Goal: Task Accomplishment & Management: Complete application form

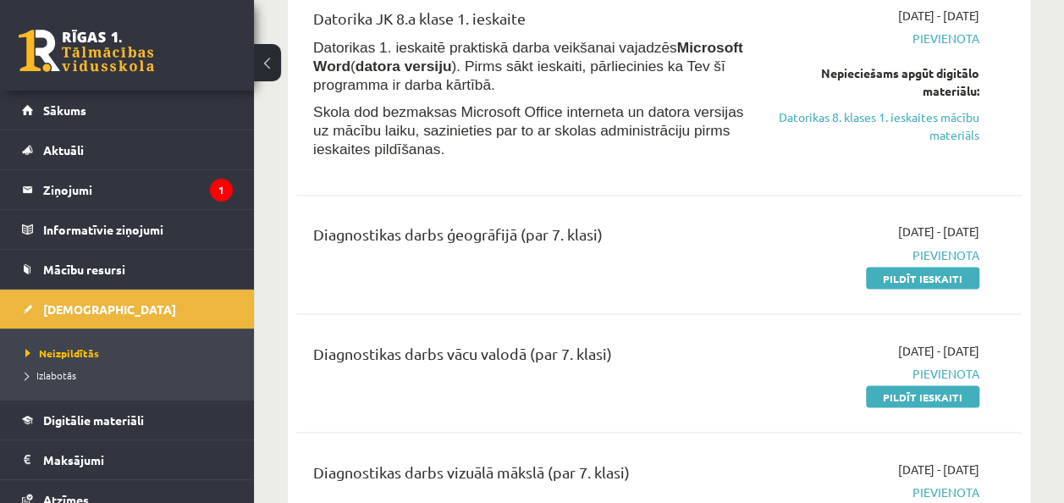
scroll to position [1354, 0]
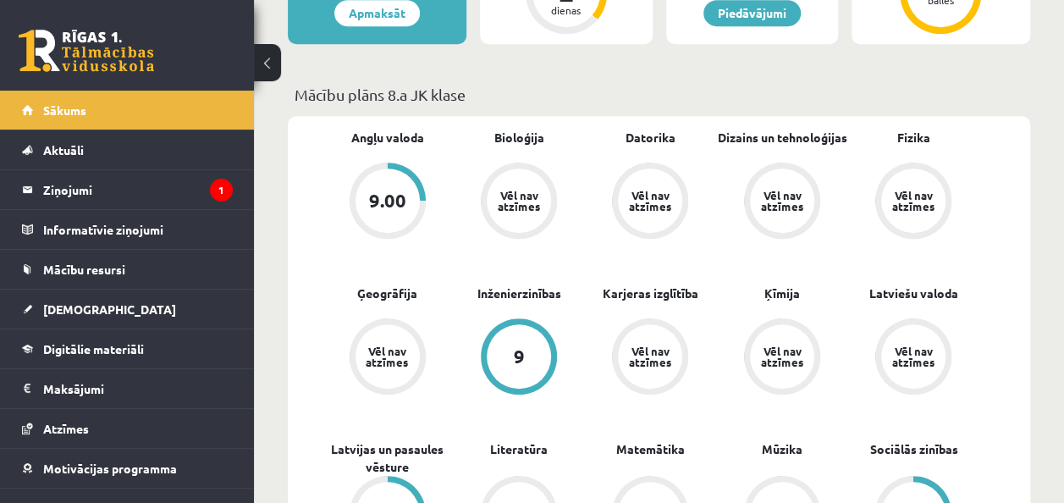
scroll to position [423, 0]
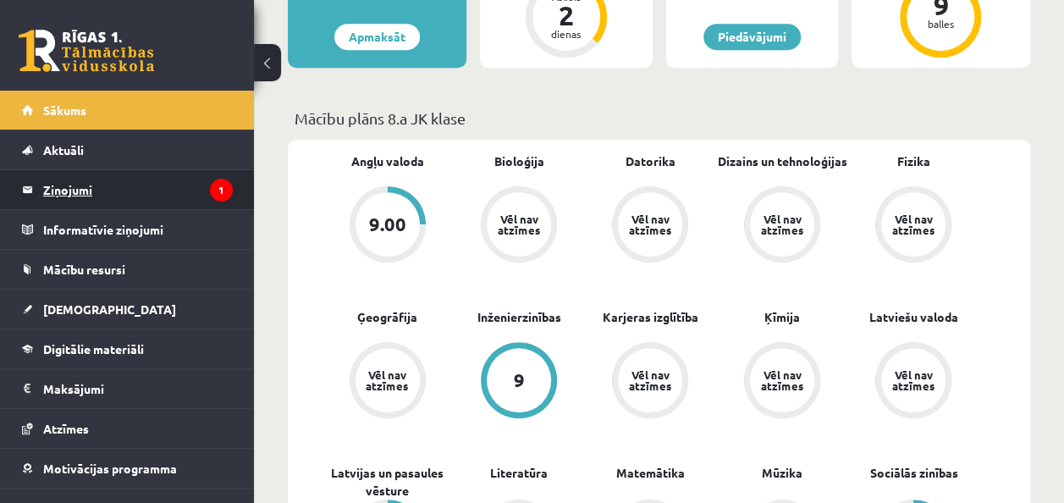
click at [86, 188] on legend "Ziņojumi 1" at bounding box center [138, 189] width 190 height 39
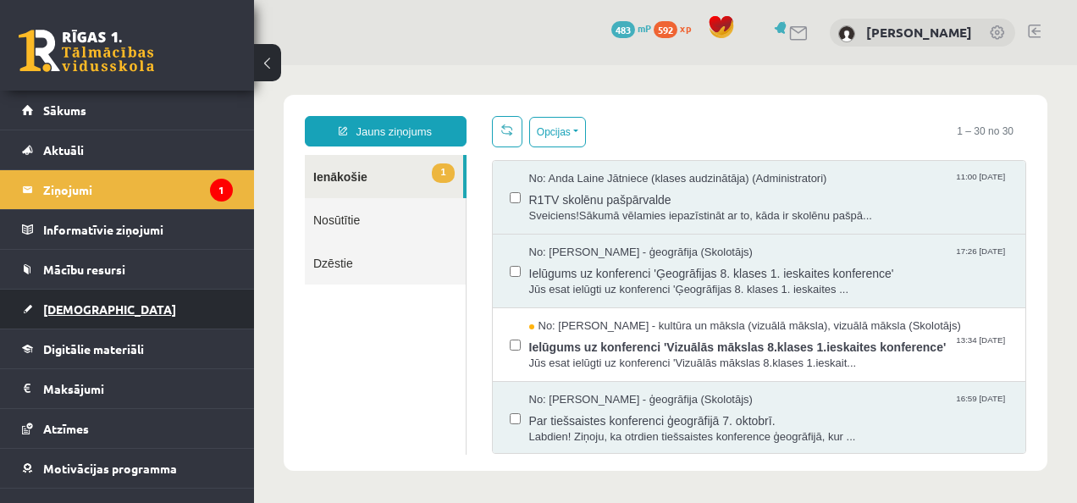
click at [182, 299] on link "[DEMOGRAPHIC_DATA]" at bounding box center [127, 309] width 211 height 39
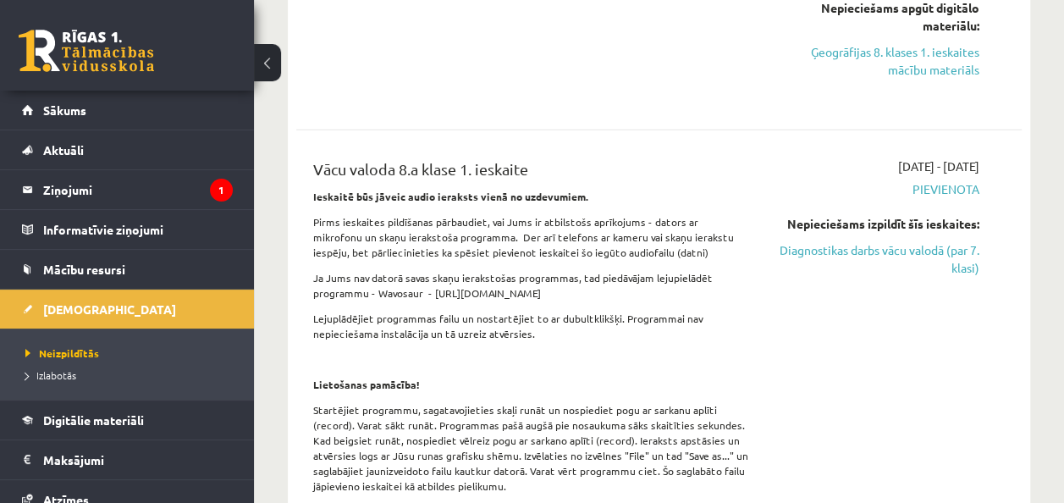
scroll to position [2370, 0]
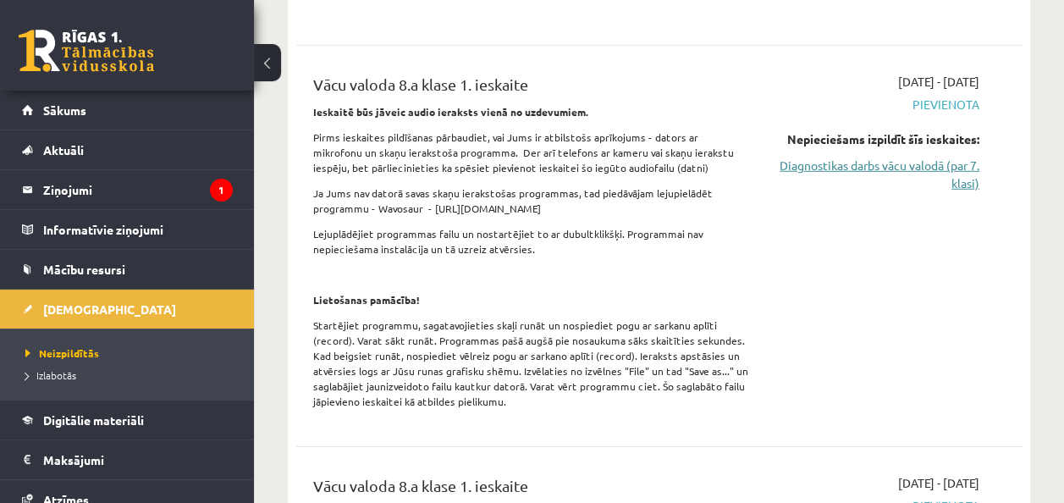
click at [796, 164] on link "Diagnostikas darbs vācu valodā (par 7. klasi)" at bounding box center [877, 175] width 205 height 36
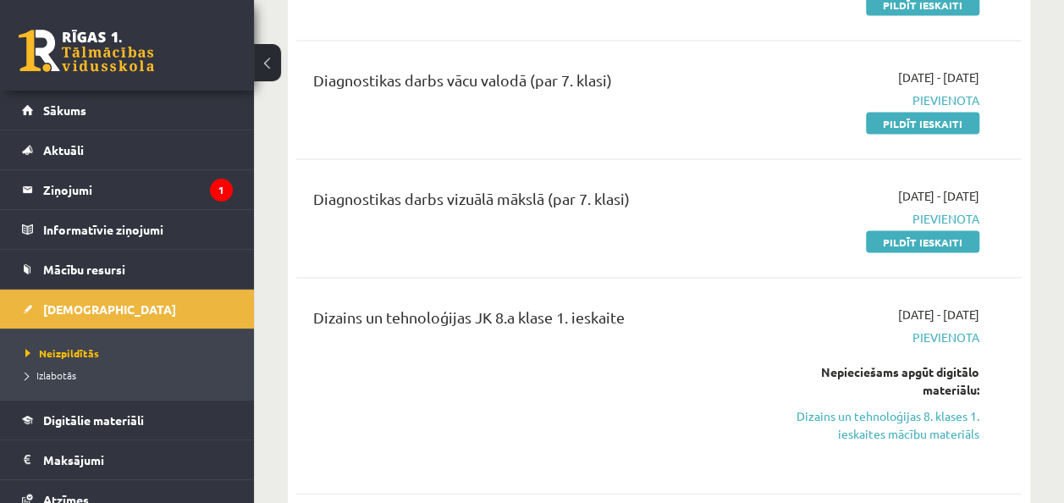
scroll to position [1591, 0]
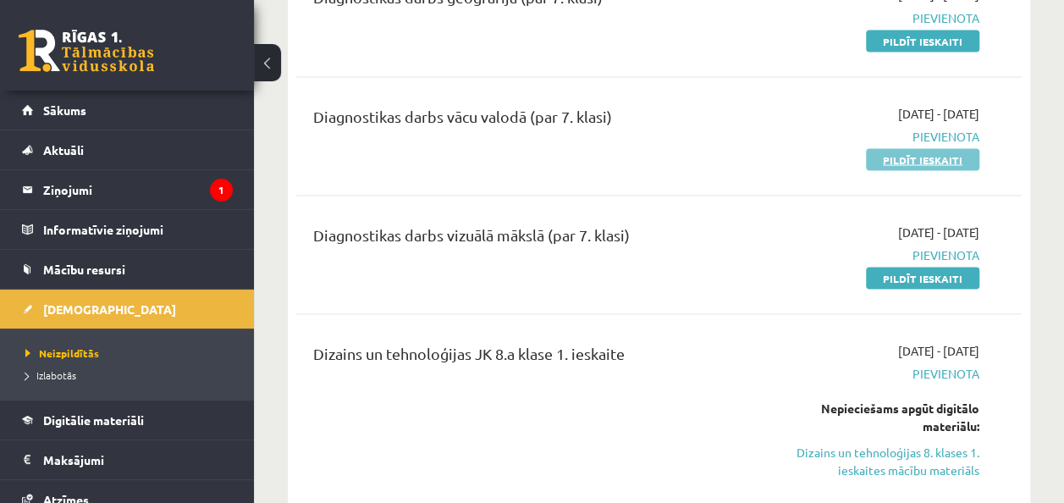
click at [902, 149] on link "Pildīt ieskaiti" at bounding box center [922, 159] width 113 height 22
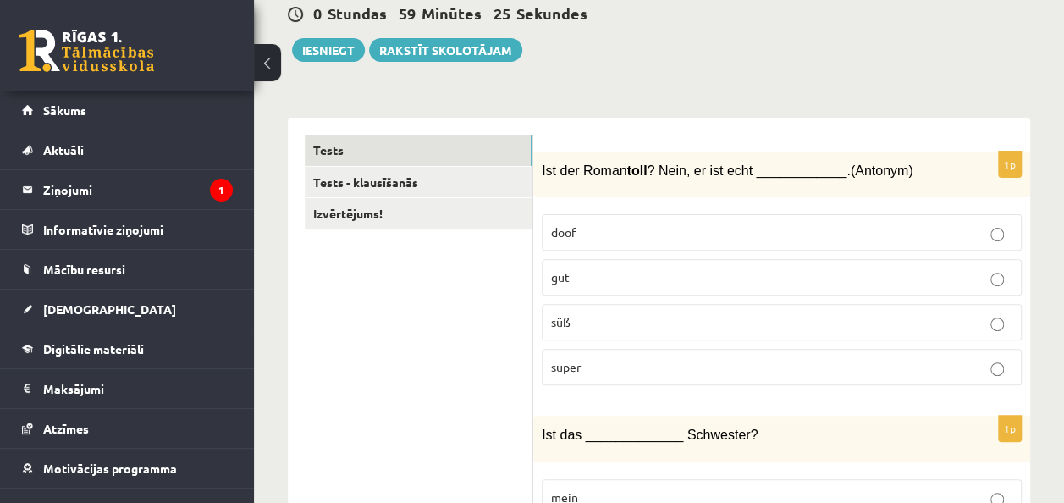
scroll to position [254, 0]
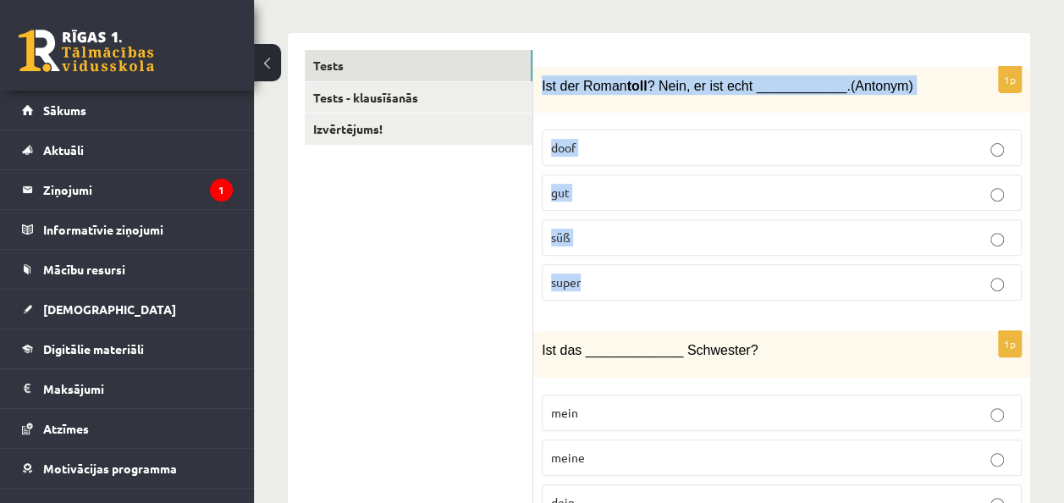
drag, startPoint x: 542, startPoint y: 80, endPoint x: 698, endPoint y: 284, distance: 257.2
click at [698, 284] on div "1p Ist der Roman toll ? Nein, er ist echt ____________. (Antonym) doof gut süß …" at bounding box center [781, 191] width 497 height 248
copy div "Ist der Roman toll ? Nein, er ist echt ____________. (Antonym) doof gut süß sup…"
click at [682, 144] on p "doof" at bounding box center [781, 148] width 461 height 18
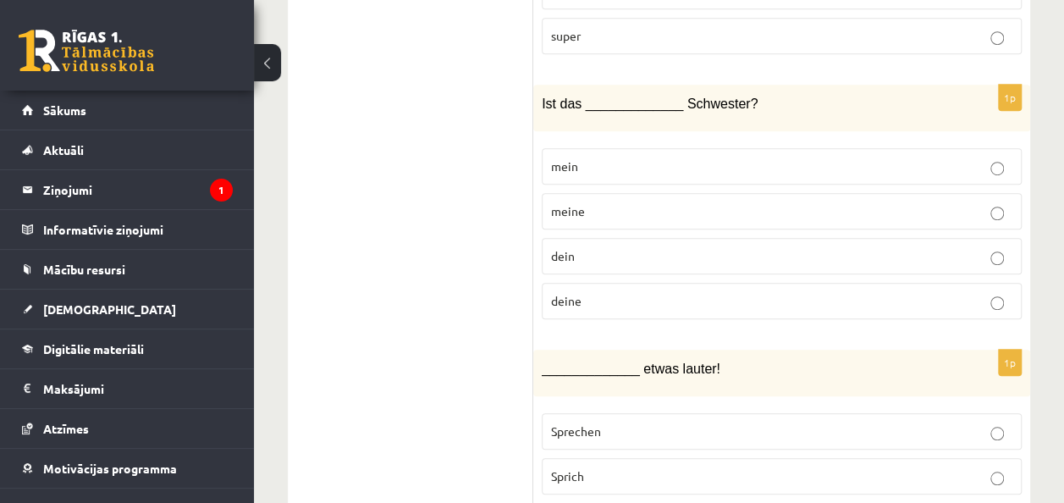
scroll to position [508, 0]
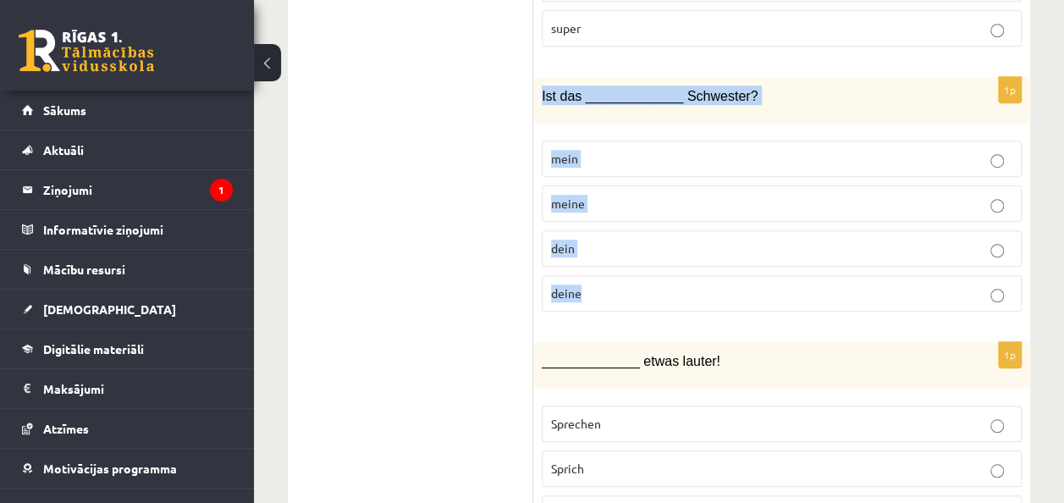
drag, startPoint x: 541, startPoint y: 91, endPoint x: 734, endPoint y: 284, distance: 272.9
click at [734, 284] on div "1p Ist das _____________ Schwester? mein meine dein deine" at bounding box center [781, 201] width 497 height 248
copy div "Ist das _____________ Schwester? mein meine dein deine"
click at [680, 291] on p "deine" at bounding box center [781, 293] width 461 height 18
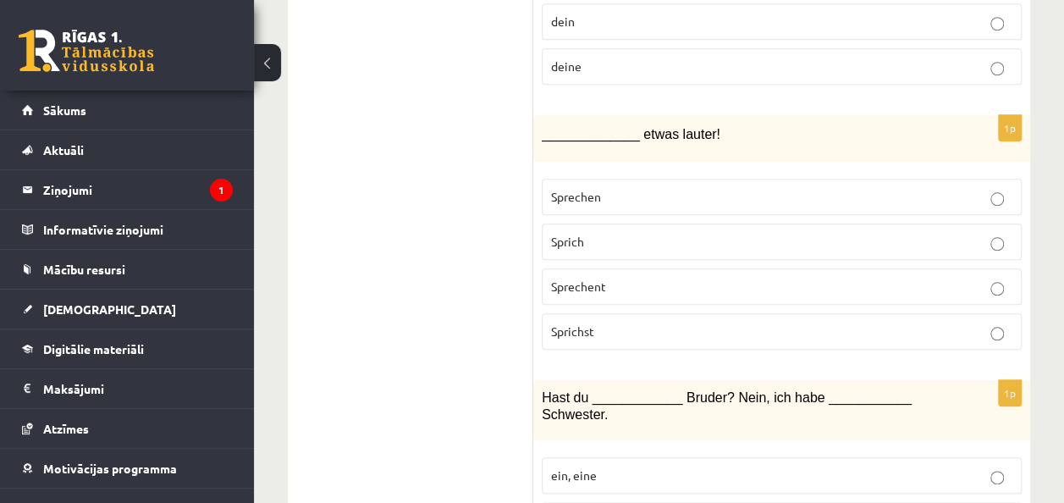
scroll to position [762, 0]
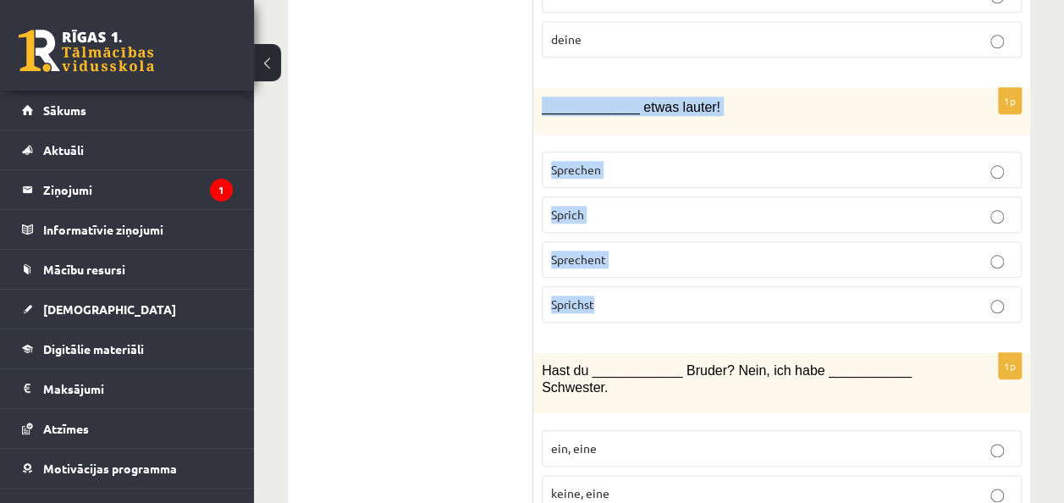
drag, startPoint x: 535, startPoint y: 102, endPoint x: 683, endPoint y: 300, distance: 247.3
click at [683, 300] on div "1p _____________ etwas lauter! Sprechen Sprich Sprechent Sprichst" at bounding box center [781, 212] width 497 height 248
copy div "_____________ etwas lauter! Sprechen Sprich Sprechent Sprichst"
click at [673, 206] on p "Sprich" at bounding box center [781, 215] width 461 height 18
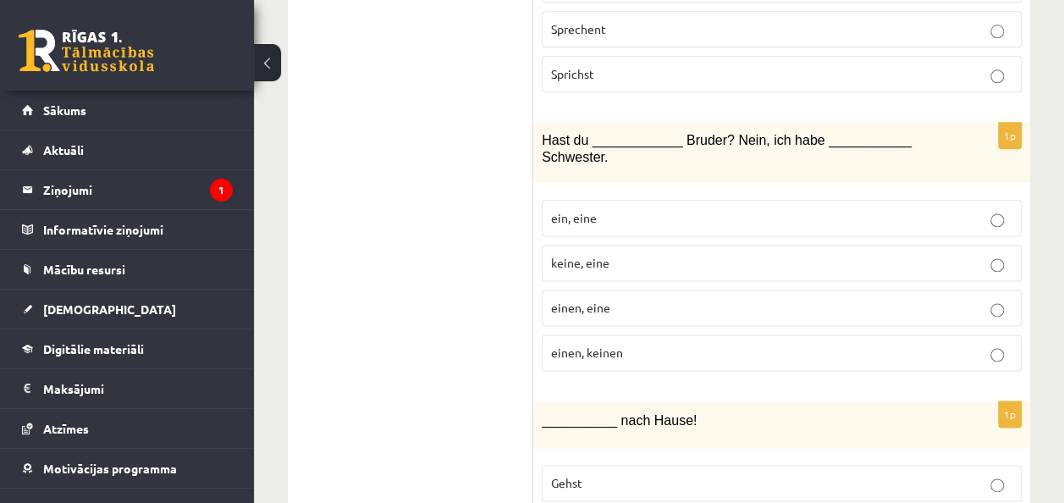
scroll to position [1016, 0]
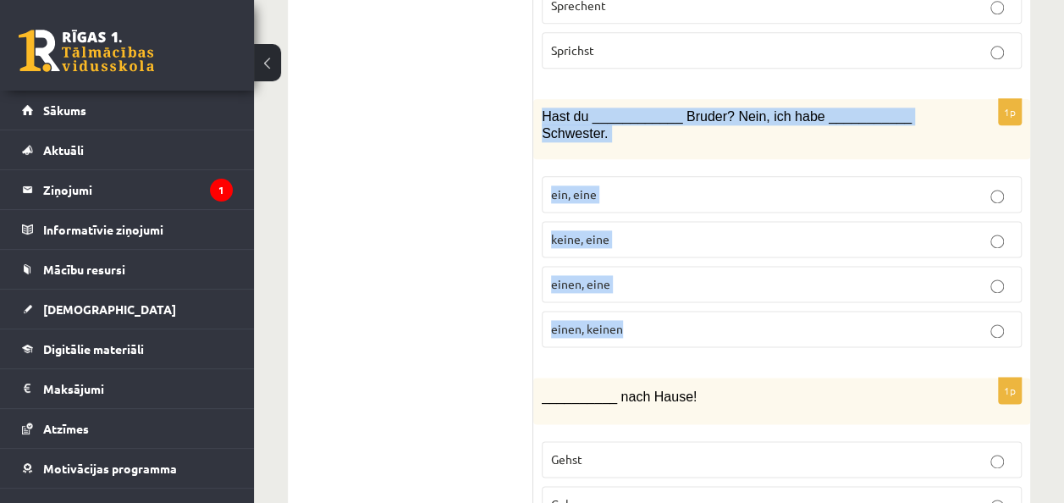
drag, startPoint x: 537, startPoint y: 105, endPoint x: 699, endPoint y: 295, distance: 249.7
click at [699, 295] on div "1p Hast du ____________ Bruder? Nein, ich habe ___________ Schwester. ein, eine…" at bounding box center [781, 230] width 497 height 262
copy div "Hast du ____________ Bruder? Nein, ich habe ___________ Schwester. ein, eine ke…"
click at [683, 275] on p "einen, eine" at bounding box center [781, 284] width 461 height 18
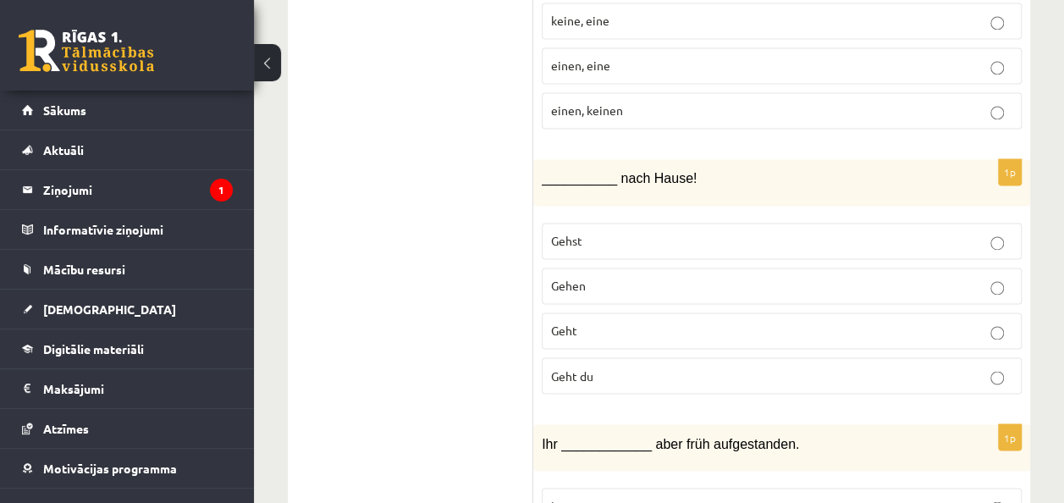
scroll to position [1270, 0]
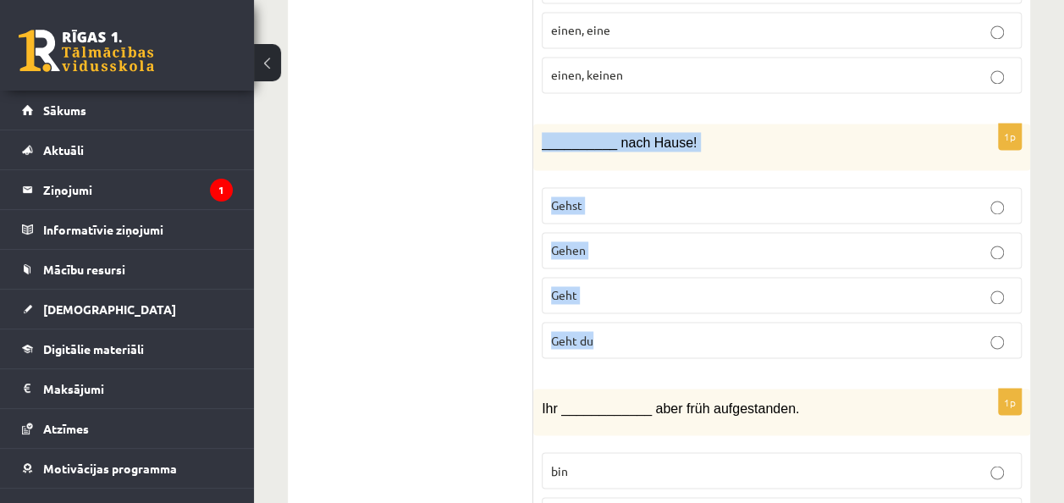
drag, startPoint x: 538, startPoint y: 114, endPoint x: 660, endPoint y: 313, distance: 233.3
click at [660, 313] on div "1p __________ nach Hause! Gehst Gehen Geht Geht du" at bounding box center [781, 248] width 497 height 248
copy div "__________ nach Hause! Gehst Gehen Geht Geht du"
click at [714, 286] on p "Geht" at bounding box center [781, 295] width 461 height 18
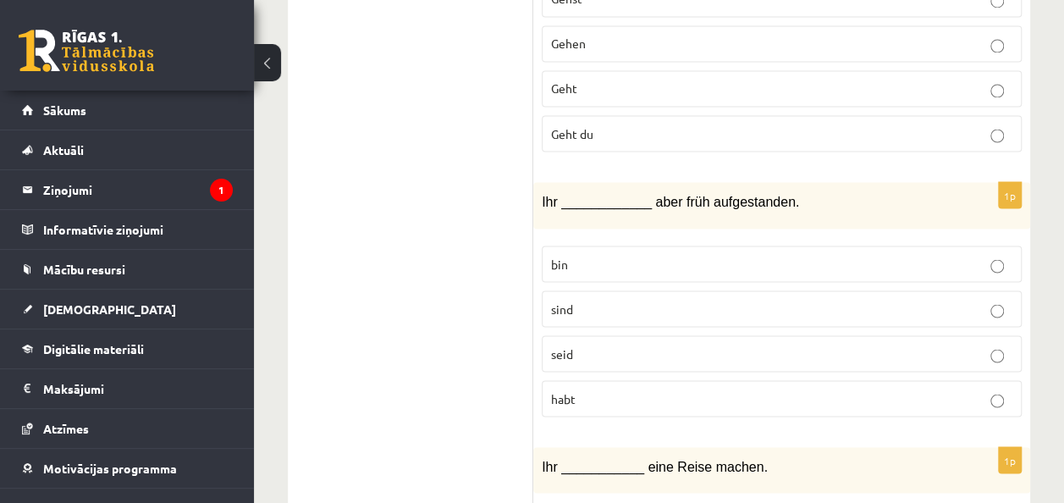
scroll to position [1524, 0]
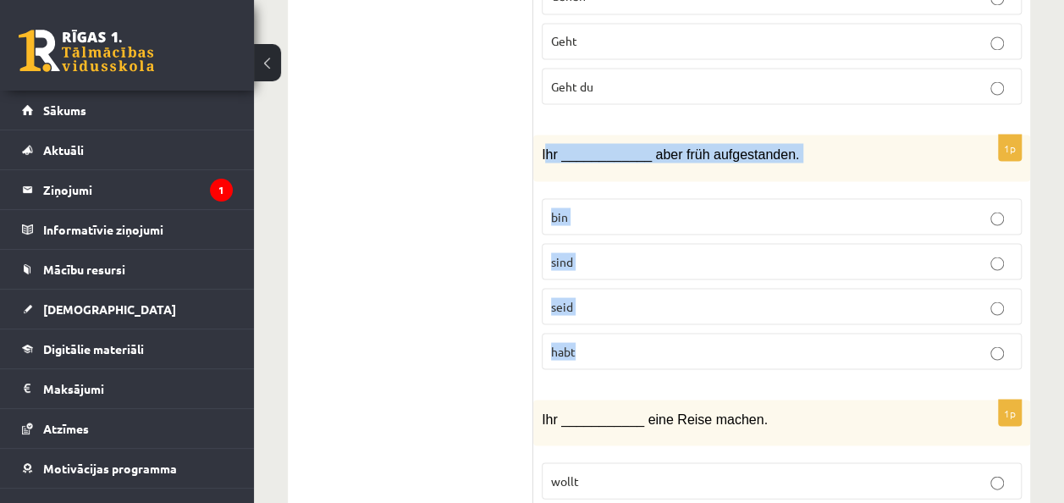
drag, startPoint x: 549, startPoint y: 124, endPoint x: 701, endPoint y: 303, distance: 235.4
click at [701, 303] on div "1p Ihr ____________ aber früh aufgestanden. bin sind seid habt" at bounding box center [781, 259] width 497 height 248
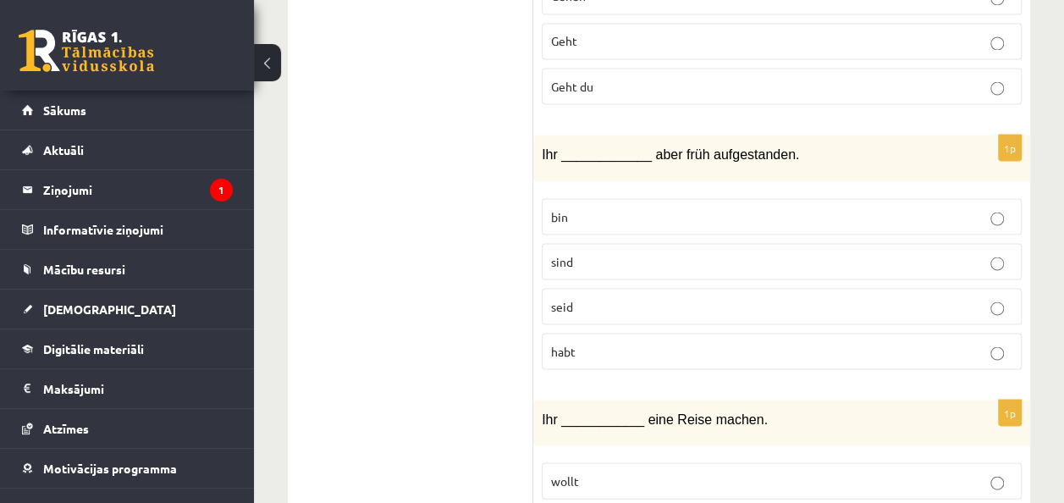
drag, startPoint x: 532, startPoint y: 119, endPoint x: 596, endPoint y: 235, distance: 132.6
drag, startPoint x: 596, startPoint y: 235, endPoint x: 469, endPoint y: 201, distance: 131.4
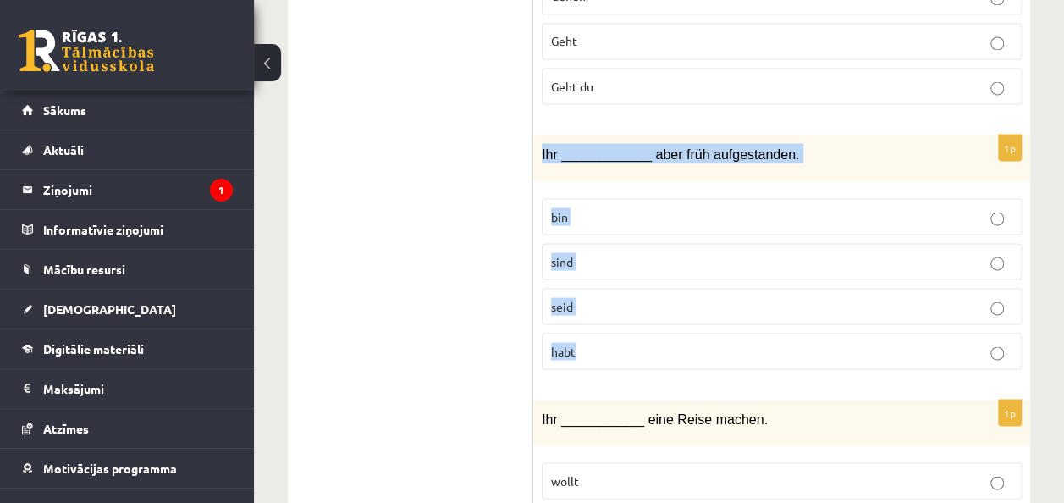
drag, startPoint x: 540, startPoint y: 124, endPoint x: 618, endPoint y: 311, distance: 202.6
click at [618, 311] on div "1p Ihr ____________ aber früh aufgestanden. bin sind seid habt" at bounding box center [781, 259] width 497 height 248
copy div "Ihr ____________ aber früh aufgestanden. bin sind seid habt"
click at [641, 297] on p "seid" at bounding box center [781, 306] width 461 height 18
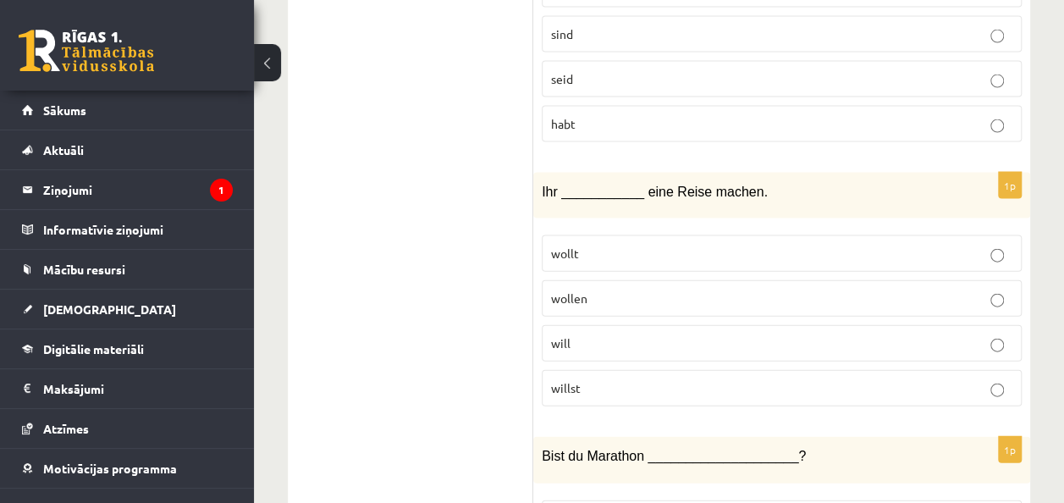
scroll to position [1778, 0]
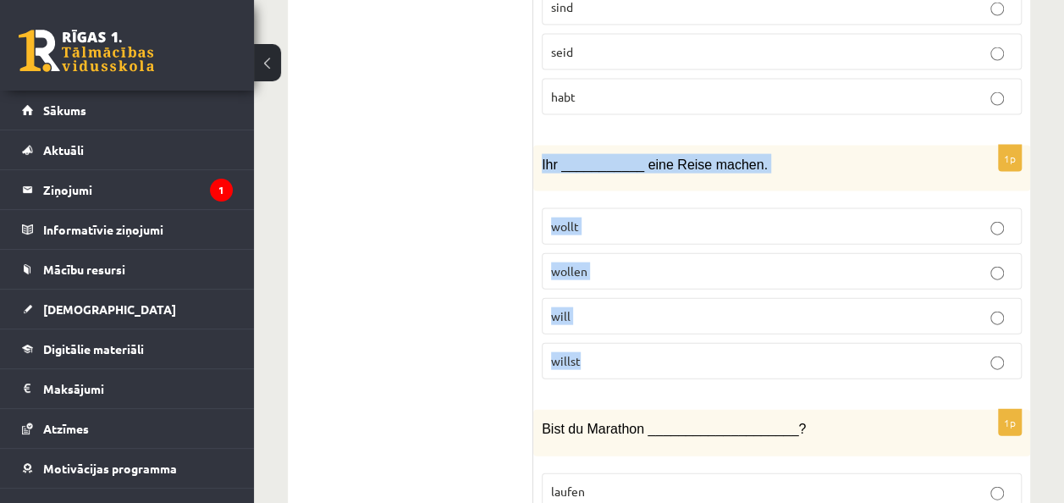
drag, startPoint x: 541, startPoint y: 128, endPoint x: 704, endPoint y: 323, distance: 254.2
click at [704, 323] on div "1p Ihr ___________ eine Reise machen. wollt wollen will willst" at bounding box center [781, 270] width 497 height 248
copy div "Ihr ___________ eine Reise machen. wollt wollen will willst"
click at [686, 208] on label "wollt" at bounding box center [782, 226] width 480 height 36
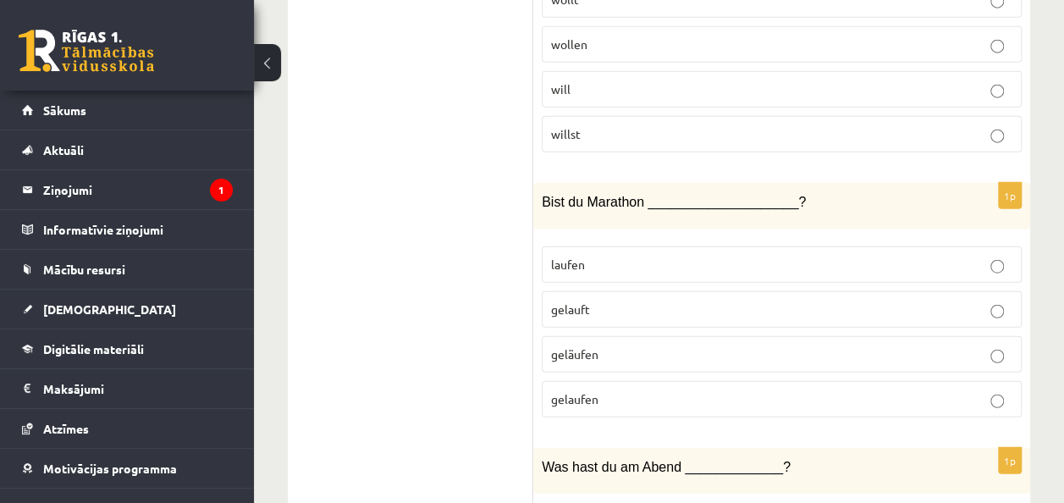
scroll to position [2032, 0]
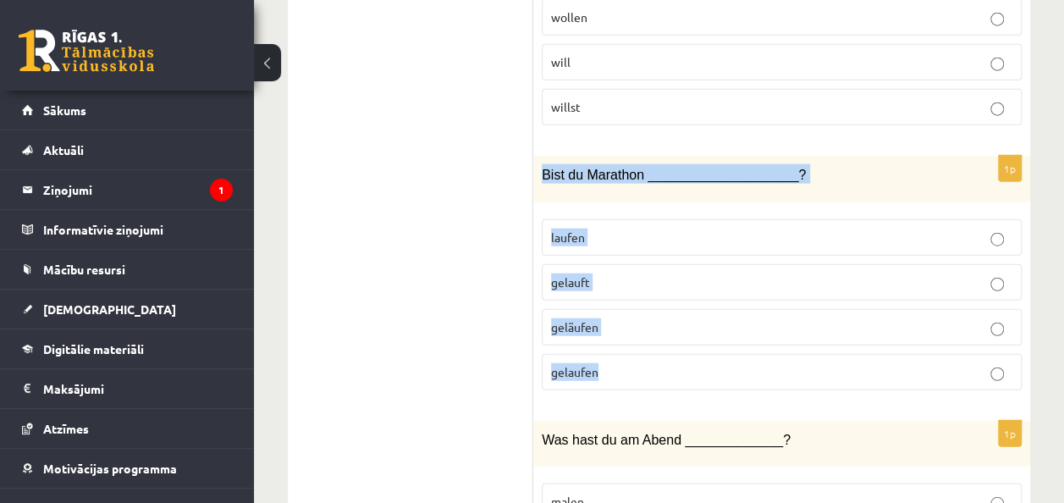
drag, startPoint x: 541, startPoint y: 140, endPoint x: 648, endPoint y: 333, distance: 220.9
click at [648, 333] on div "1p Bist du Marathon ____________________? laufen gelauft geläufen gelaufen" at bounding box center [781, 280] width 497 height 248
copy div "Bist du Marathon ____________________? laufen gelauft geläufen gelaufen"
click at [685, 363] on p "gelaufen" at bounding box center [781, 372] width 461 height 18
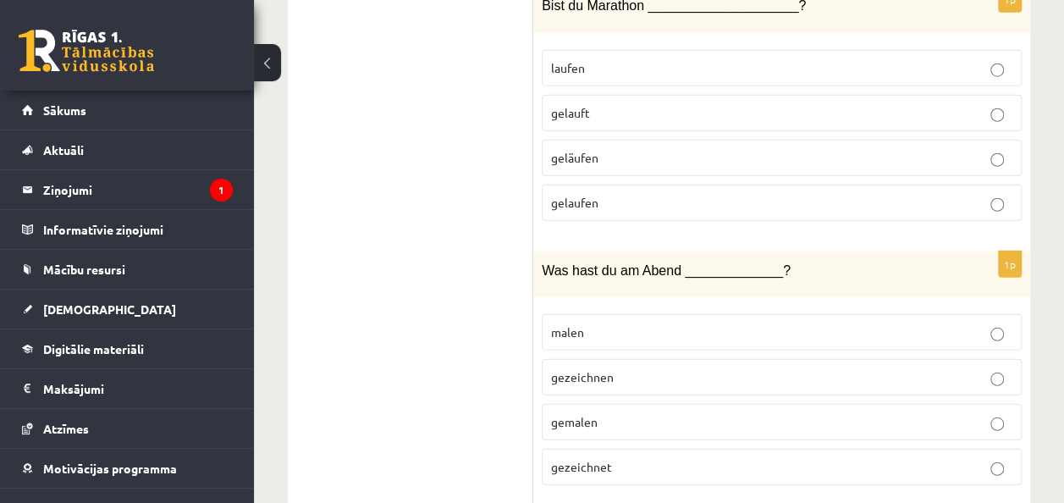
scroll to position [2286, 0]
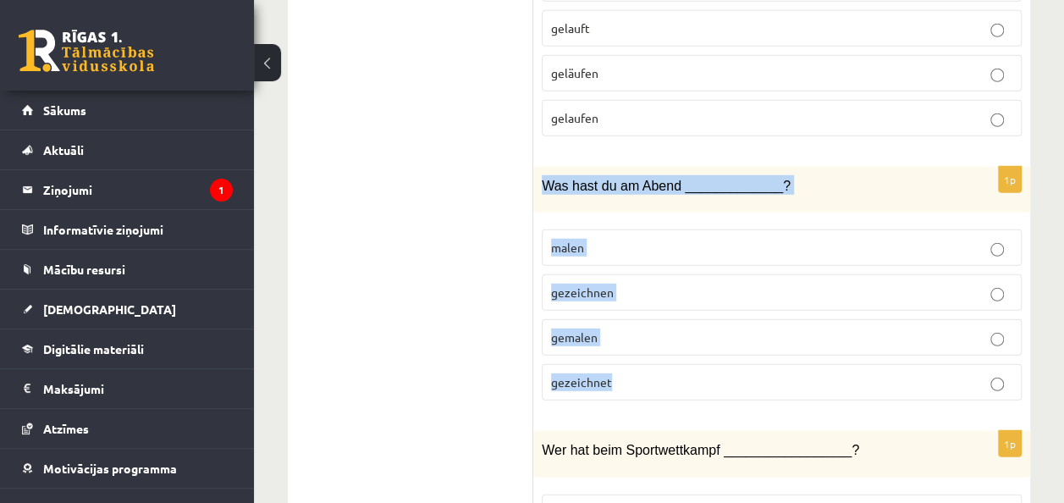
drag, startPoint x: 542, startPoint y: 145, endPoint x: 648, endPoint y: 336, distance: 219.0
click at [648, 336] on div "1p Was hast du am Abend _____________? malen gezeichnen gemalen gezeichnet" at bounding box center [781, 291] width 497 height 248
copy div "Was hast du am Abend _____________? malen gezeichnen gemalen gezeichnet"
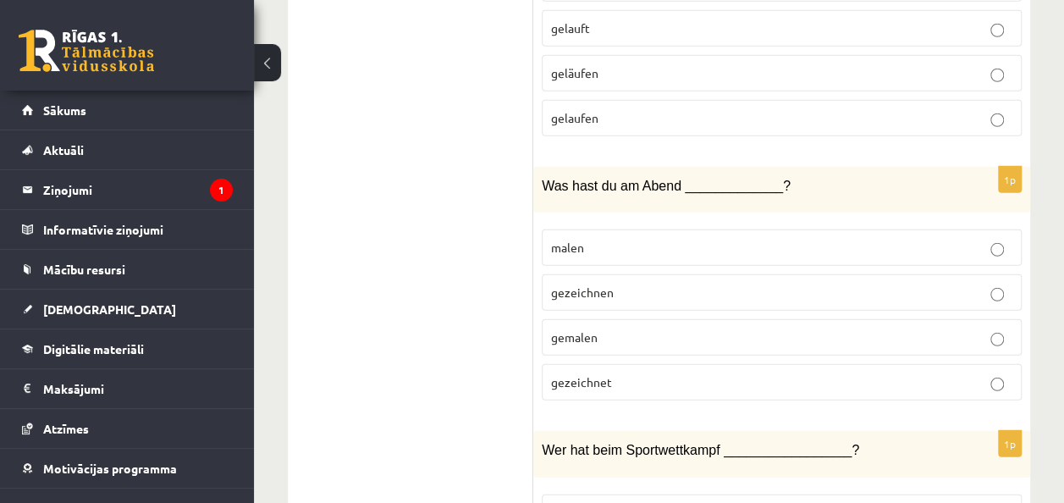
click at [790, 364] on label "gezeichnet" at bounding box center [782, 382] width 480 height 36
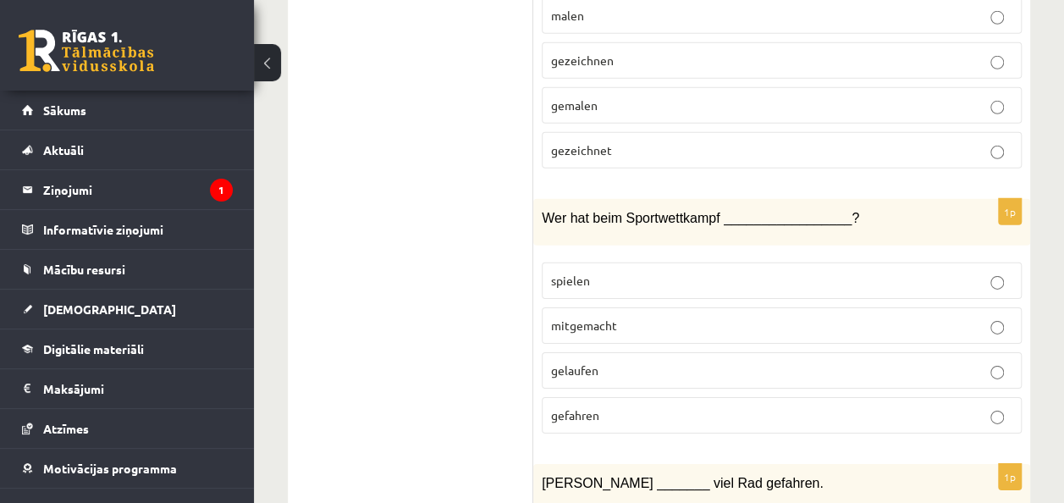
scroll to position [2539, 0]
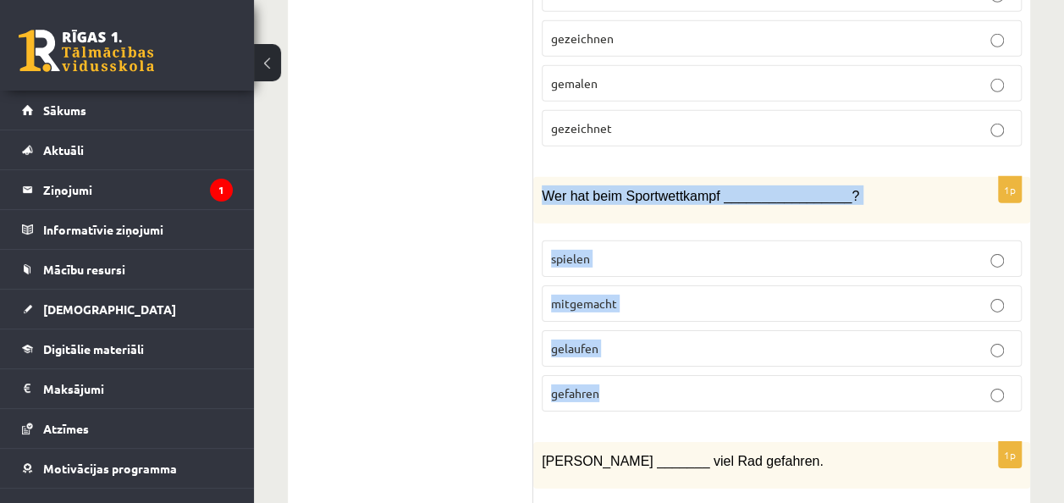
drag, startPoint x: 540, startPoint y: 154, endPoint x: 651, endPoint y: 356, distance: 230.0
click at [651, 356] on div "1p Wer hat beim Sportwettkampf _________________? spielen mitgemacht gelaufen g…" at bounding box center [781, 301] width 497 height 248
copy div "Wer hat beim Sportwettkampf _________________? spielen mitgemacht gelaufen gefa…"
click at [683, 295] on p "mitgemacht" at bounding box center [781, 304] width 461 height 18
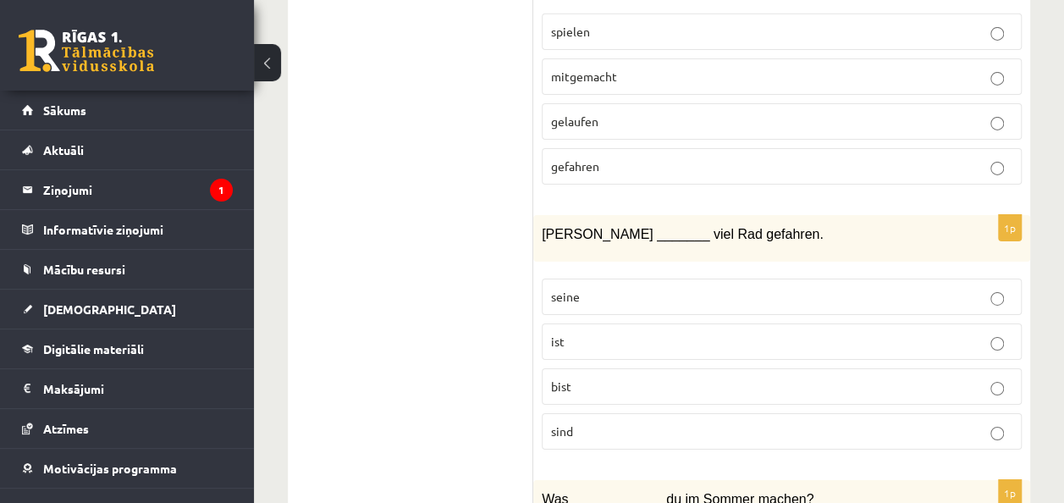
scroll to position [2793, 0]
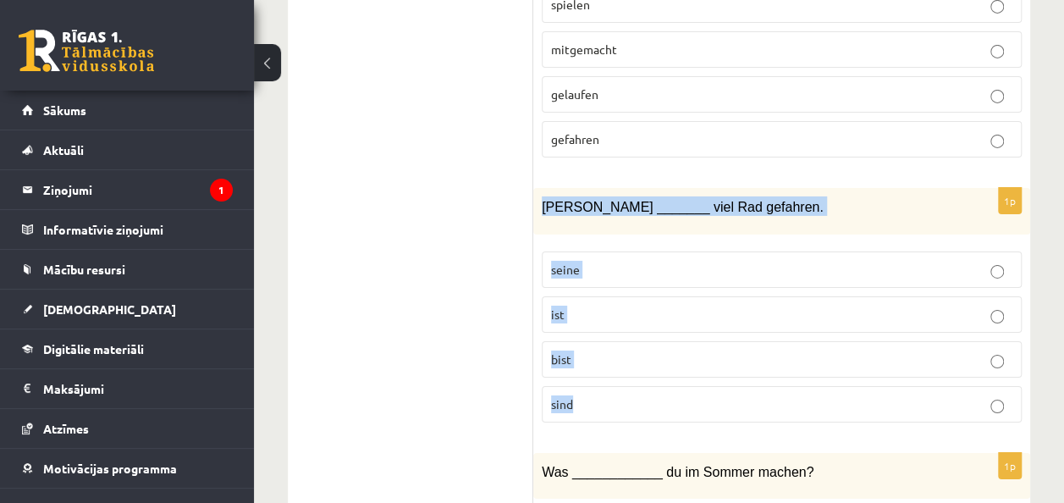
drag, startPoint x: 542, startPoint y: 168, endPoint x: 642, endPoint y: 357, distance: 214.3
click at [642, 357] on div "1p Rudi _______ viel Rad gefahren. seine ist bist sind" at bounding box center [781, 312] width 497 height 248
click at [677, 306] on p "ist" at bounding box center [781, 315] width 461 height 18
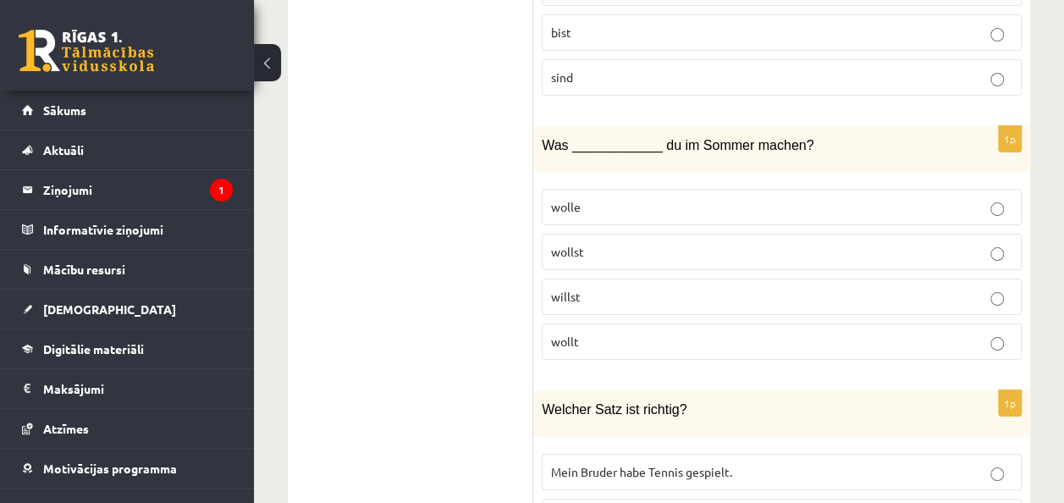
scroll to position [3132, 0]
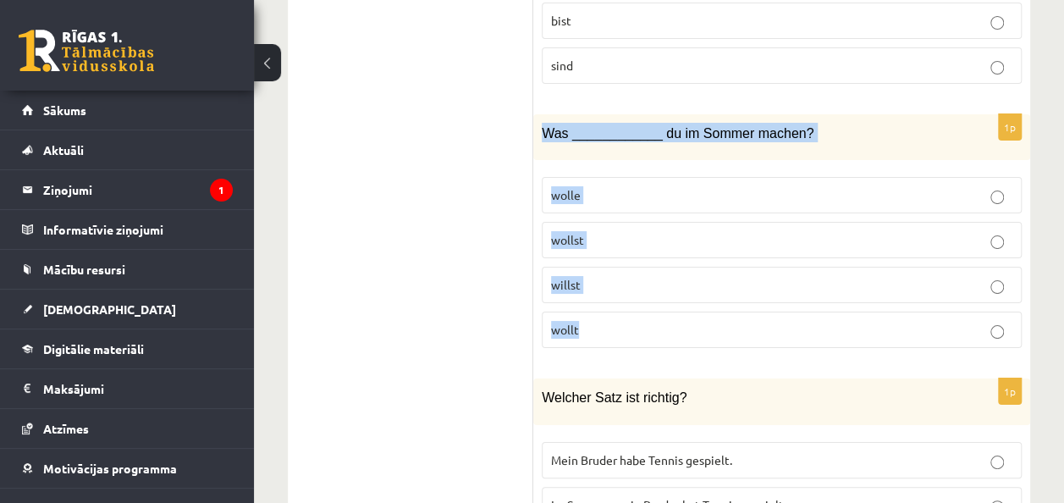
drag, startPoint x: 538, startPoint y: 85, endPoint x: 638, endPoint y: 273, distance: 213.6
click at [638, 273] on div "1p Was ____________ du im Sommer machen? wolle wollst willst wollt" at bounding box center [781, 238] width 497 height 248
click at [703, 231] on p "wollst" at bounding box center [781, 240] width 461 height 18
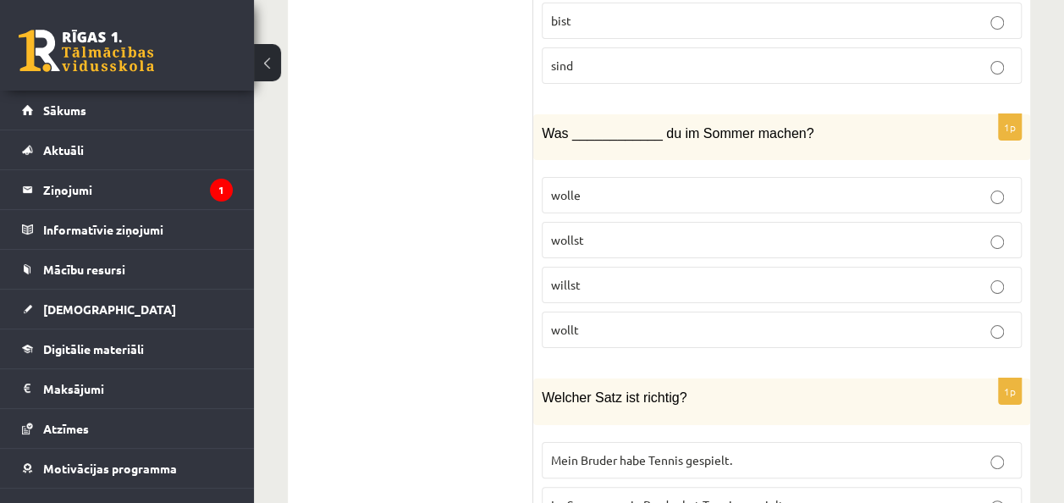
click at [488, 204] on ul "Tests Tests - klausīšanās Izvērtējums!" at bounding box center [419, 251] width 229 height 6158
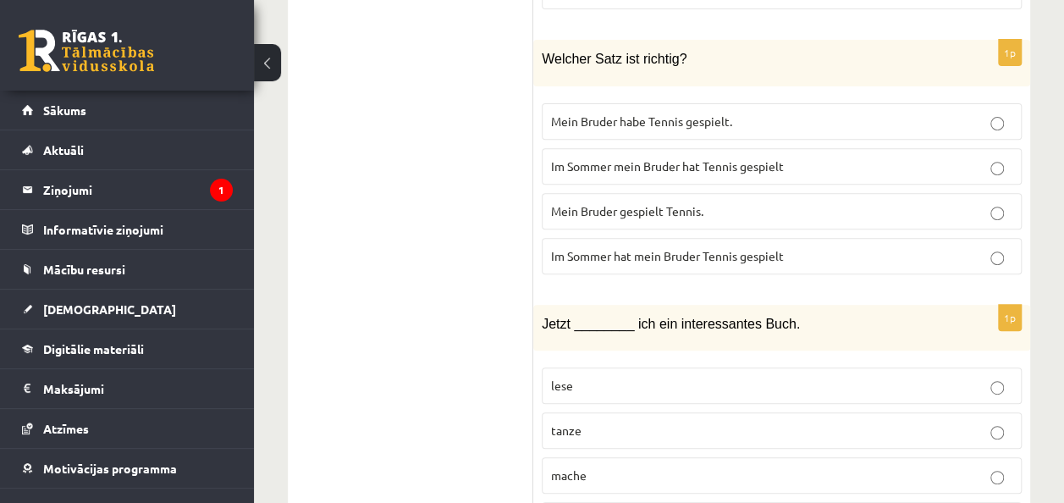
scroll to position [3386, 0]
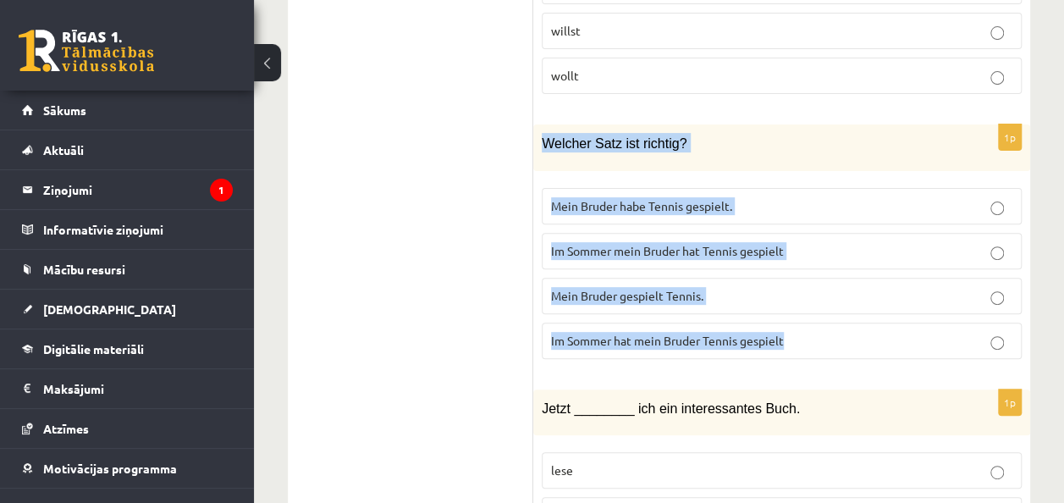
drag, startPoint x: 540, startPoint y: 91, endPoint x: 857, endPoint y: 290, distance: 373.5
click at [857, 290] on div "1p Welcher Satz ist richtig? Mein Bruder habe Tennis gespielt. Im Sommer mein B…" at bounding box center [781, 248] width 497 height 248
click at [823, 332] on p "Im Sommer hat mein Bruder Tennis gespielt" at bounding box center [781, 341] width 461 height 18
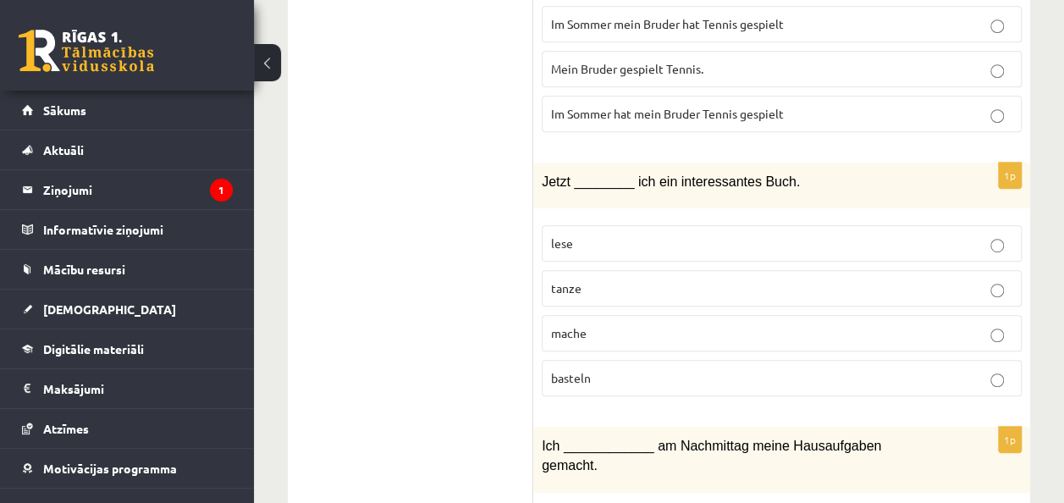
scroll to position [3640, 0]
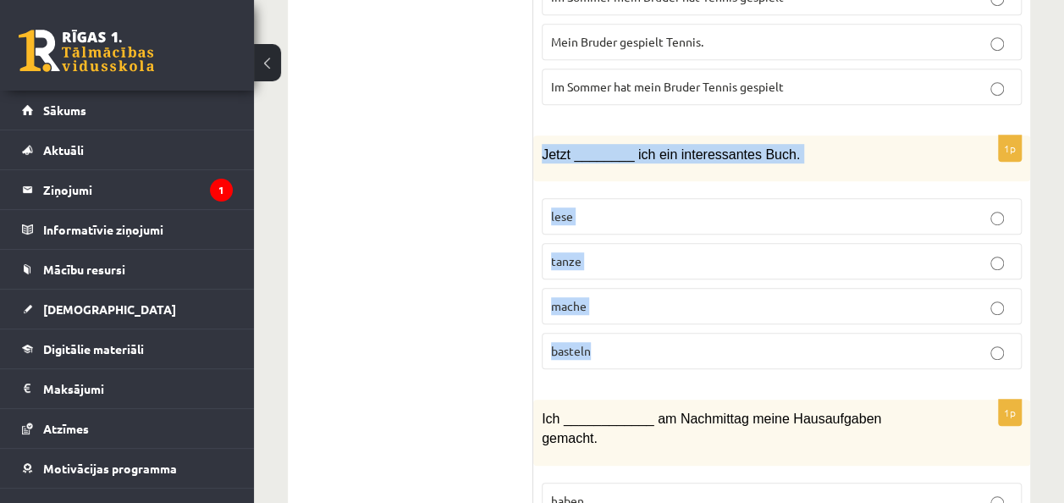
drag, startPoint x: 539, startPoint y: 105, endPoint x: 652, endPoint y: 300, distance: 224.9
click at [652, 300] on div "1p Jetzt ________ ich ein interessantes Buch. lese tanze mache basteln" at bounding box center [781, 259] width 497 height 248
click at [623, 207] on p "lese" at bounding box center [781, 216] width 461 height 18
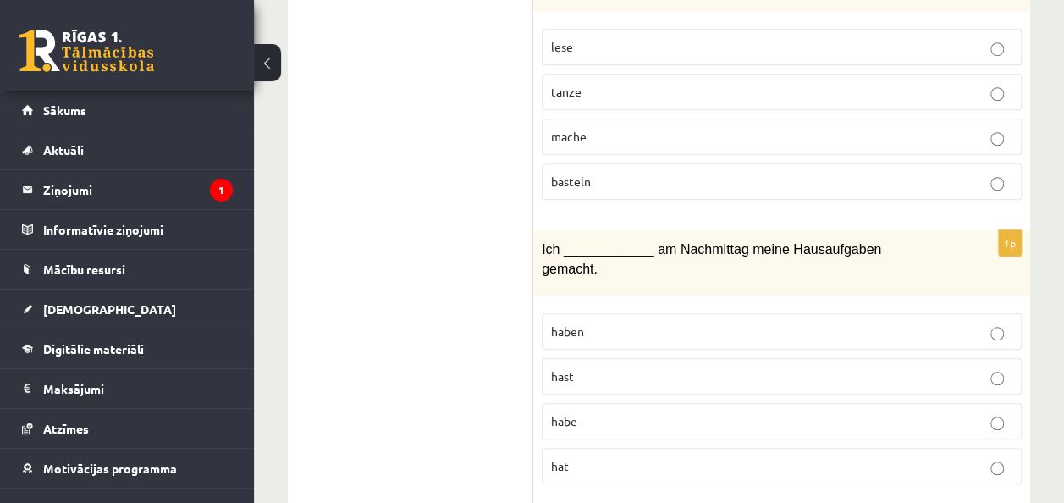
scroll to position [3894, 0]
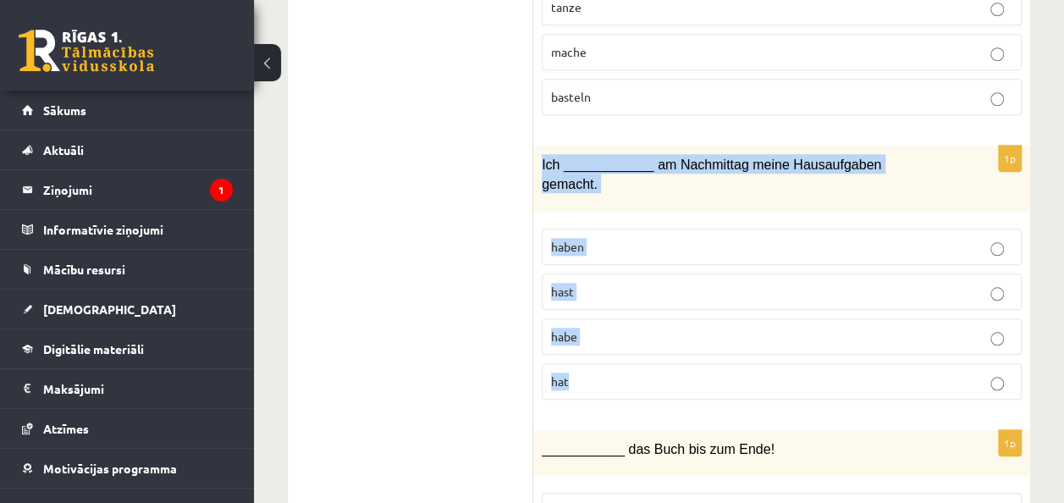
drag, startPoint x: 538, startPoint y: 113, endPoint x: 670, endPoint y: 291, distance: 222.1
click at [670, 291] on div "1p Ich ____________ am Nachmittag meine Hausaufgaben gemacht. haben hast habe h…" at bounding box center [781, 279] width 497 height 267
drag, startPoint x: 670, startPoint y: 291, endPoint x: 660, endPoint y: 299, distance: 12.7
click at [650, 328] on p "habe" at bounding box center [781, 337] width 461 height 18
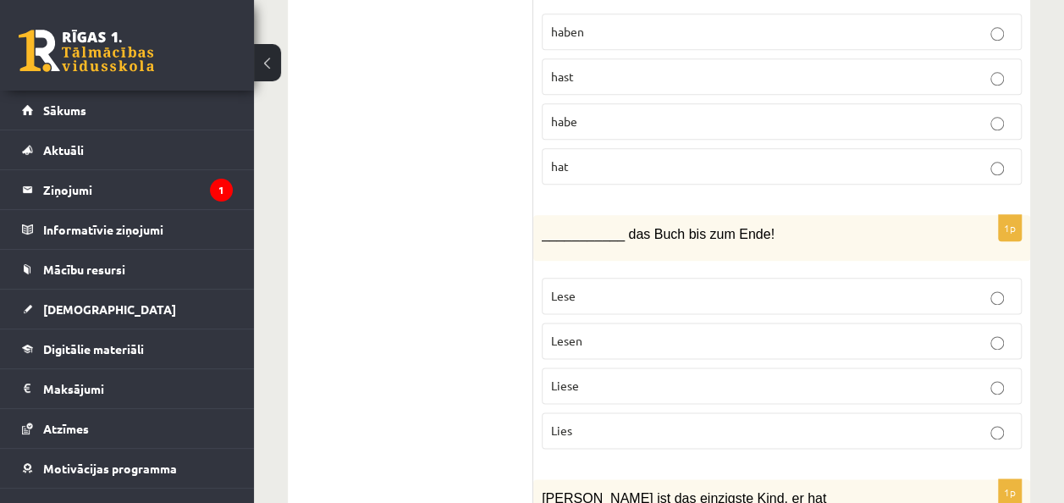
scroll to position [4148, 0]
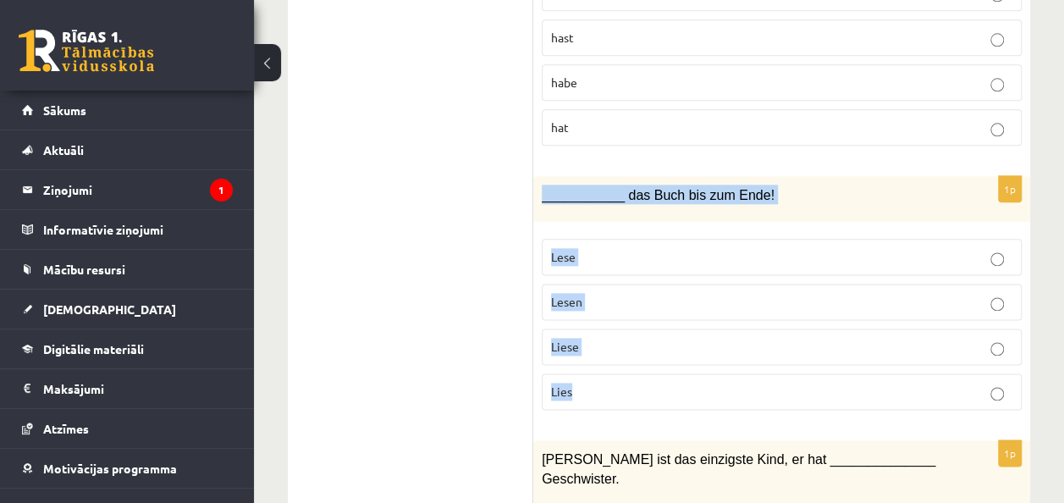
drag, startPoint x: 536, startPoint y: 121, endPoint x: 622, endPoint y: 308, distance: 206.0
click at [622, 308] on div "1p ___________ das Buch bis zum Ende! Lese Lesen Liese Lies" at bounding box center [781, 300] width 497 height 248
click at [637, 383] on p "Lies" at bounding box center [781, 392] width 461 height 18
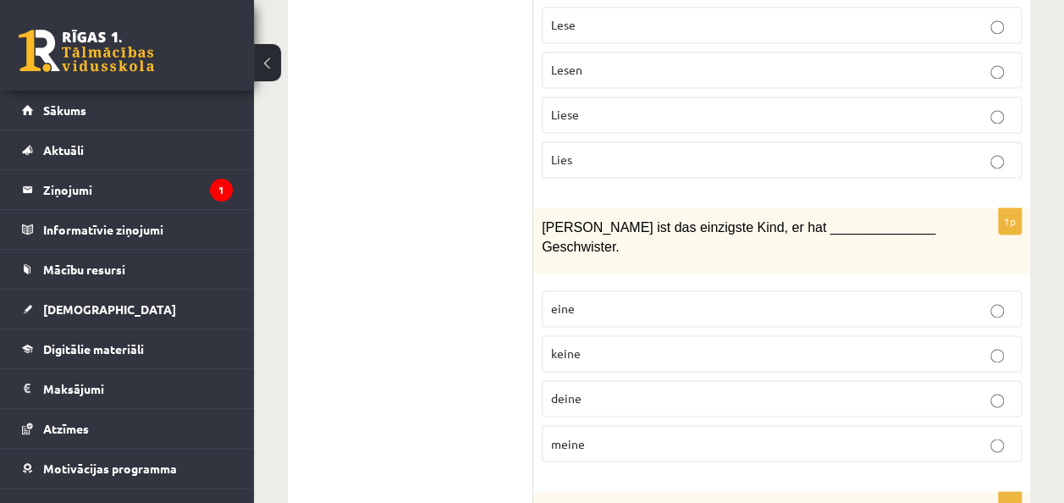
scroll to position [4402, 0]
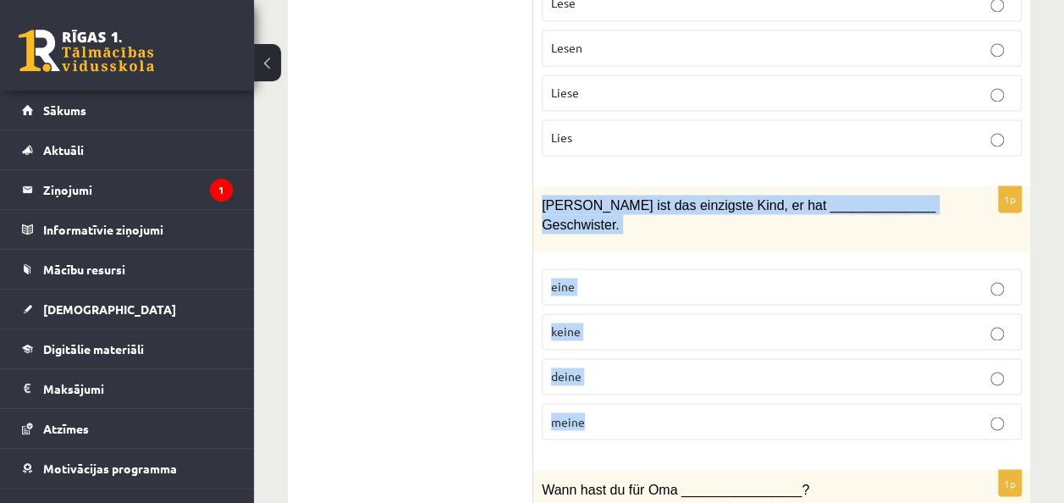
drag, startPoint x: 538, startPoint y: 125, endPoint x: 646, endPoint y: 329, distance: 231.0
click at [646, 329] on div "1p Peter ist das einzigste Kind, er hat ______________ Geschwister. eine keine …" at bounding box center [781, 319] width 497 height 267
click at [726, 323] on p "keine" at bounding box center [781, 332] width 461 height 18
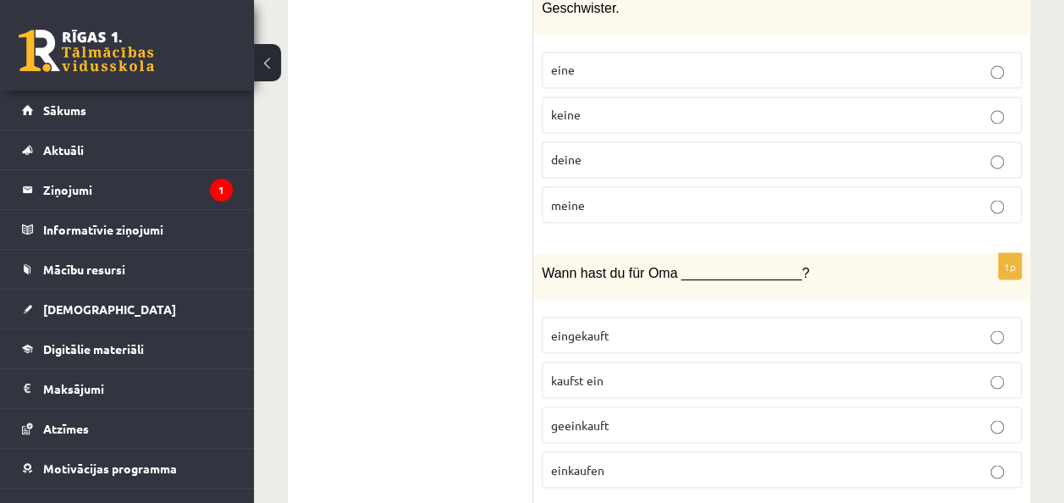
scroll to position [4656, 0]
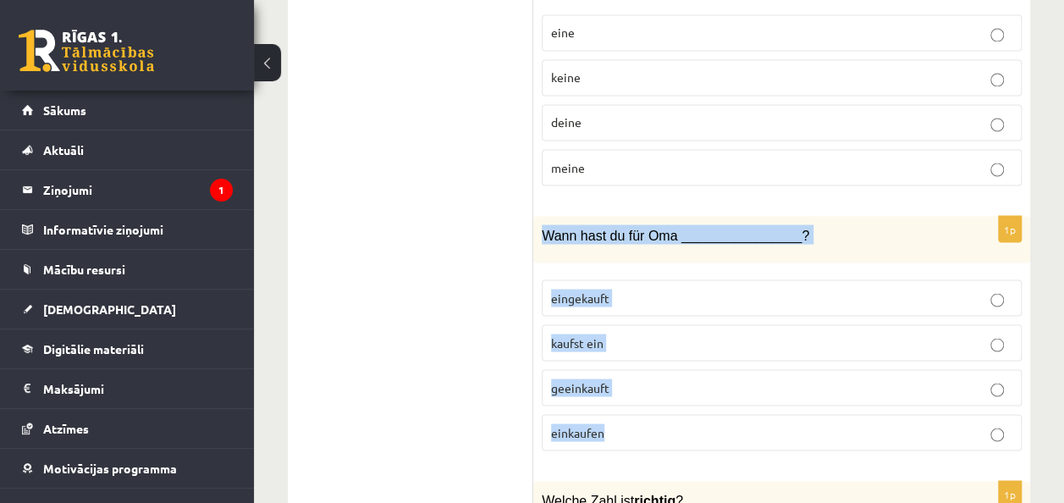
drag, startPoint x: 537, startPoint y: 130, endPoint x: 680, endPoint y: 330, distance: 245.7
click at [680, 330] on div "1p Wann hast du für Oma ________________? eingekauft kaufst ein geeinkauft eink…" at bounding box center [781, 340] width 497 height 248
click at [689, 289] on p "eingekauft" at bounding box center [781, 298] width 461 height 18
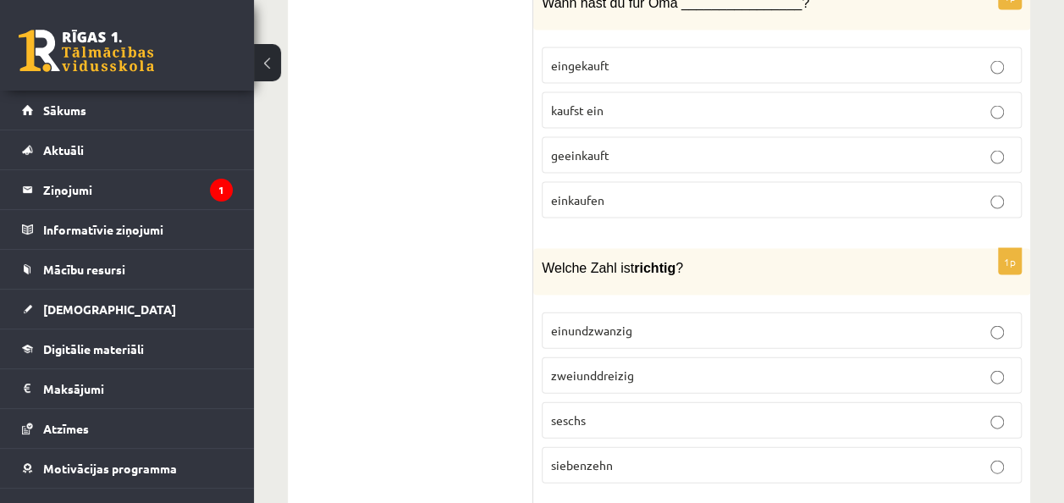
scroll to position [4910, 0]
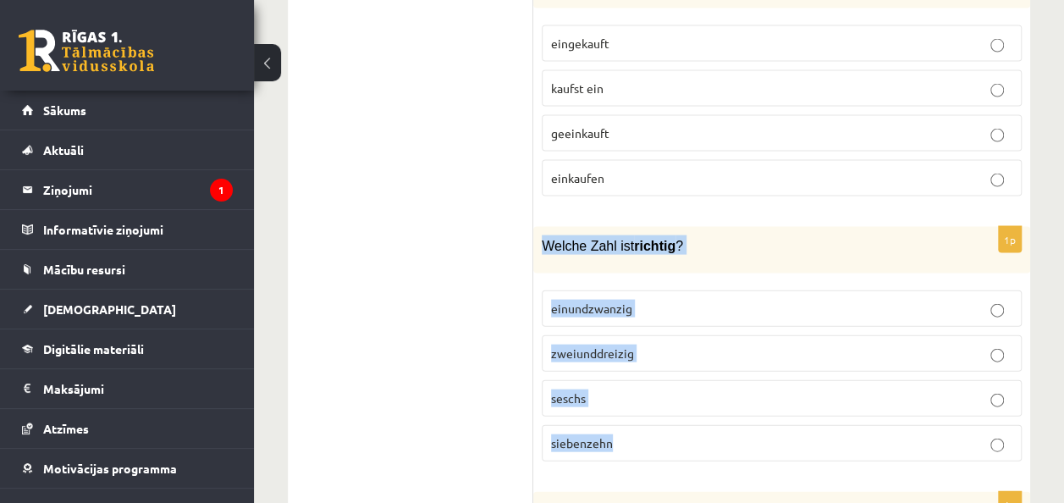
drag, startPoint x: 537, startPoint y: 141, endPoint x: 711, endPoint y: 345, distance: 268.4
click at [711, 345] on div "1p Welche Zahl ist richtig ? einundzwanzig zweiunddreizig seschs siebenzehn" at bounding box center [781, 351] width 497 height 248
click at [729, 300] on p "einundzwanzig" at bounding box center [781, 309] width 461 height 18
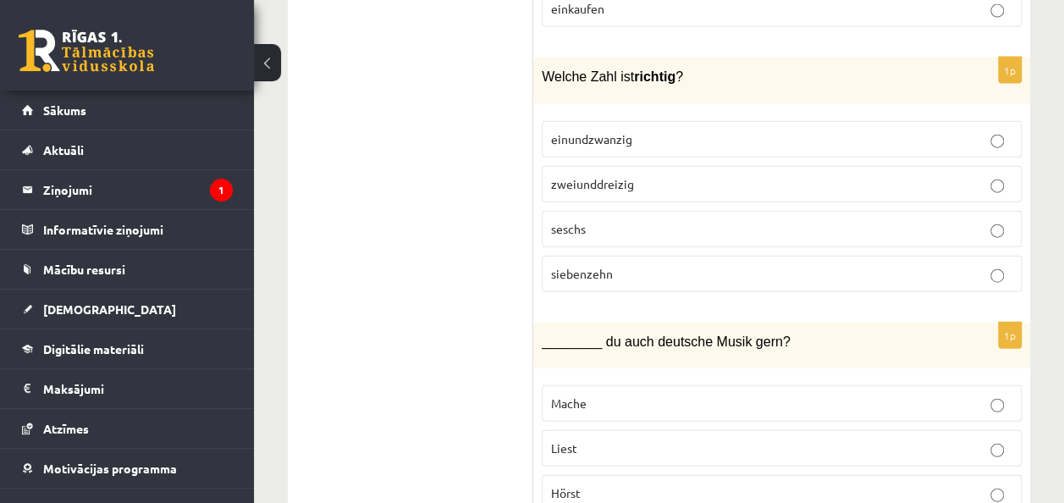
scroll to position [5164, 0]
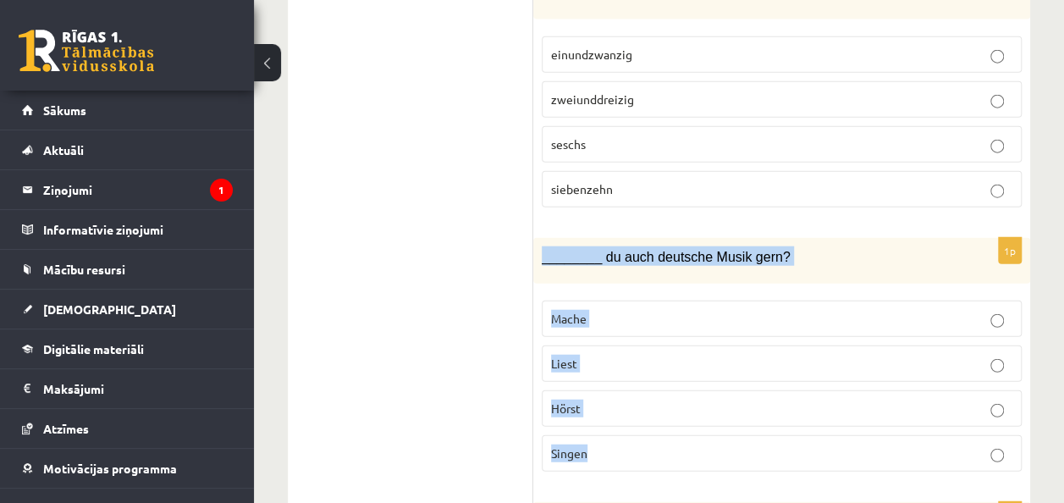
drag, startPoint x: 538, startPoint y: 159, endPoint x: 624, endPoint y: 352, distance: 211.4
click at [624, 352] on div "1p ________ du auch deutsche Musik gern? Mache Liest Hörst Singen" at bounding box center [781, 362] width 497 height 248
click at [634, 400] on p "Hörst" at bounding box center [781, 409] width 461 height 18
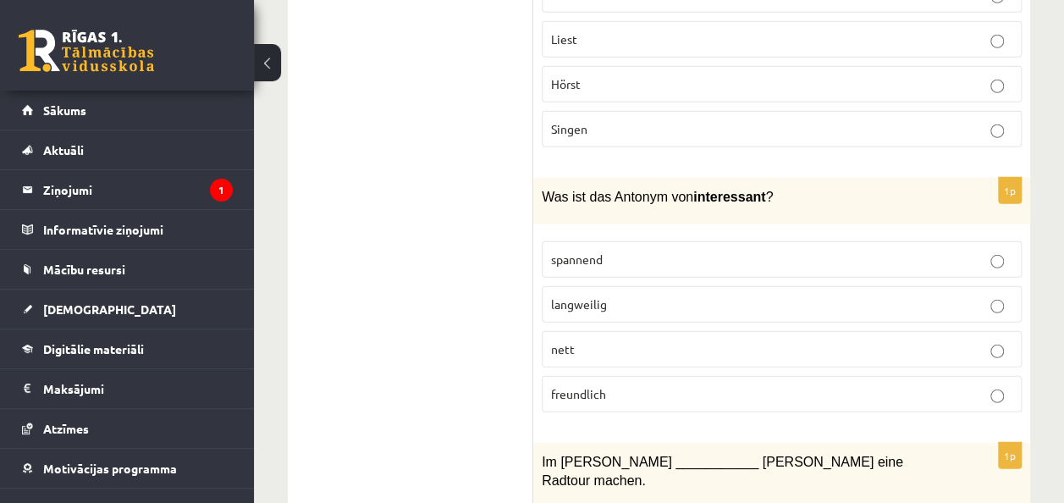
scroll to position [5502, 0]
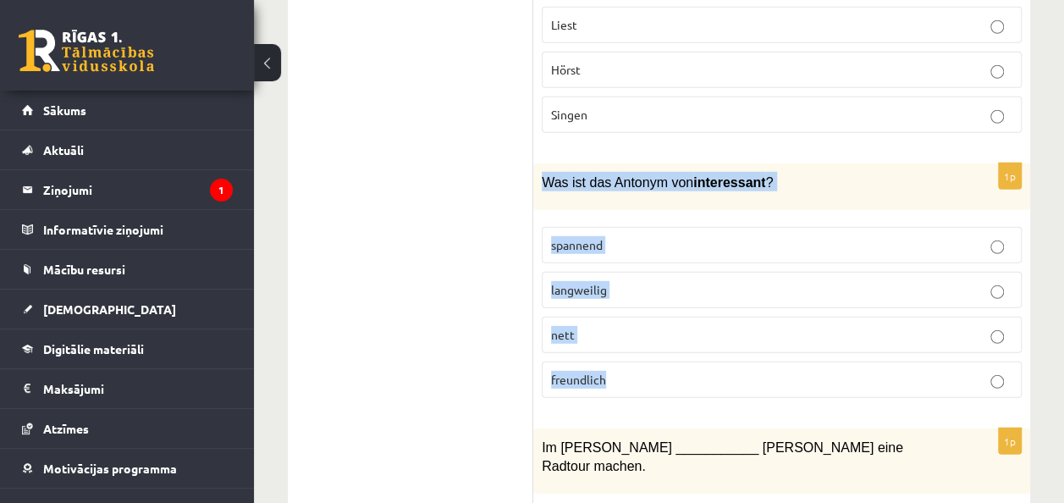
drag, startPoint x: 538, startPoint y: 76, endPoint x: 659, endPoint y: 267, distance: 225.9
click at [659, 267] on div "1p Was ist das Antonym von interessant ? spannend langweilig nett freundlich" at bounding box center [781, 287] width 497 height 248
click at [649, 281] on p "langweilig" at bounding box center [781, 290] width 461 height 18
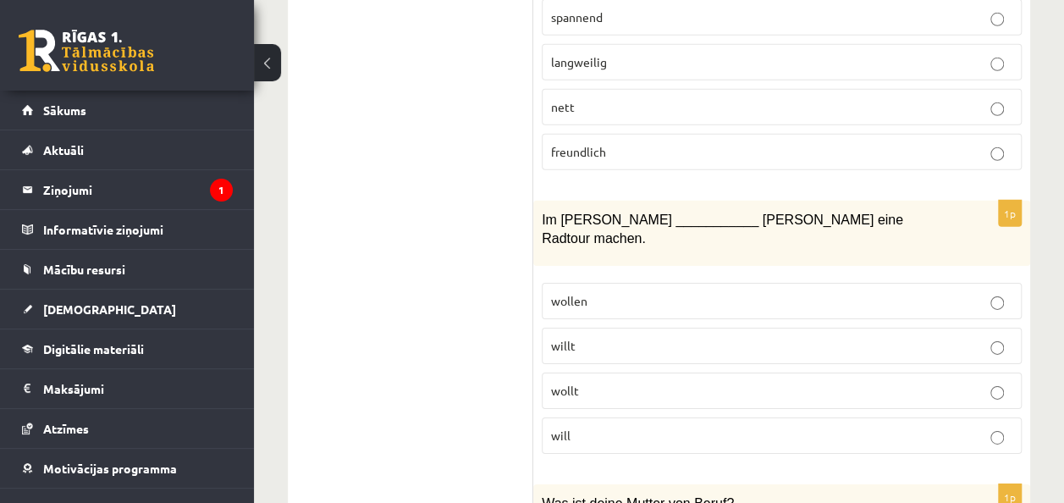
scroll to position [5756, 0]
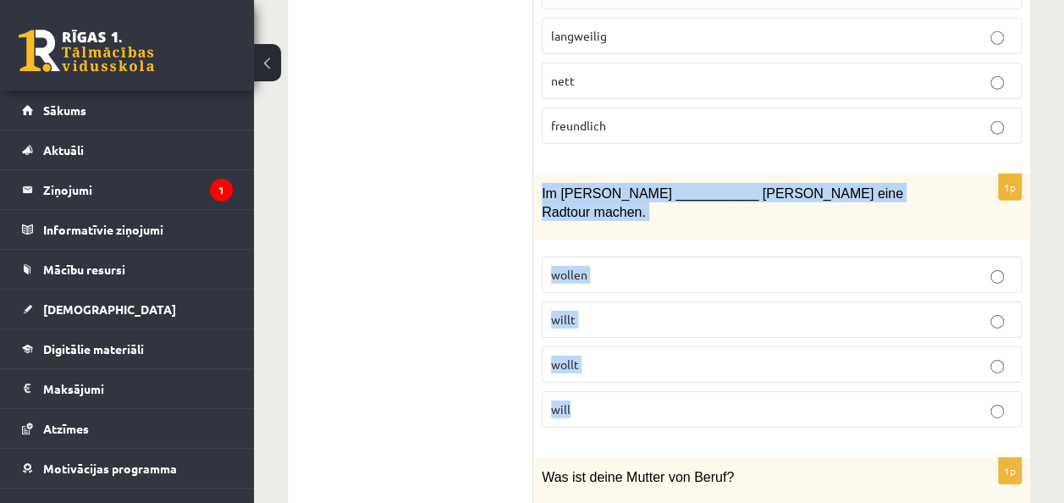
drag, startPoint x: 541, startPoint y: 84, endPoint x: 608, endPoint y: 292, distance: 218.7
click at [608, 292] on div "1p Im Sommer ___________ Peter eine Radtour machen. wollen willt wollt will" at bounding box center [781, 307] width 497 height 267
click at [619, 400] on p "will" at bounding box center [781, 409] width 461 height 18
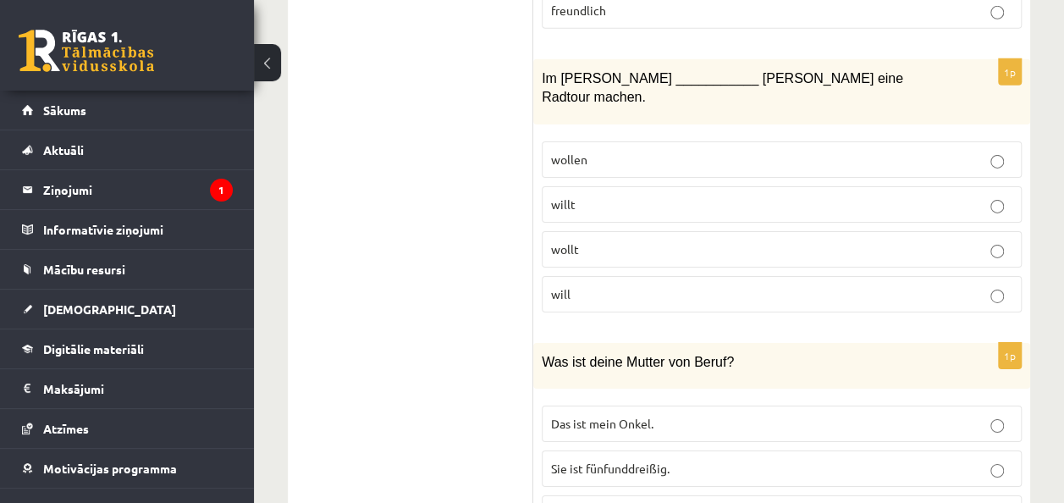
scroll to position [5879, 0]
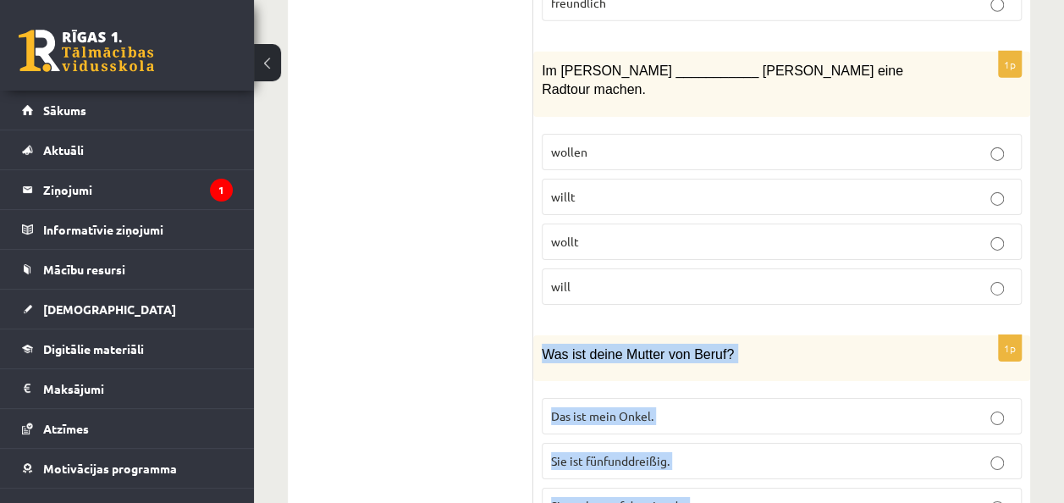
drag, startPoint x: 543, startPoint y: 225, endPoint x: 676, endPoint y: 420, distance: 236.2
click at [676, 420] on div "1p Was ist deine Mutter von Beruf? Das ist mein Onkel. Sie ist fünfunddreißig. …" at bounding box center [781, 459] width 497 height 248
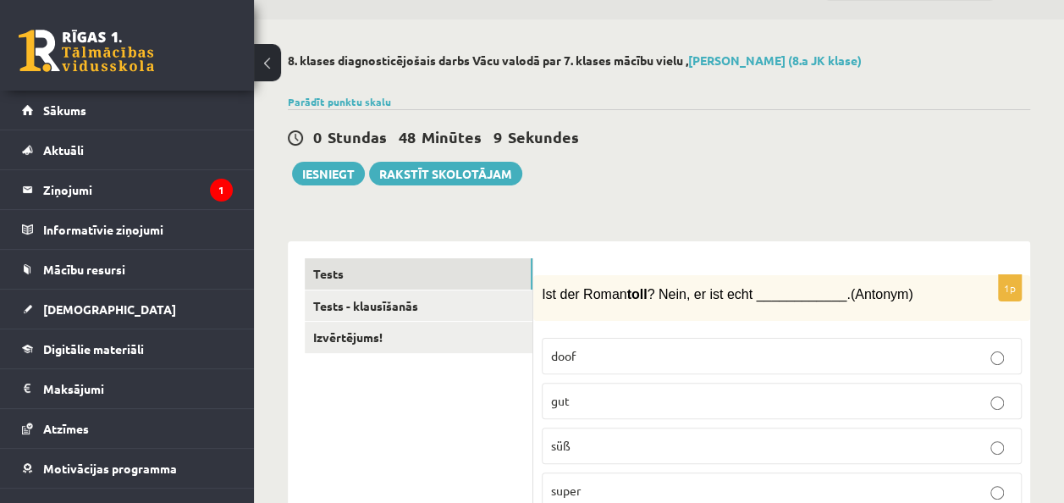
scroll to position [85, 0]
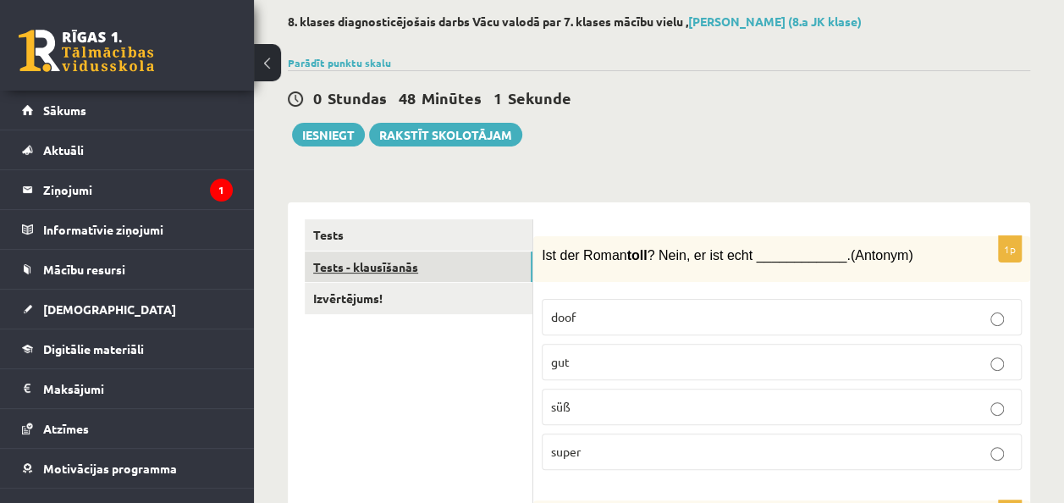
click at [445, 275] on link "Tests - klausīšanās" at bounding box center [419, 266] width 228 height 31
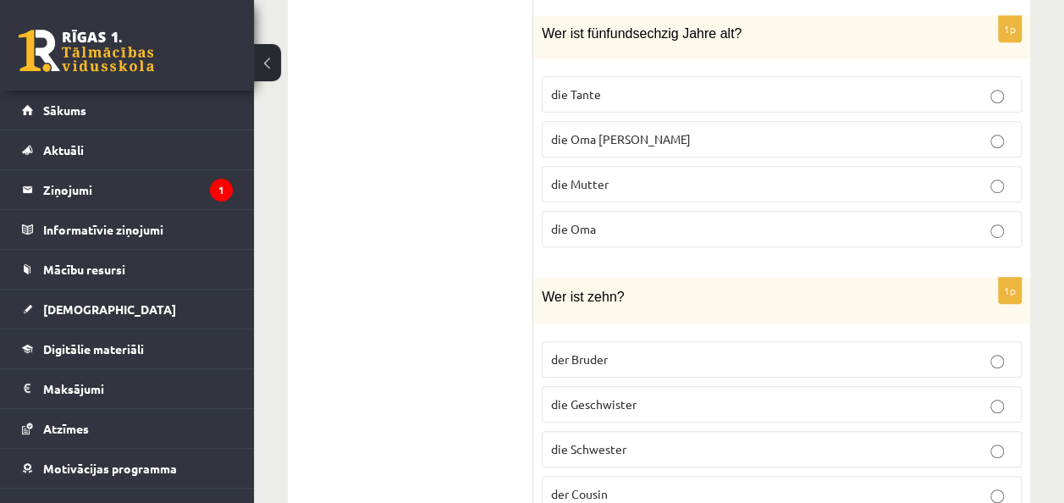
scroll to position [423, 0]
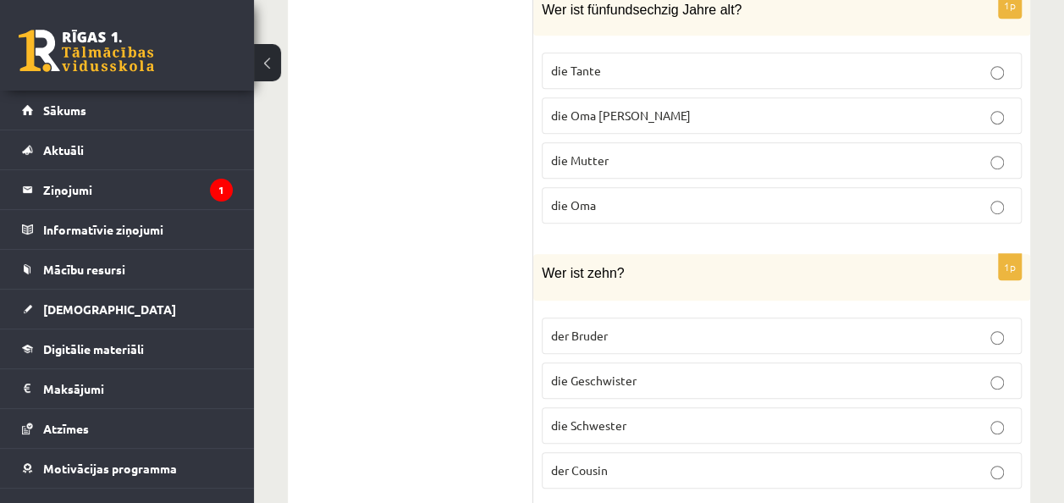
click at [635, 330] on p "der Bruder" at bounding box center [781, 336] width 461 height 18
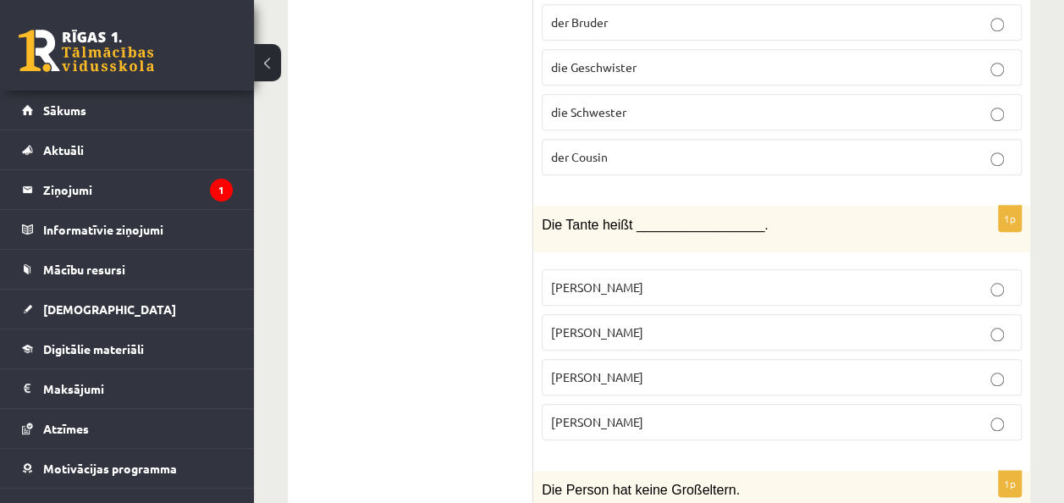
scroll to position [762, 0]
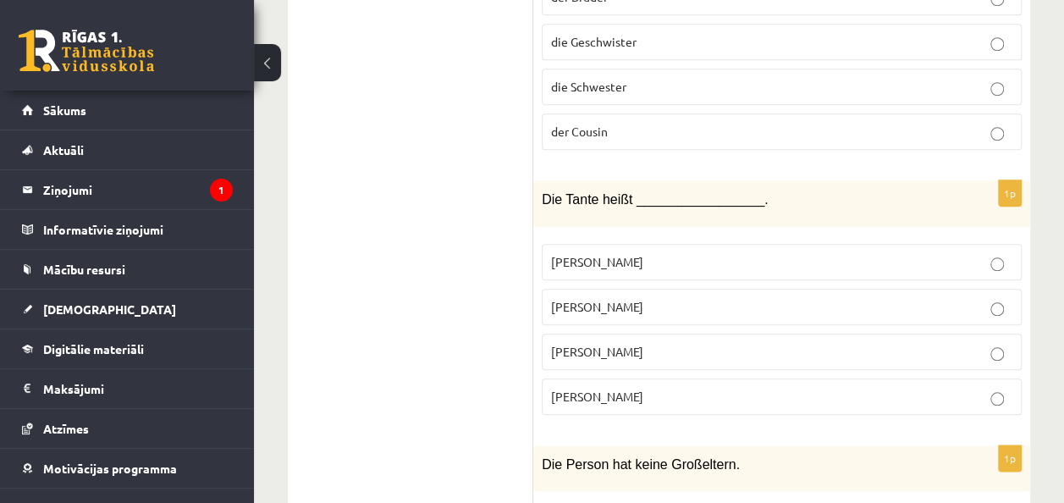
click at [646, 300] on p "Anne" at bounding box center [781, 307] width 461 height 18
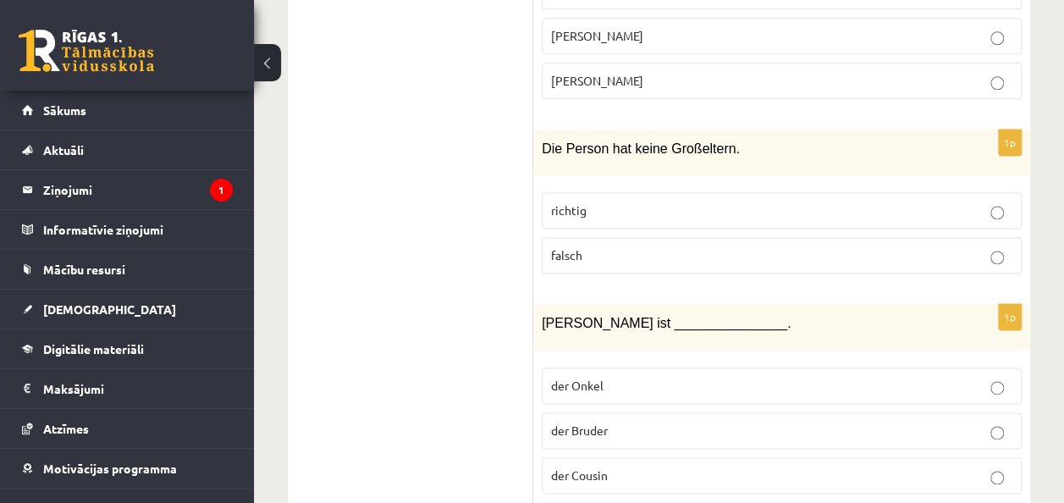
scroll to position [1100, 0]
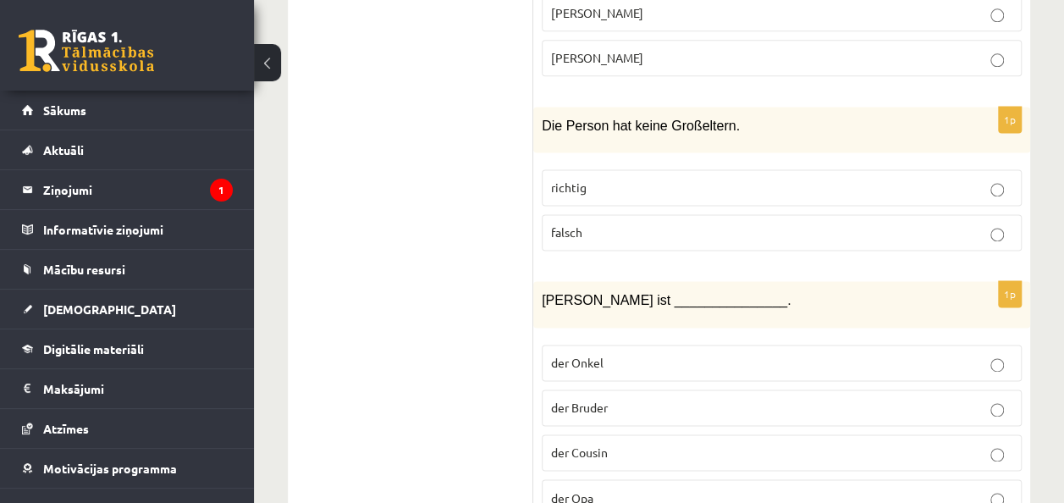
click at [654, 354] on p "der Onkel" at bounding box center [781, 363] width 461 height 18
click at [687, 179] on p "richtig" at bounding box center [781, 188] width 461 height 18
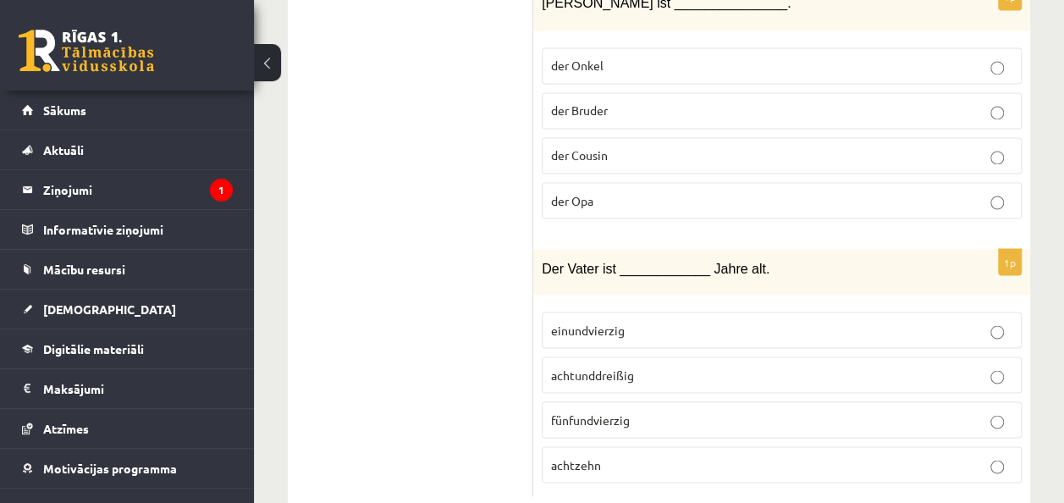
scroll to position [1429, 0]
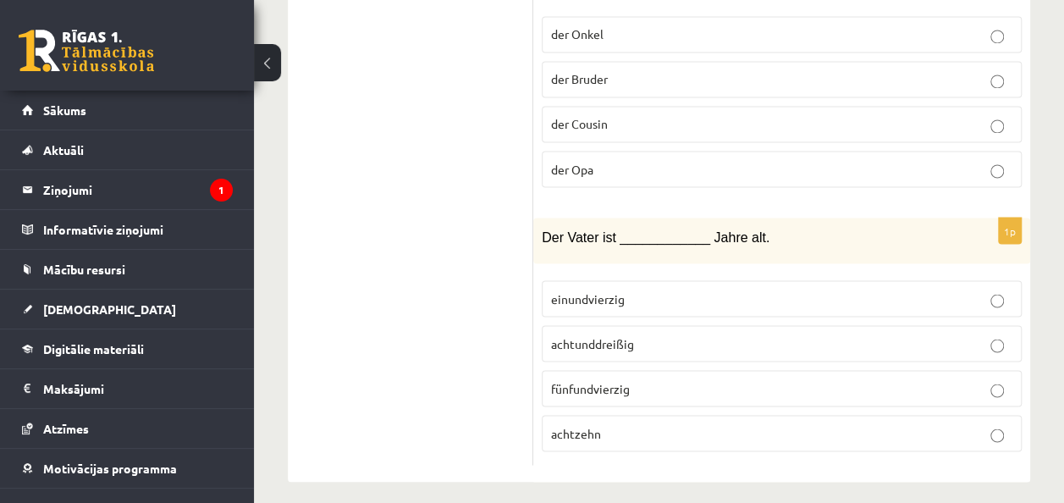
click at [750, 290] on p "einundvierzig" at bounding box center [781, 299] width 461 height 18
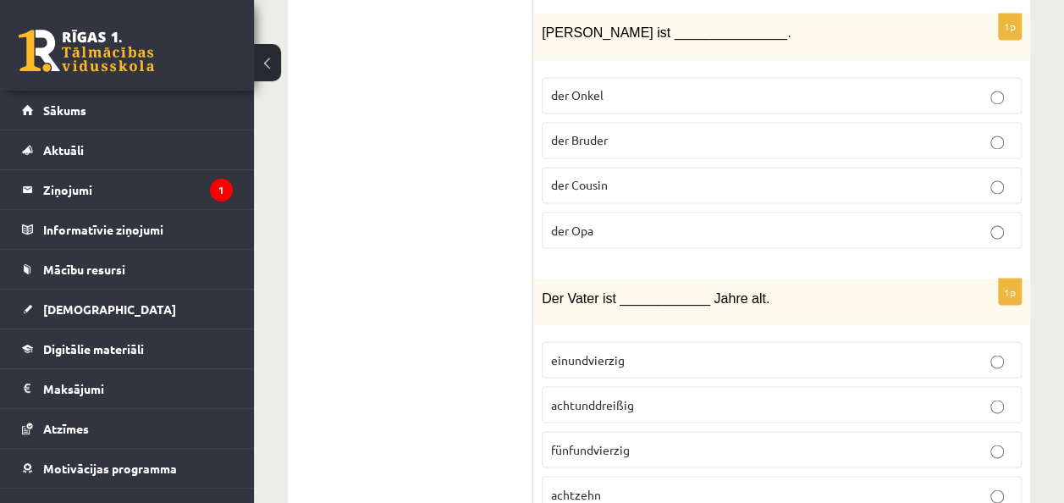
scroll to position [1260, 0]
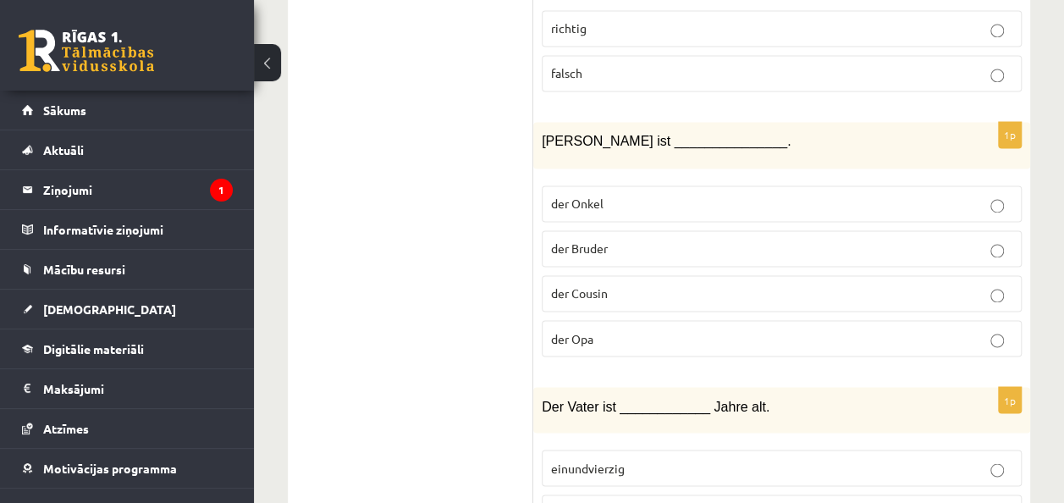
click at [727, 295] on label "der Cousin" at bounding box center [782, 293] width 480 height 36
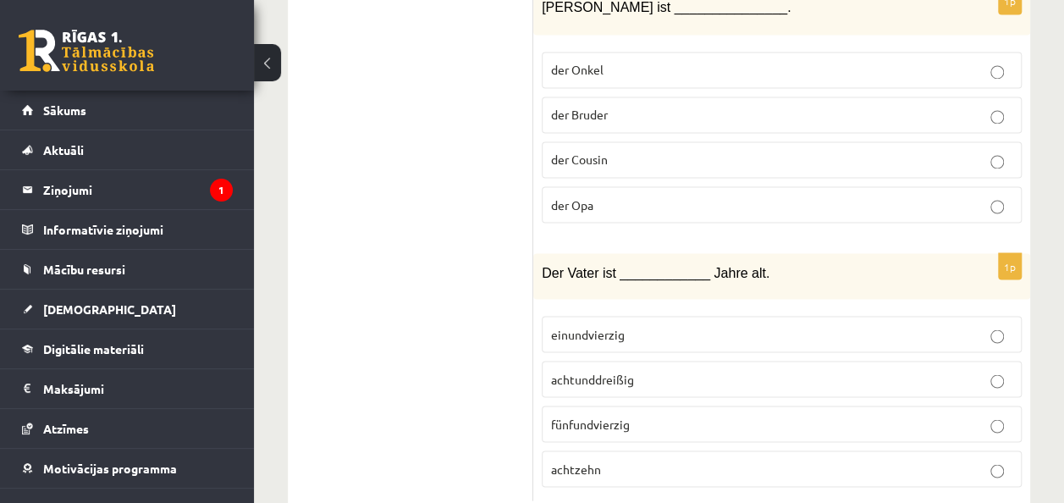
scroll to position [1429, 0]
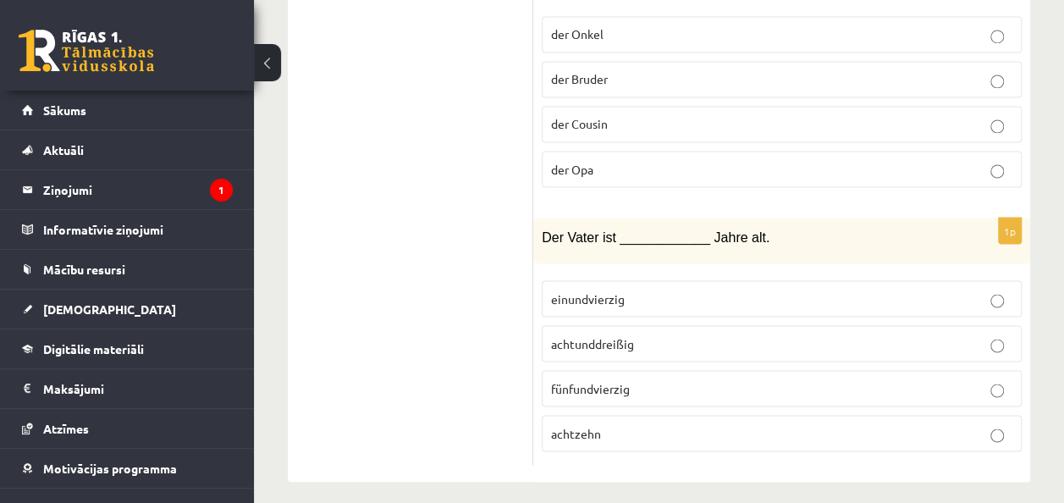
click at [731, 334] on p "achtunddreißig" at bounding box center [781, 343] width 461 height 18
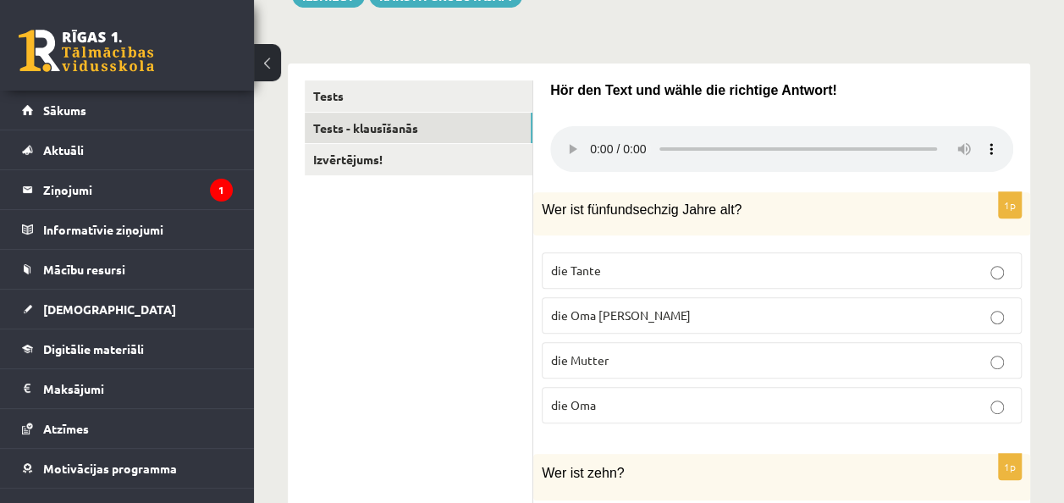
scroll to position [254, 0]
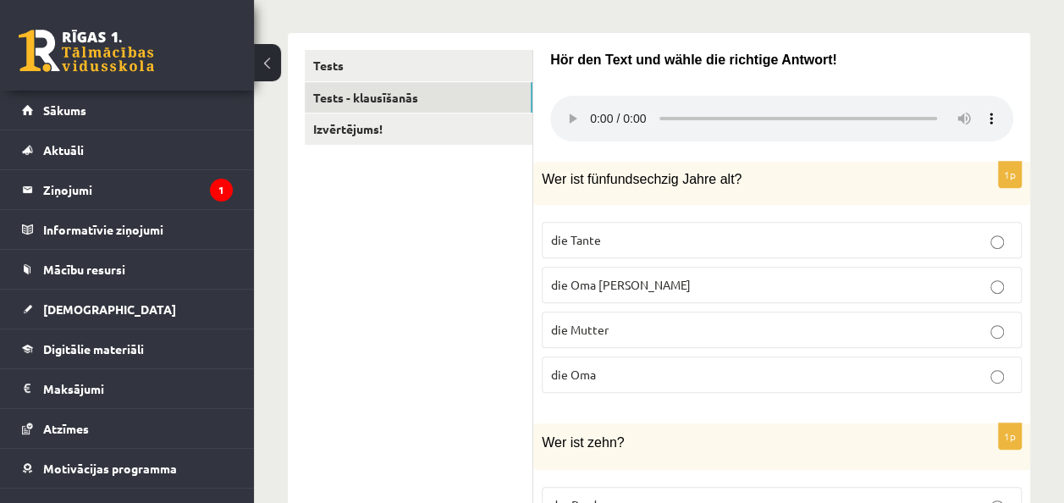
click at [631, 367] on p "die Oma" at bounding box center [781, 375] width 461 height 18
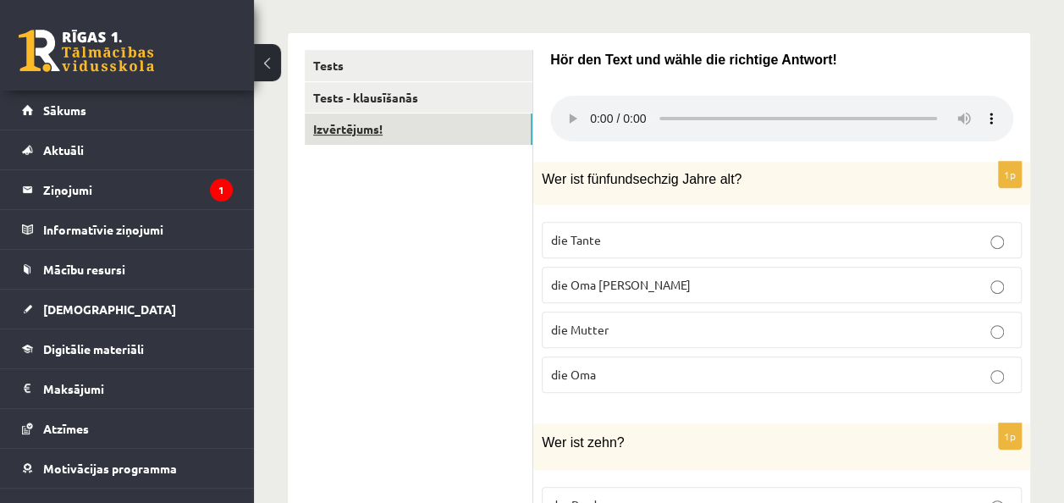
click at [444, 137] on link "Izvērtējums!" at bounding box center [419, 128] width 228 height 31
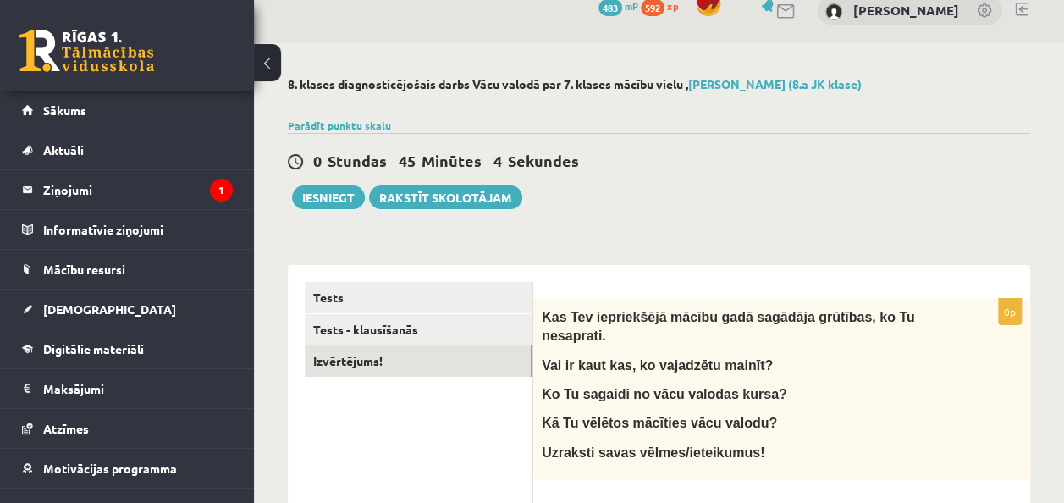
scroll to position [0, 0]
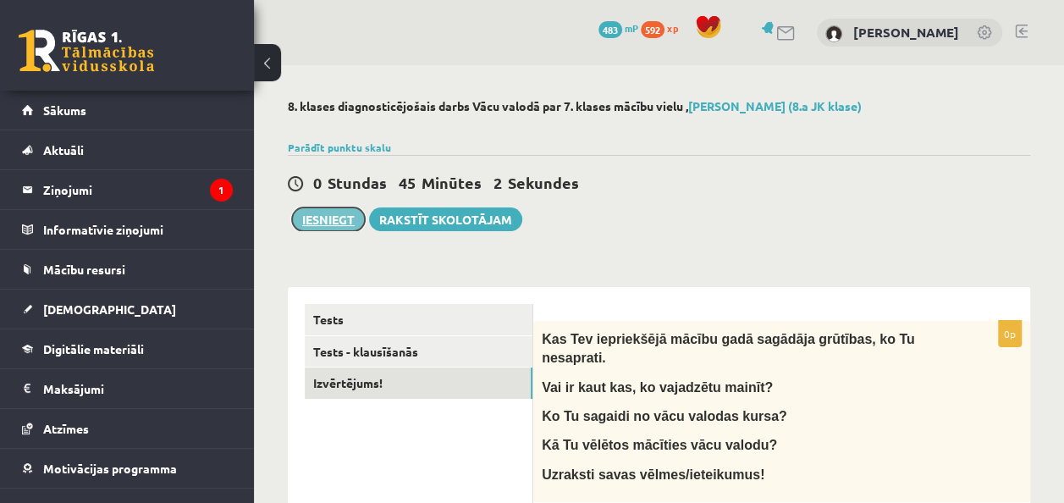
click at [337, 218] on button "Iesniegt" at bounding box center [328, 219] width 73 height 24
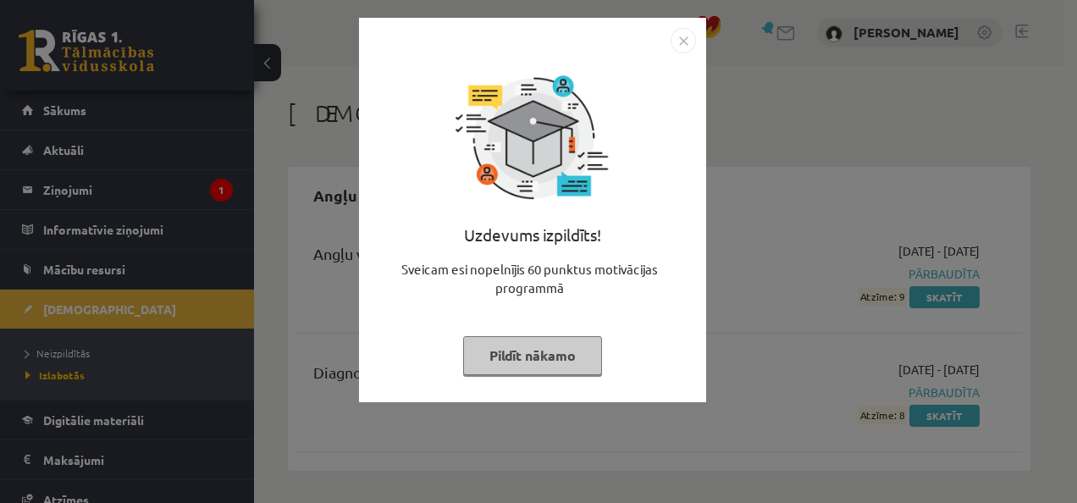
click at [548, 373] on button "Pildīt nākamo" at bounding box center [532, 355] width 139 height 39
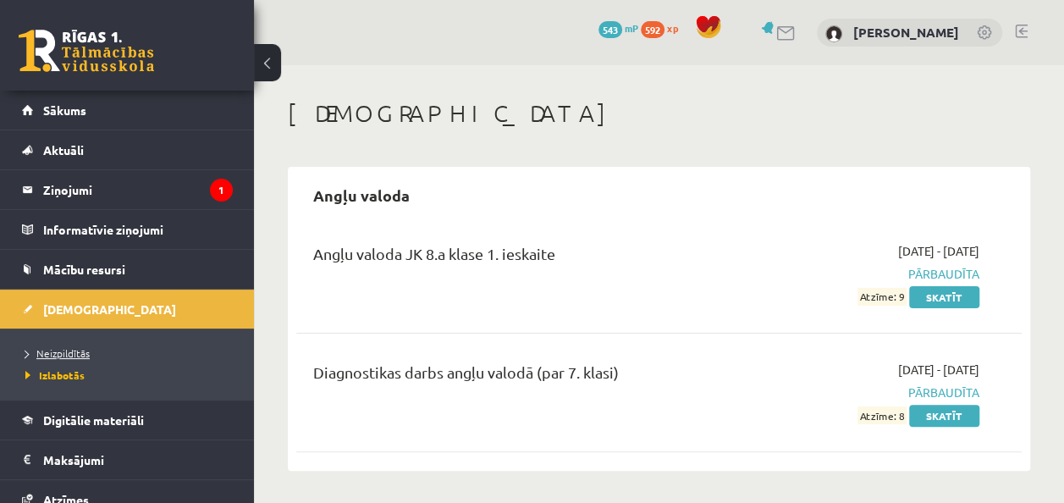
click at [140, 351] on link "Neizpildītās" at bounding box center [131, 352] width 212 height 15
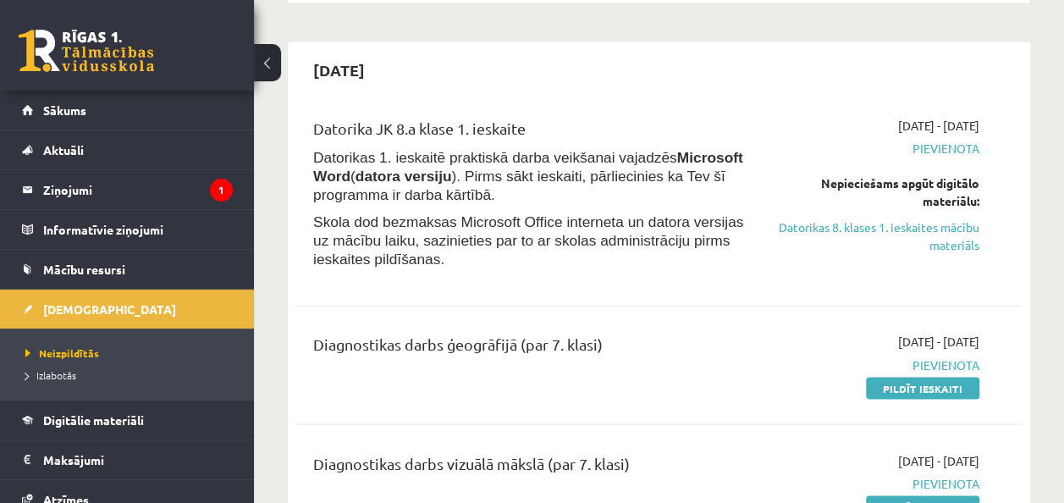
scroll to position [1270, 0]
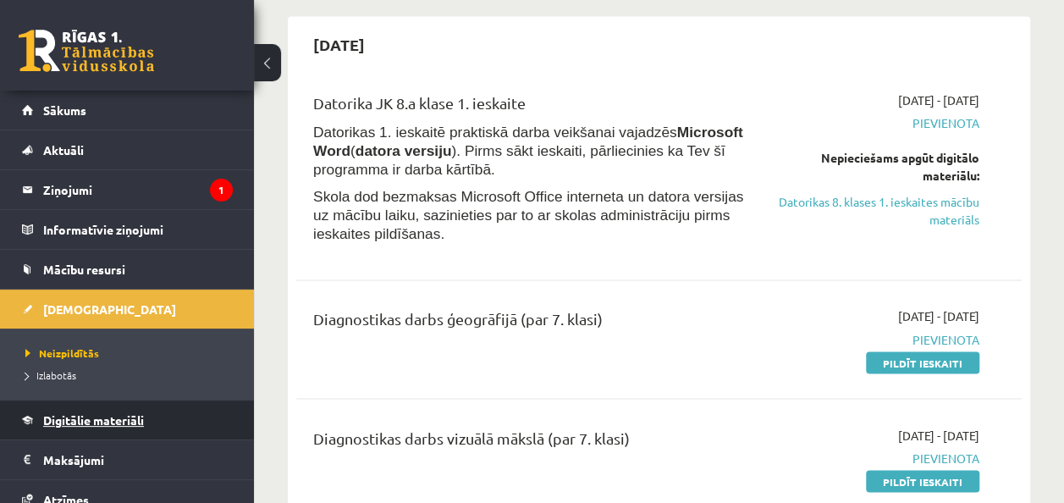
click at [143, 407] on link "Digitālie materiāli" at bounding box center [127, 419] width 211 height 39
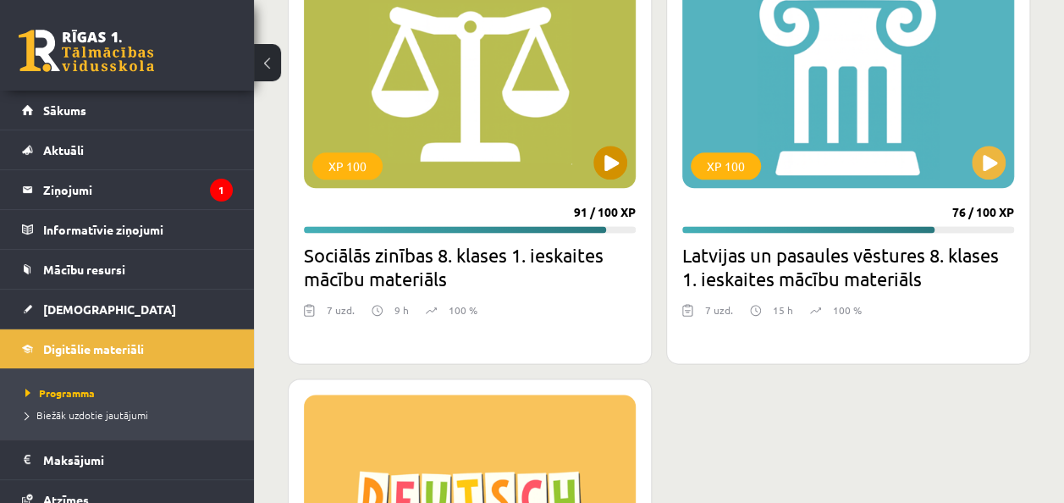
scroll to position [7425, 0]
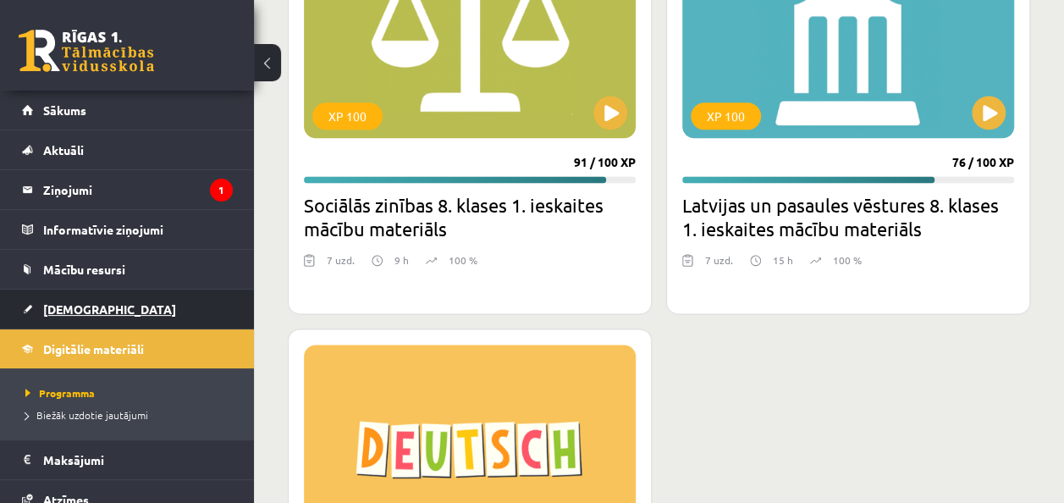
click at [168, 298] on link "[DEMOGRAPHIC_DATA]" at bounding box center [127, 309] width 211 height 39
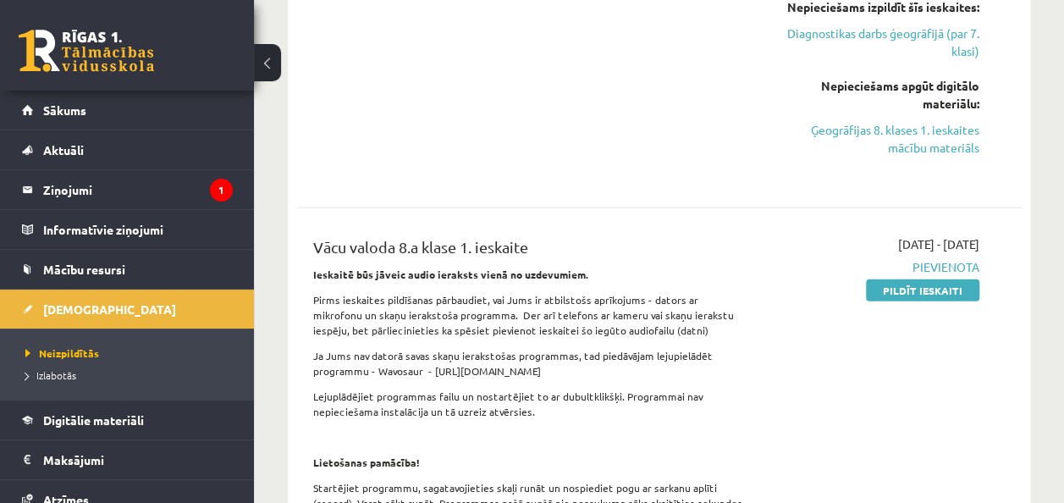
scroll to position [2116, 0]
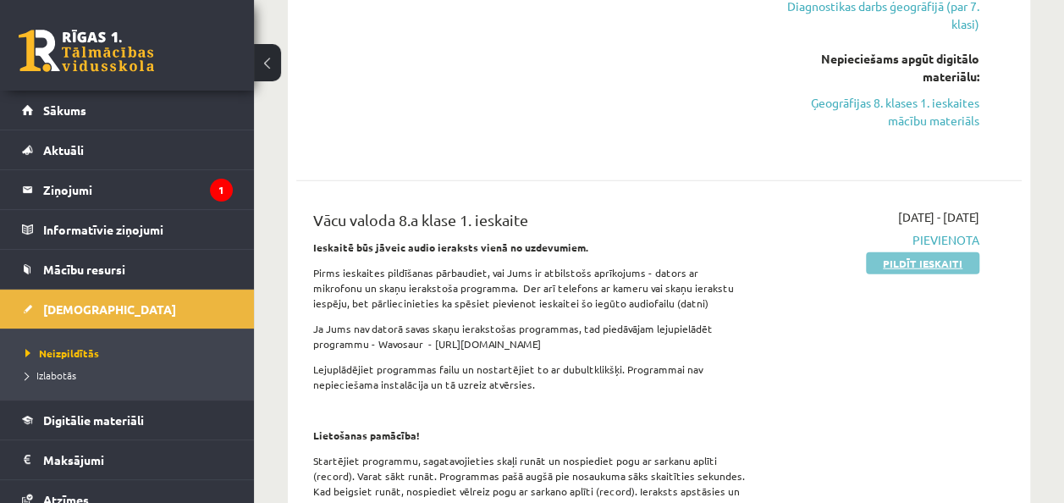
click at [959, 262] on link "Pildīt ieskaiti" at bounding box center [922, 263] width 113 height 22
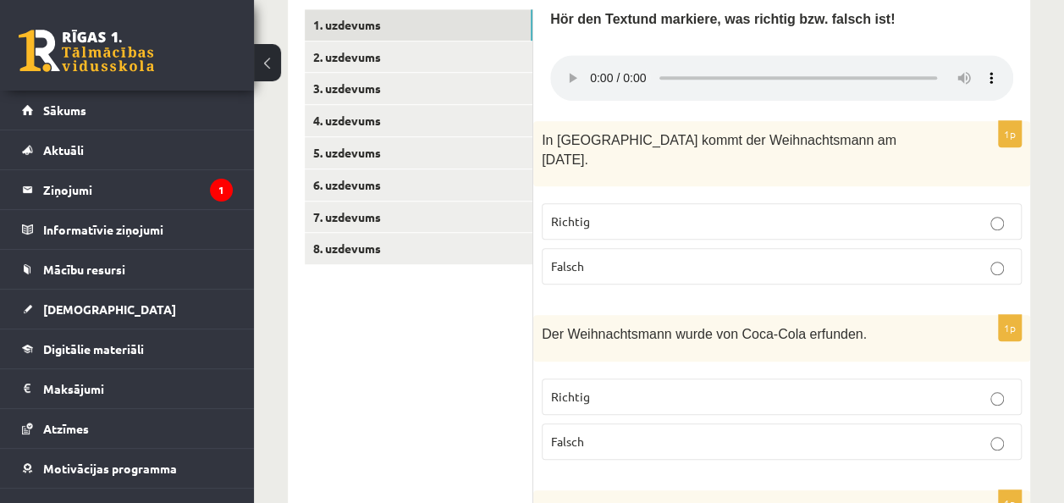
scroll to position [508, 0]
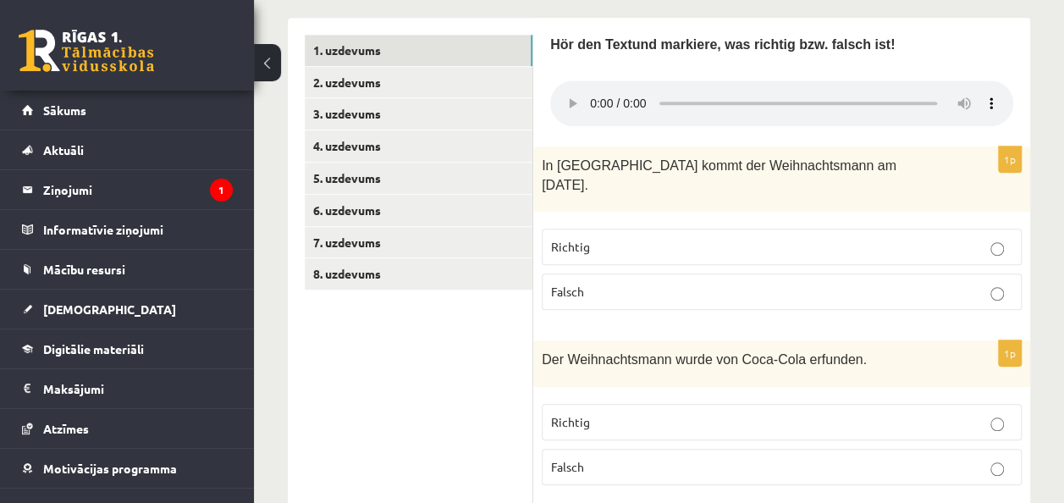
click at [628, 283] on p "Falsch" at bounding box center [781, 292] width 461 height 18
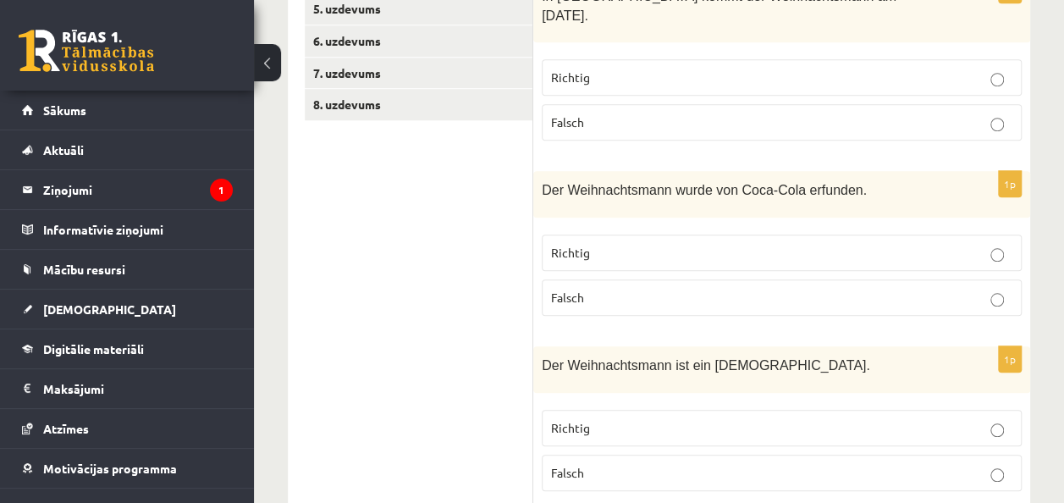
scroll to position [762, 0]
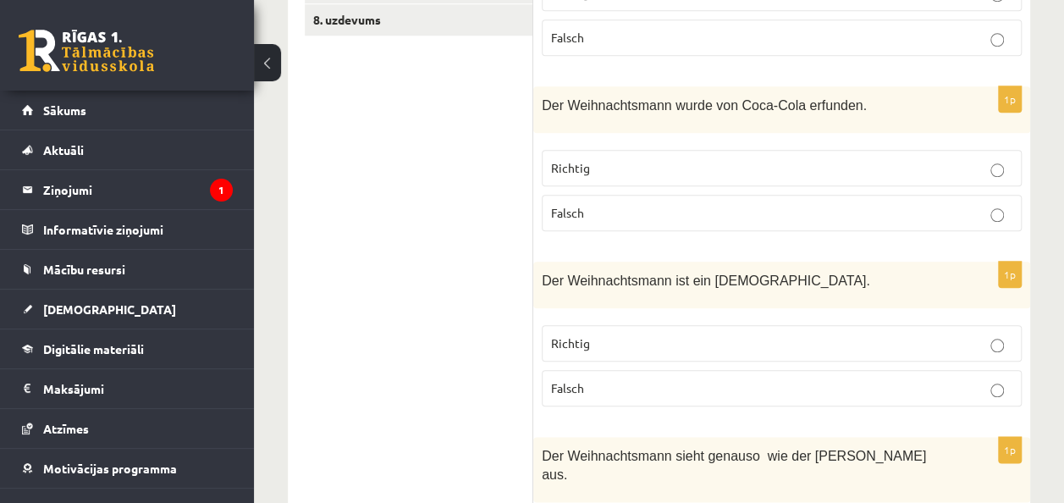
click at [695, 204] on p "Falsch" at bounding box center [781, 213] width 461 height 18
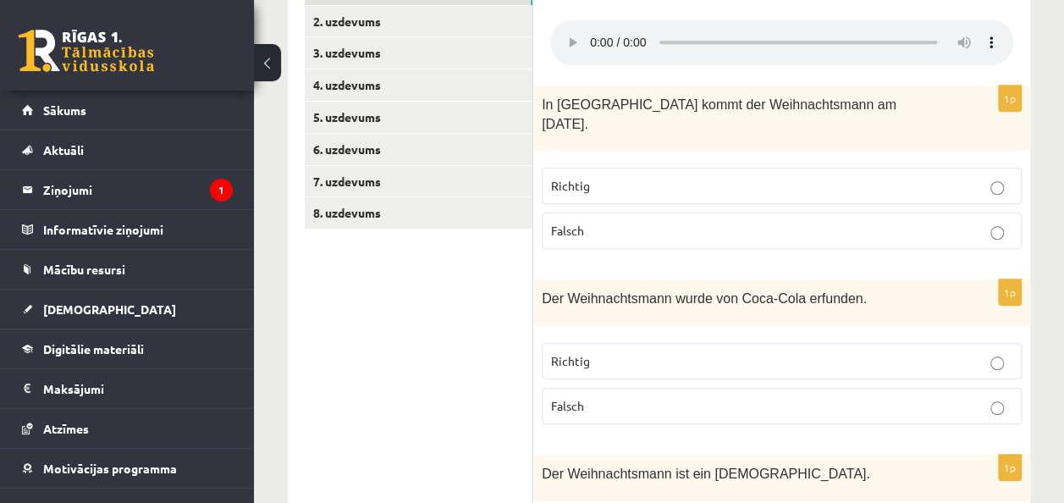
scroll to position [484, 0]
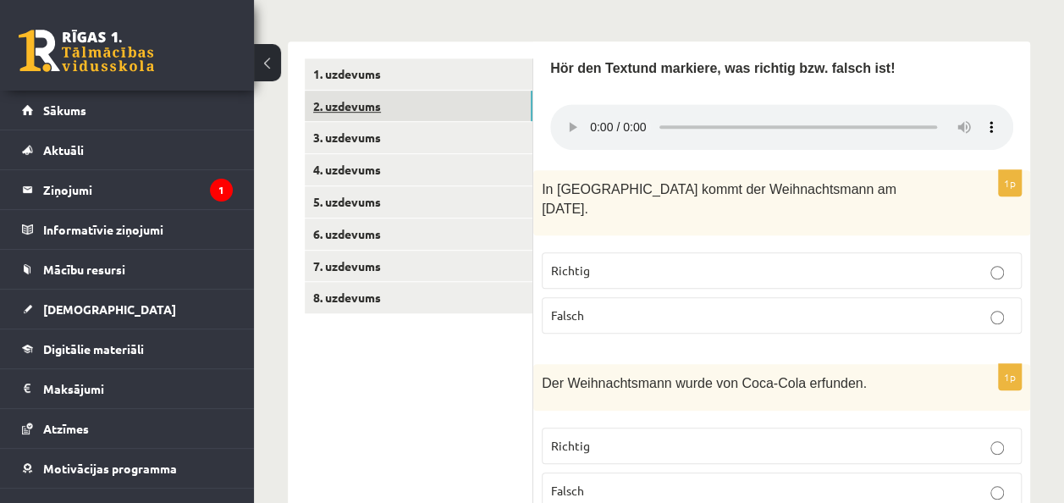
click at [408, 108] on link "2. uzdevums" at bounding box center [419, 106] width 228 height 31
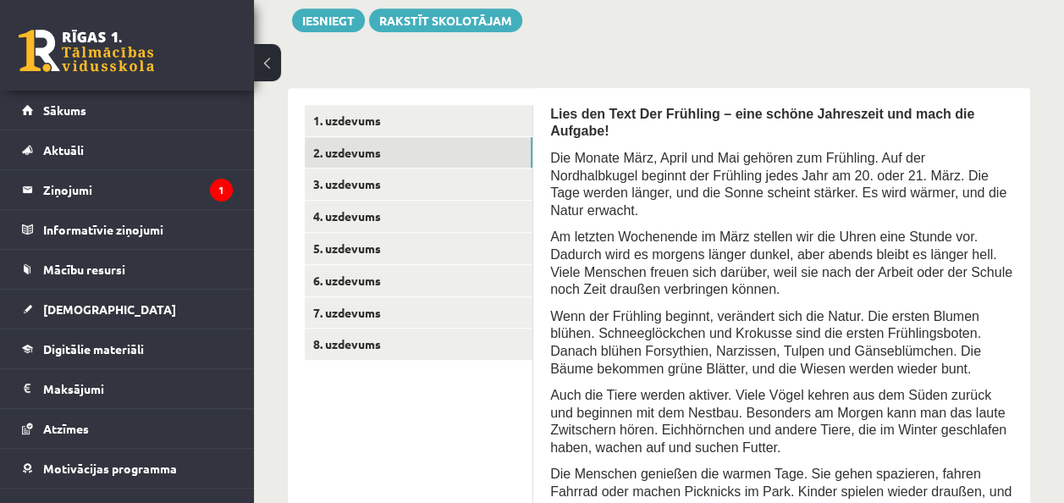
scroll to position [400, 0]
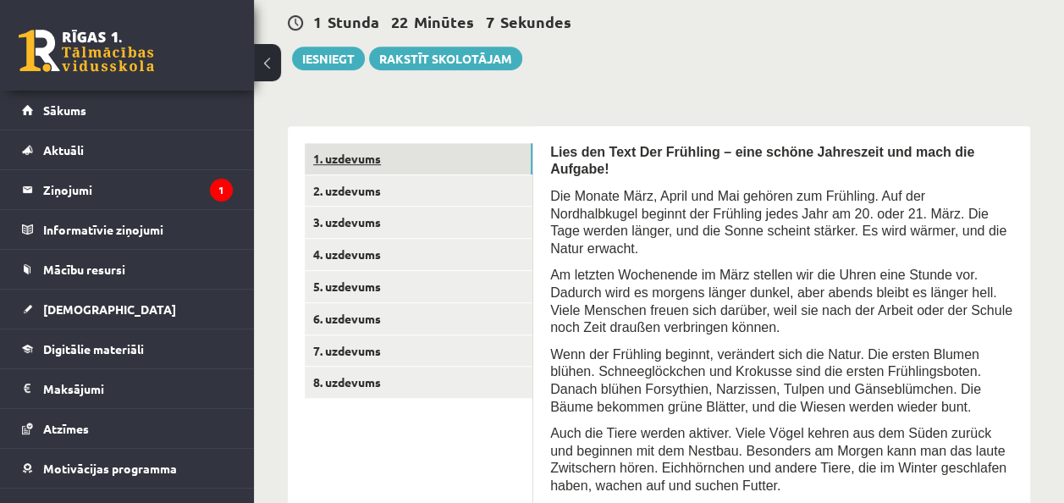
click at [412, 149] on link "1. uzdevums" at bounding box center [419, 158] width 228 height 31
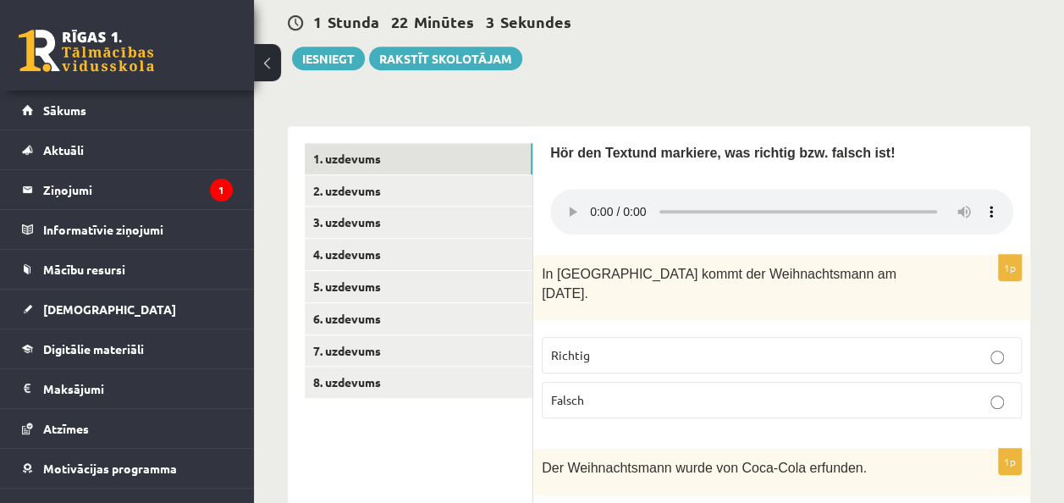
click at [637, 346] on p "Richtig" at bounding box center [781, 355] width 461 height 18
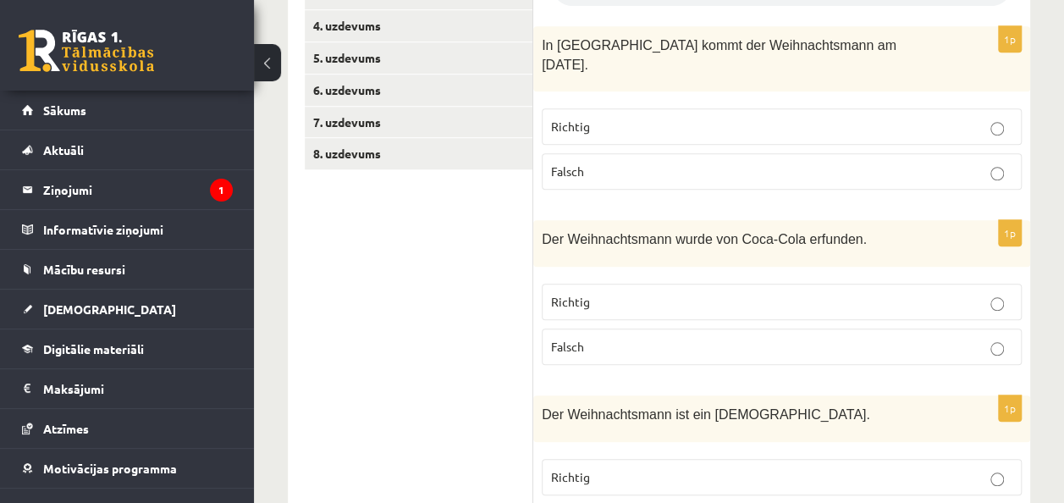
scroll to position [653, 0]
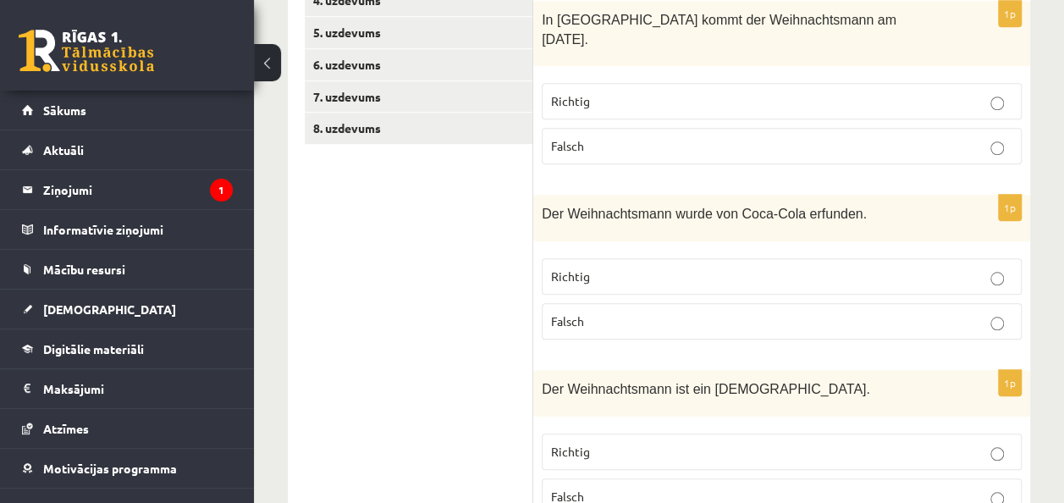
click at [602, 258] on label "Richtig" at bounding box center [782, 276] width 480 height 36
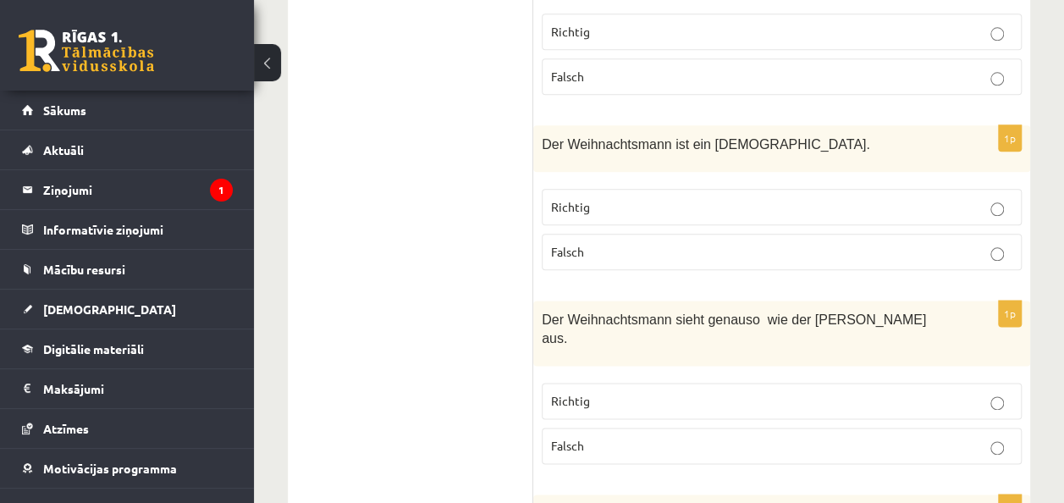
scroll to position [907, 0]
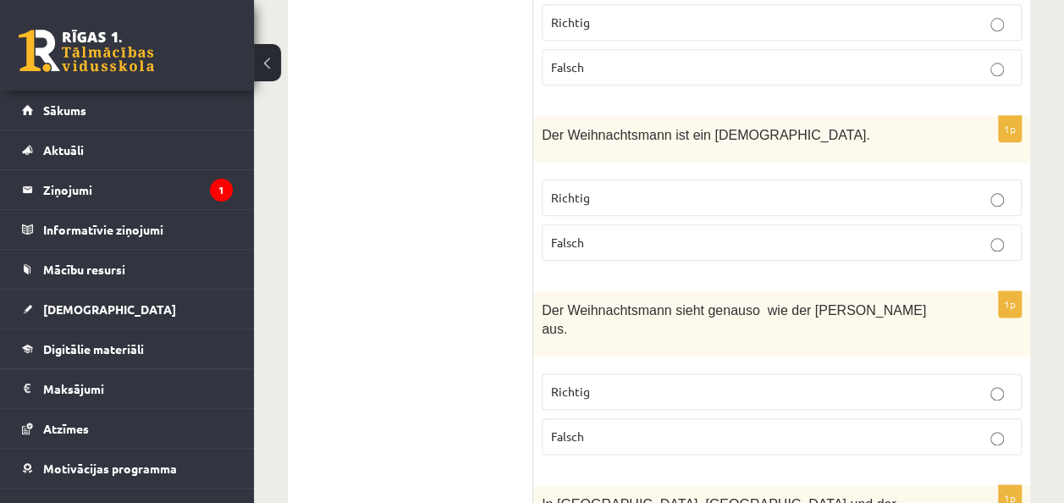
click at [582, 234] on span "Falsch" at bounding box center [567, 241] width 33 height 15
click at [579, 373] on label "Richtig" at bounding box center [782, 391] width 480 height 36
drag, startPoint x: 579, startPoint y: 354, endPoint x: 614, endPoint y: 372, distance: 39.0
click at [614, 372] on fieldset "Richtig Falsch" at bounding box center [782, 412] width 480 height 95
click at [613, 383] on p "Richtig" at bounding box center [781, 392] width 461 height 18
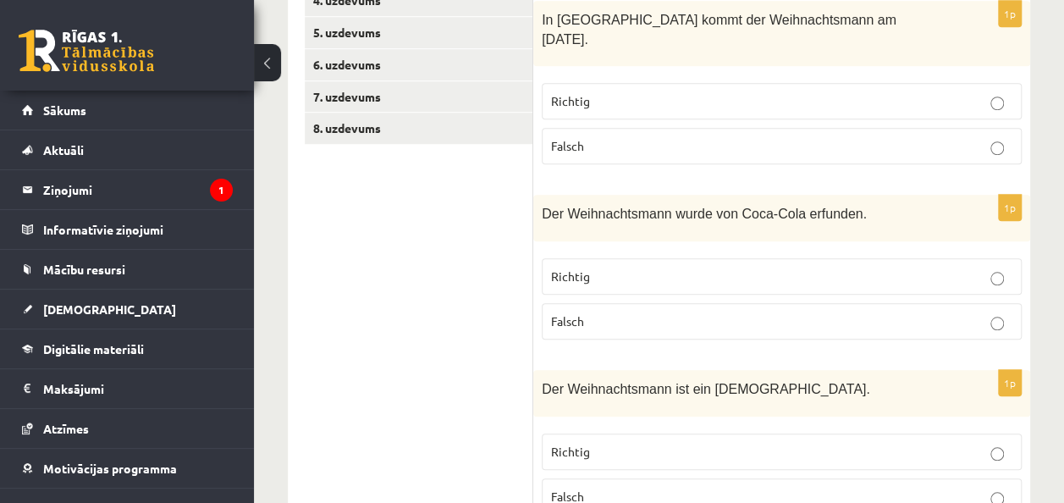
scroll to position [569, 0]
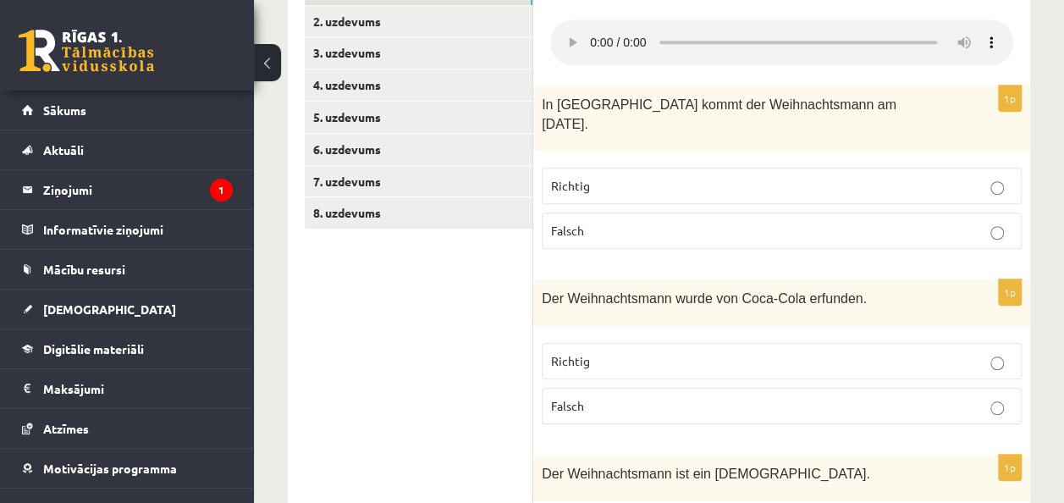
click at [578, 223] on span "Falsch" at bounding box center [567, 230] width 33 height 15
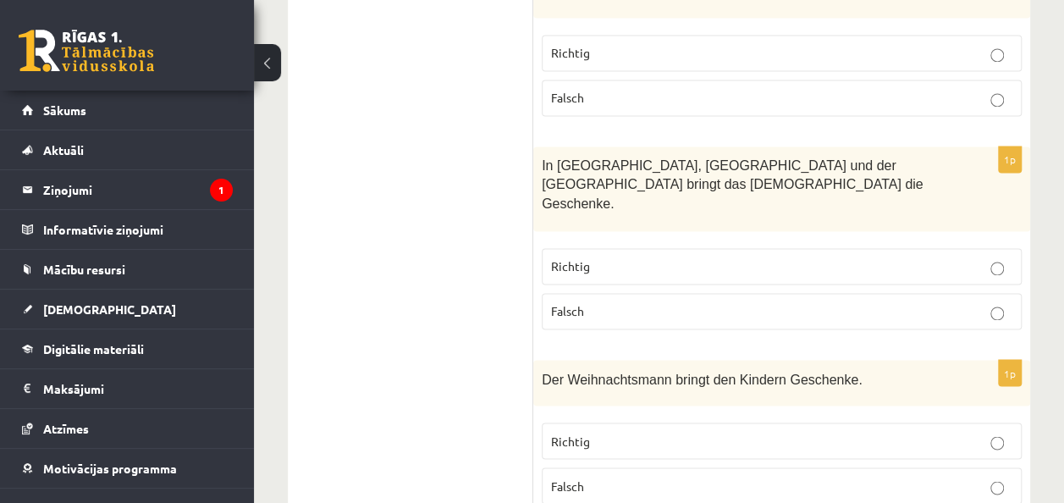
scroll to position [1161, 0]
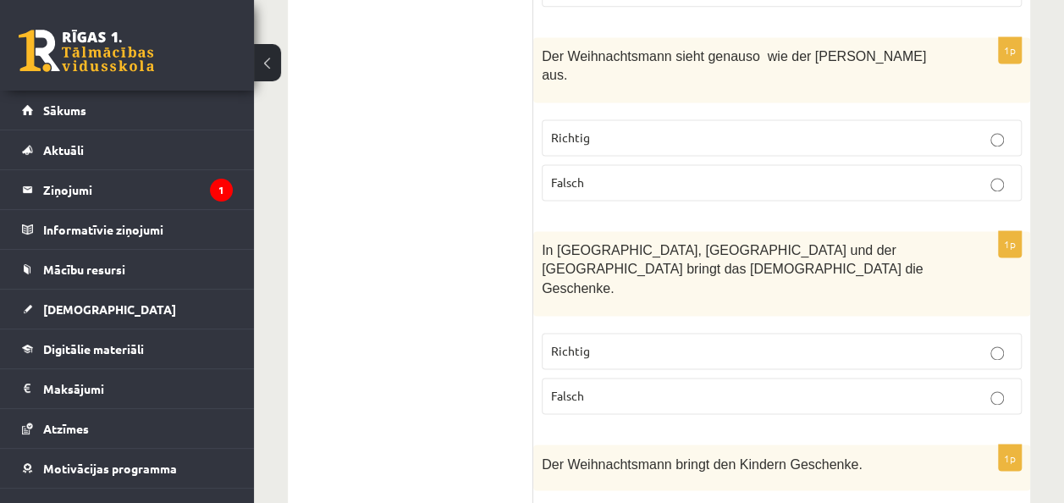
click at [582, 333] on label "Richtig" at bounding box center [782, 351] width 480 height 36
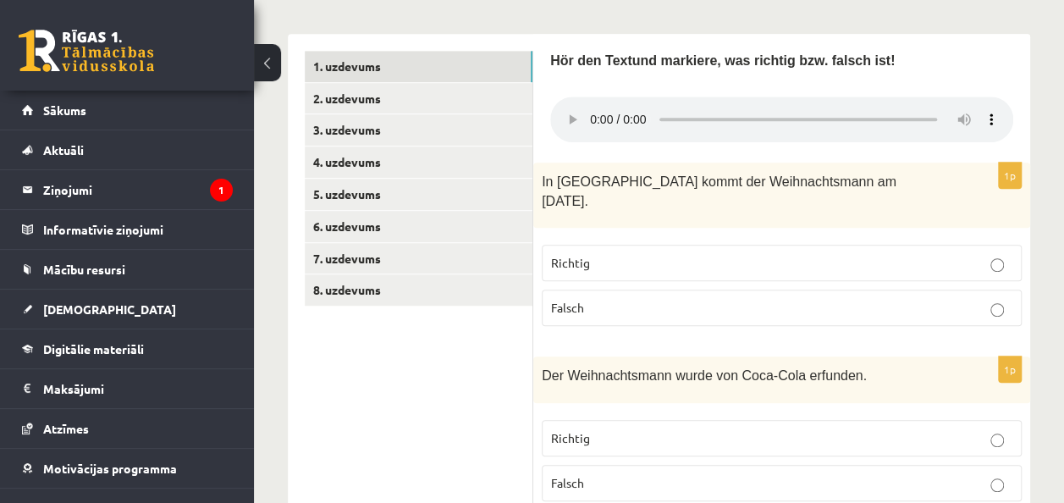
scroll to position [400, 0]
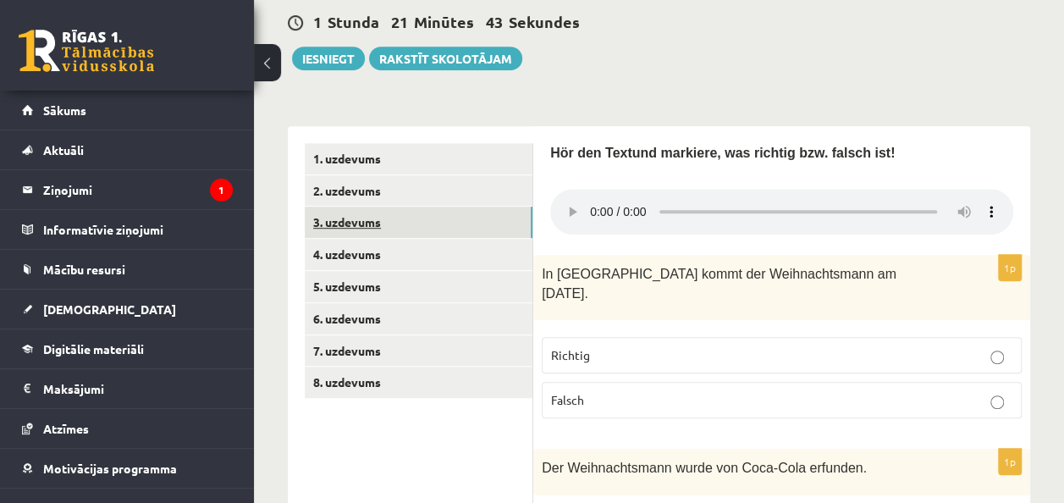
click at [408, 235] on link "3. uzdevums" at bounding box center [419, 222] width 228 height 31
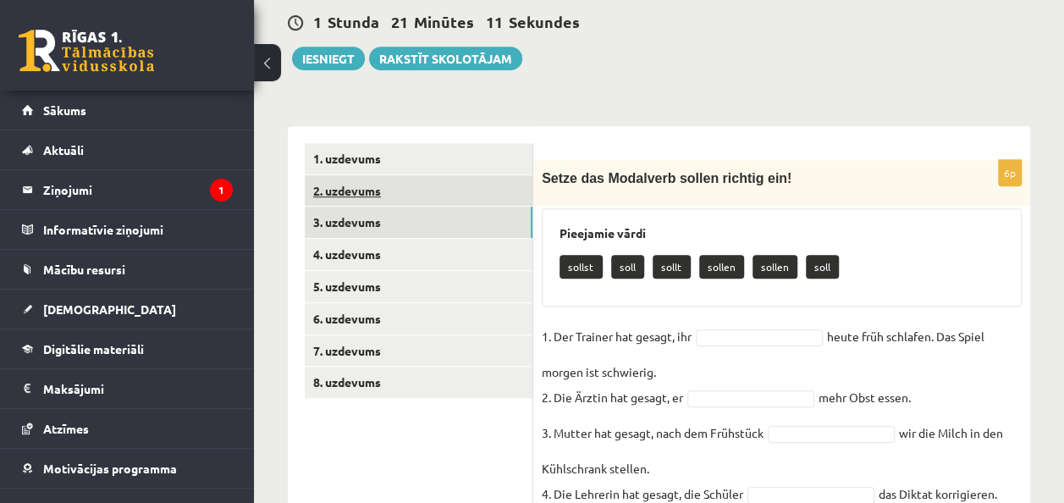
click at [417, 176] on link "2. uzdevums" at bounding box center [419, 190] width 228 height 31
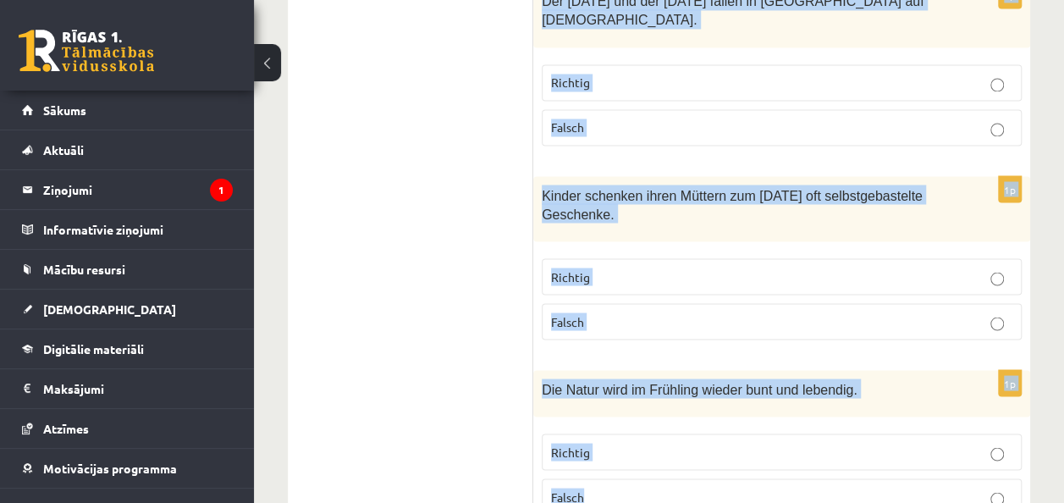
scroll to position [4627, 0]
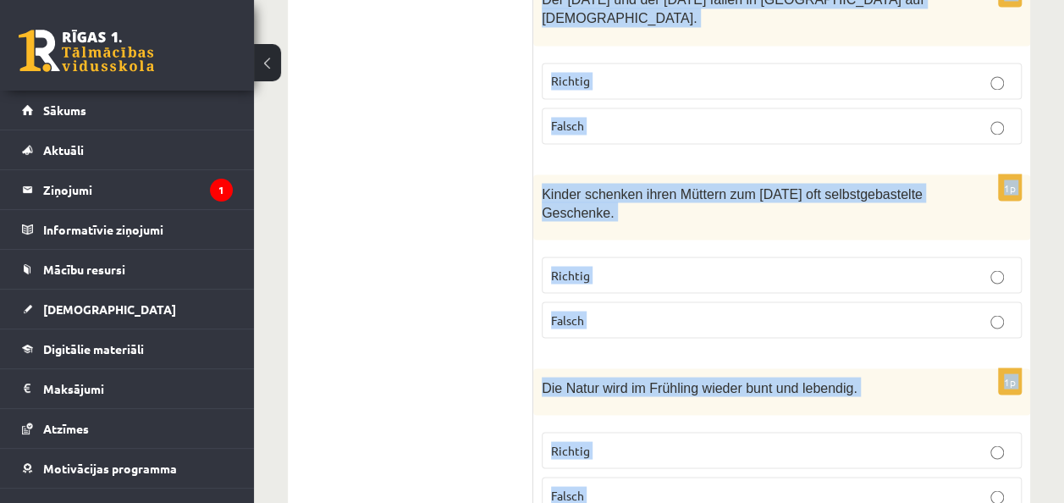
drag, startPoint x: 549, startPoint y: 149, endPoint x: 725, endPoint y: 428, distance: 329.8
copy form "Lies den Text Der Frühling – eine schöne Jahreszeit und mach die Aufgabe! Die M…"
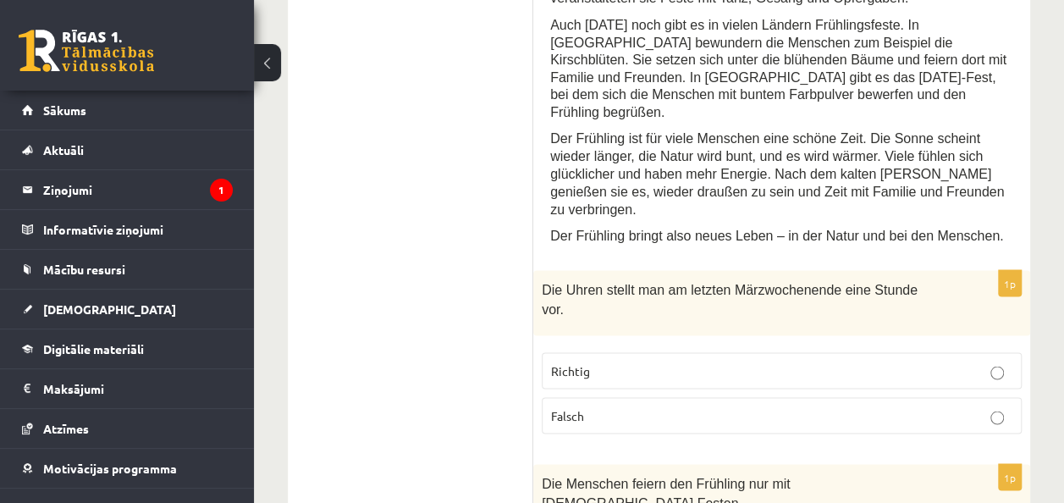
scroll to position [1410, 0]
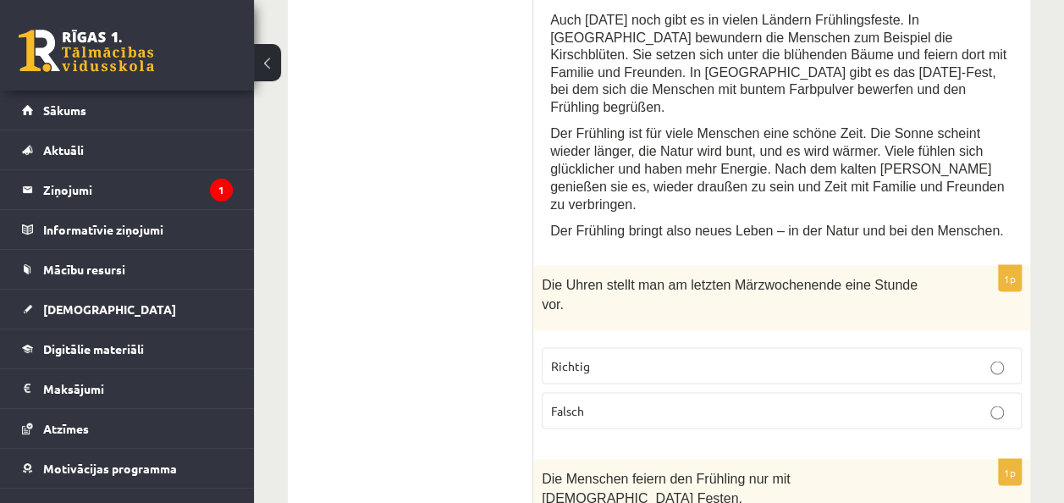
click at [598, 356] on p "Richtig" at bounding box center [781, 365] width 461 height 18
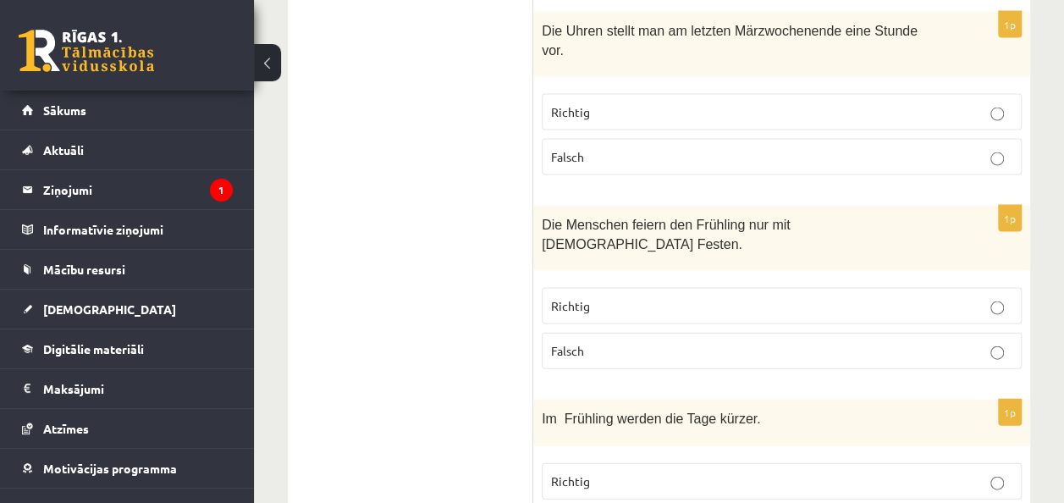
scroll to position [1664, 0]
click at [587, 341] on p "Falsch" at bounding box center [781, 350] width 461 height 18
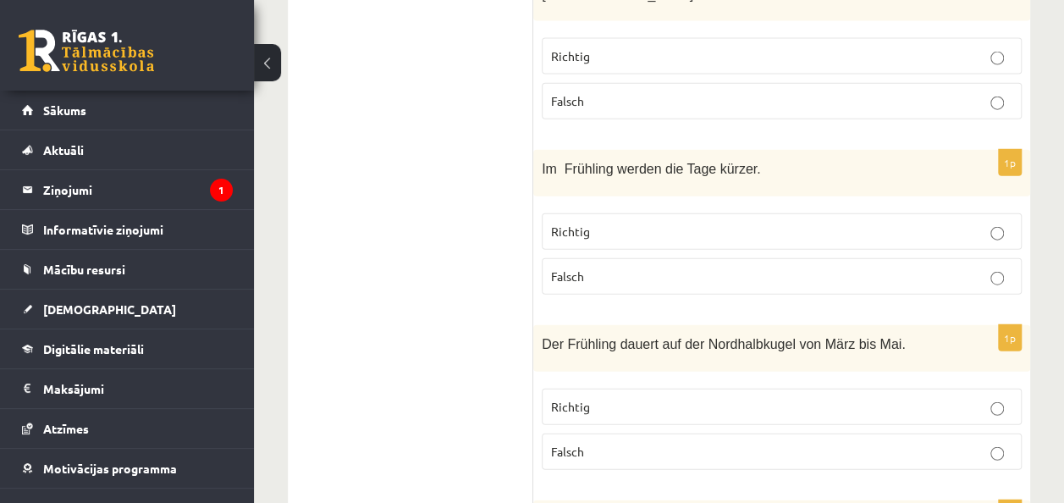
scroll to position [1918, 0]
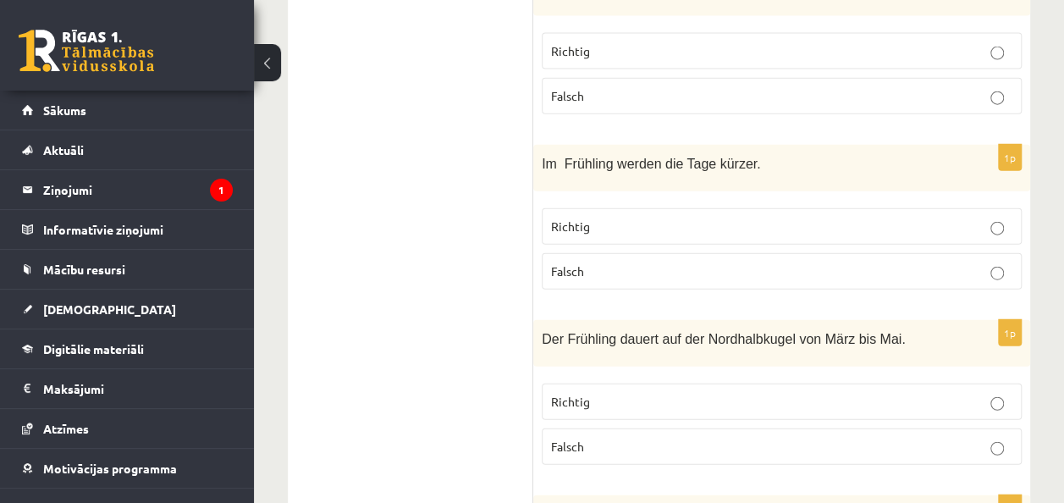
click at [620, 383] on label "Richtig" at bounding box center [782, 401] width 480 height 36
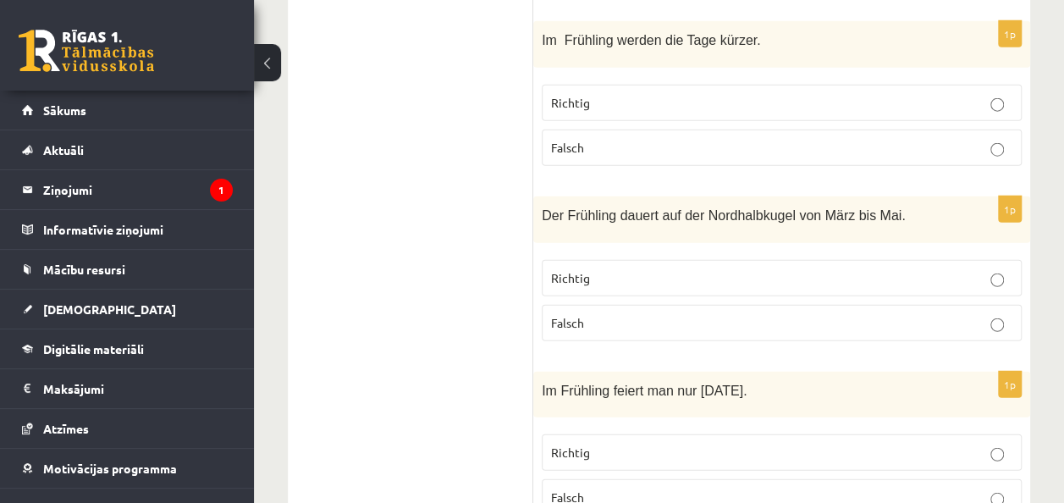
scroll to position [2087, 0]
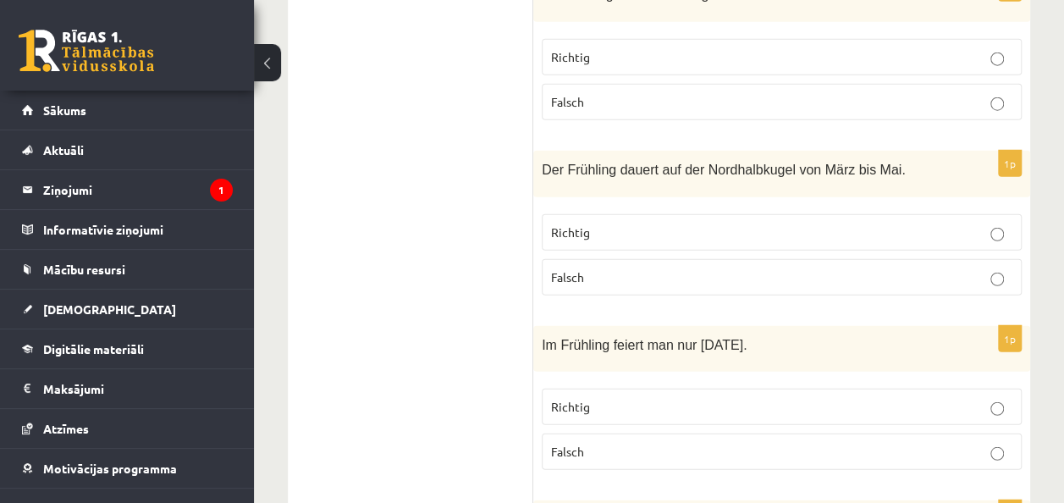
click at [617, 443] on p "Falsch" at bounding box center [781, 452] width 461 height 18
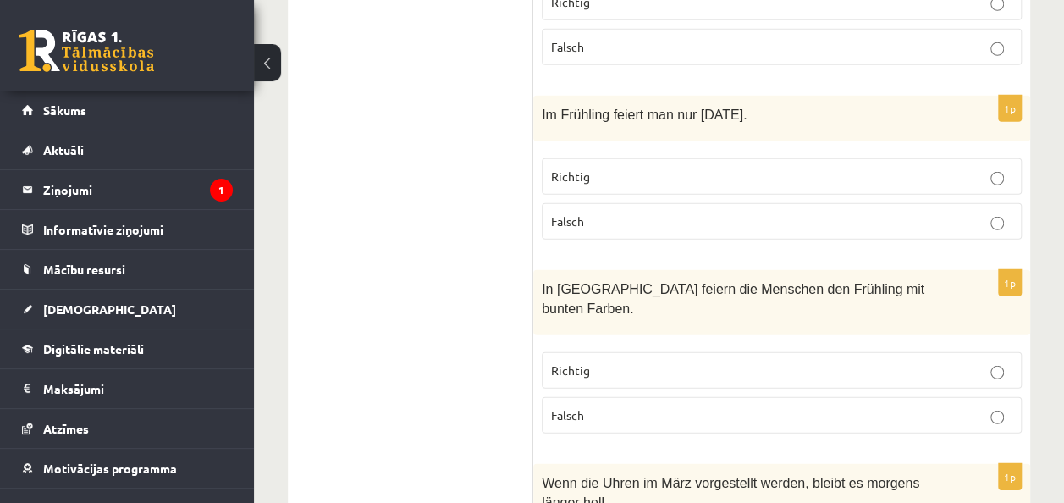
scroll to position [2341, 0]
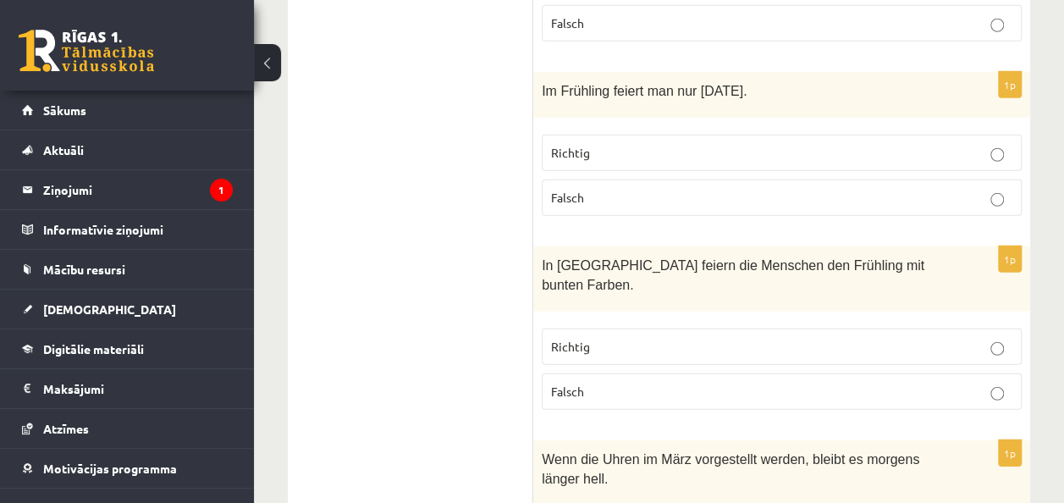
click at [575, 339] on span "Richtig" at bounding box center [570, 346] width 39 height 15
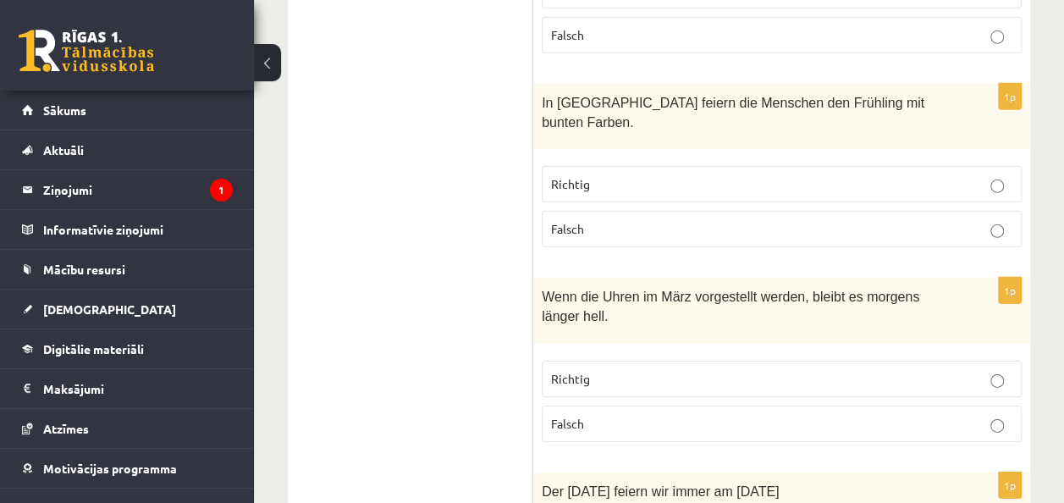
scroll to position [2511, 0]
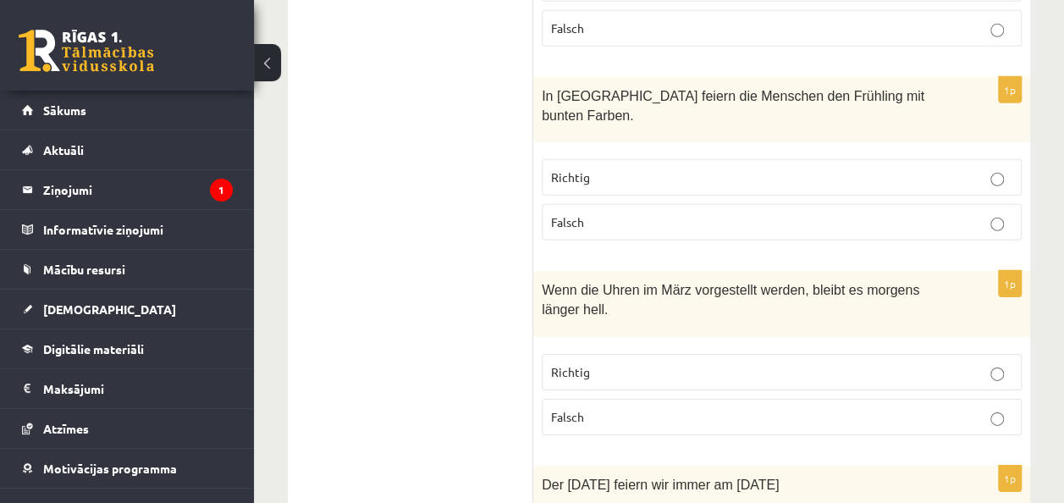
click at [626, 408] on p "Falsch" at bounding box center [781, 417] width 461 height 18
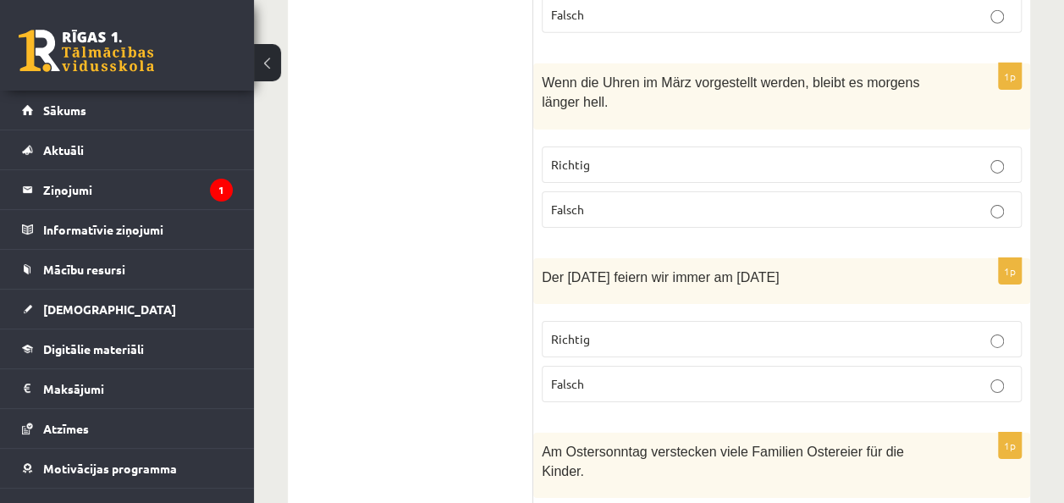
scroll to position [2680, 0]
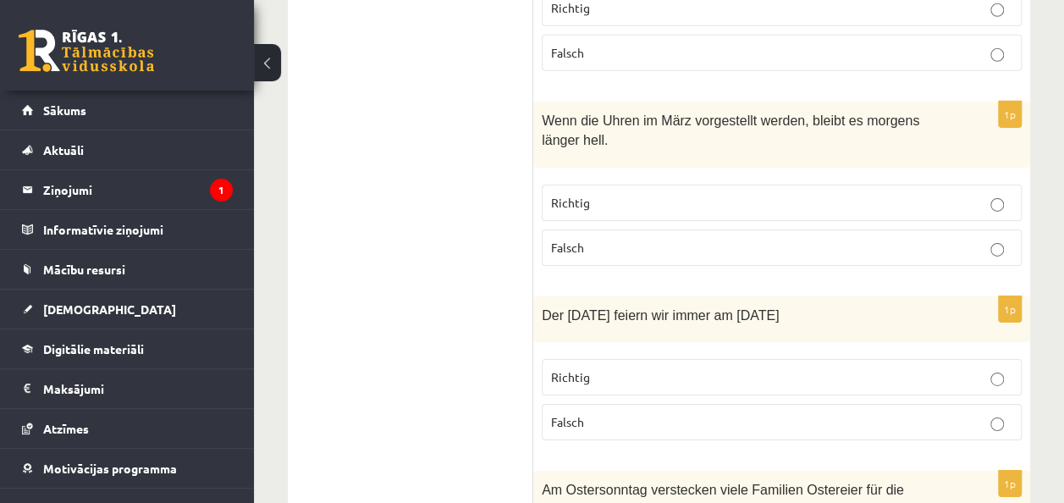
click at [626, 413] on p "Falsch" at bounding box center [781, 422] width 461 height 18
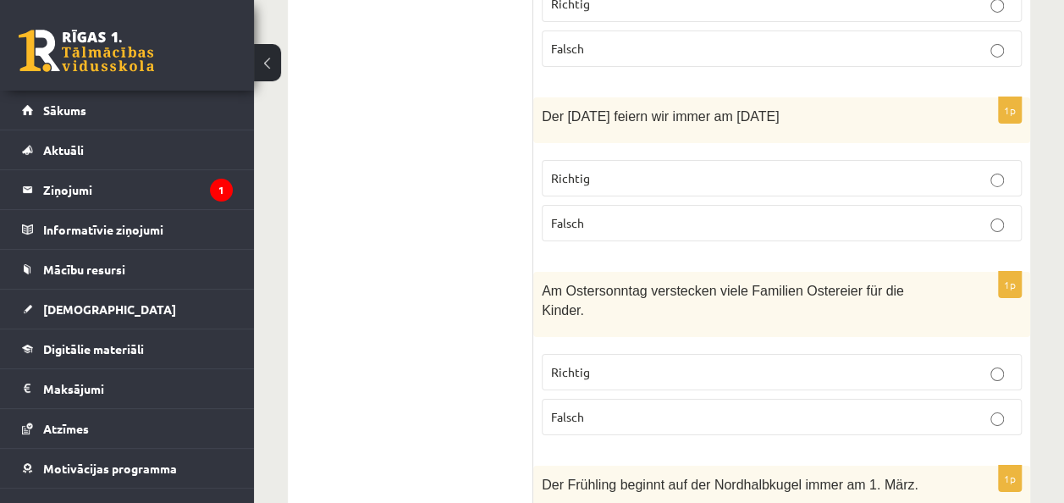
scroll to position [2934, 0]
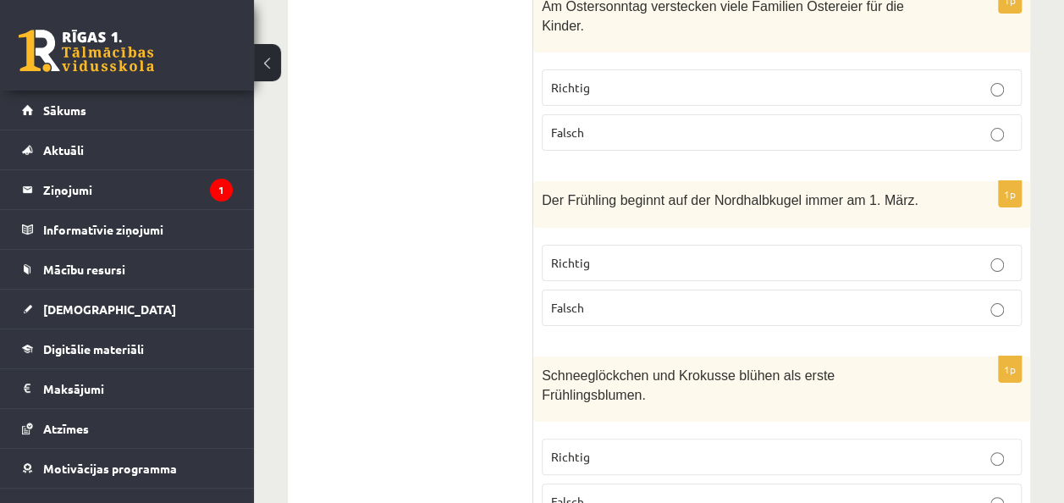
scroll to position [3188, 0]
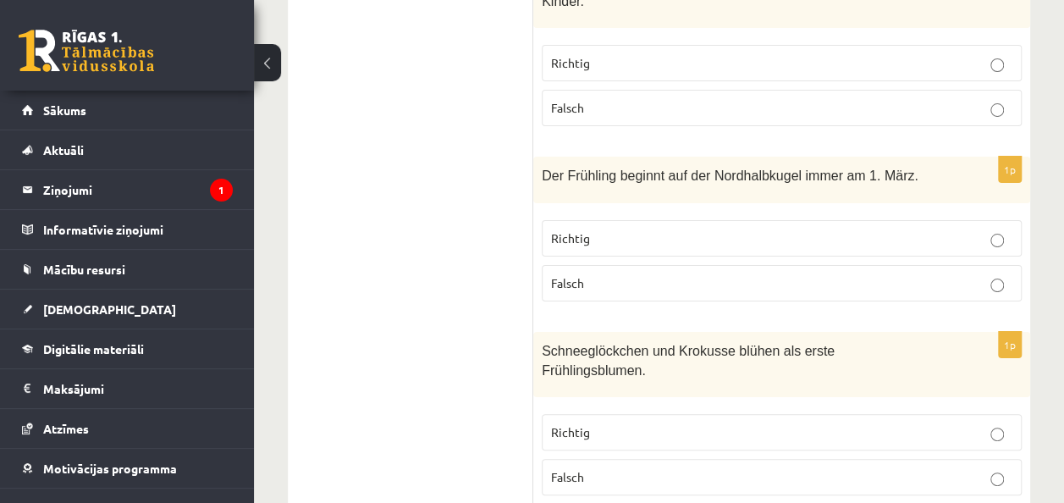
click at [592, 414] on label "Richtig" at bounding box center [782, 432] width 480 height 36
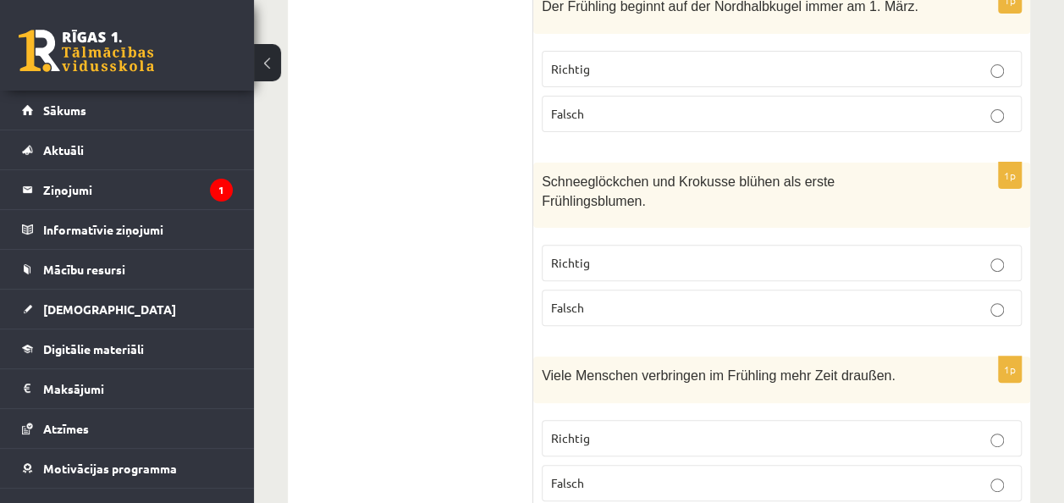
scroll to position [3357, 0]
click at [645, 429] on p "Richtig" at bounding box center [781, 438] width 461 height 18
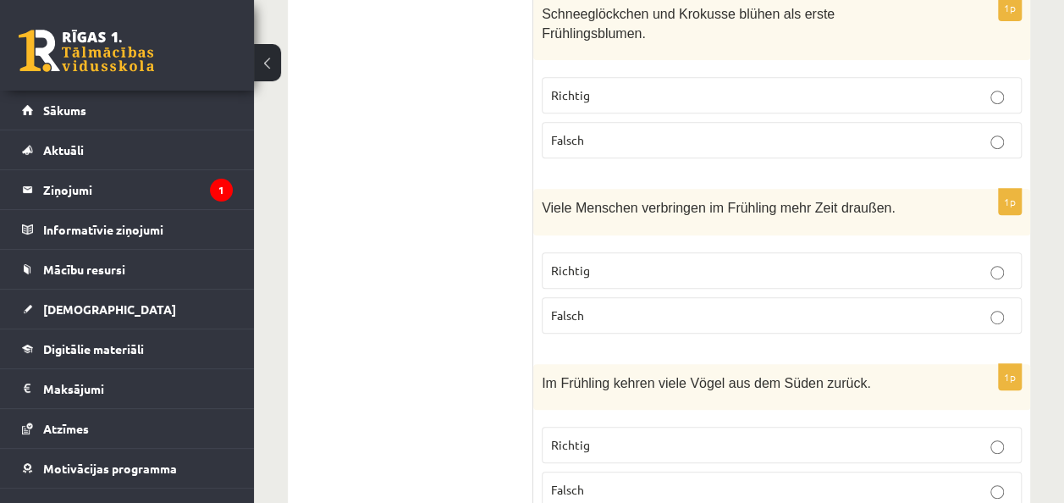
scroll to position [3527, 0]
click at [645, 434] on p "Richtig" at bounding box center [781, 443] width 461 height 18
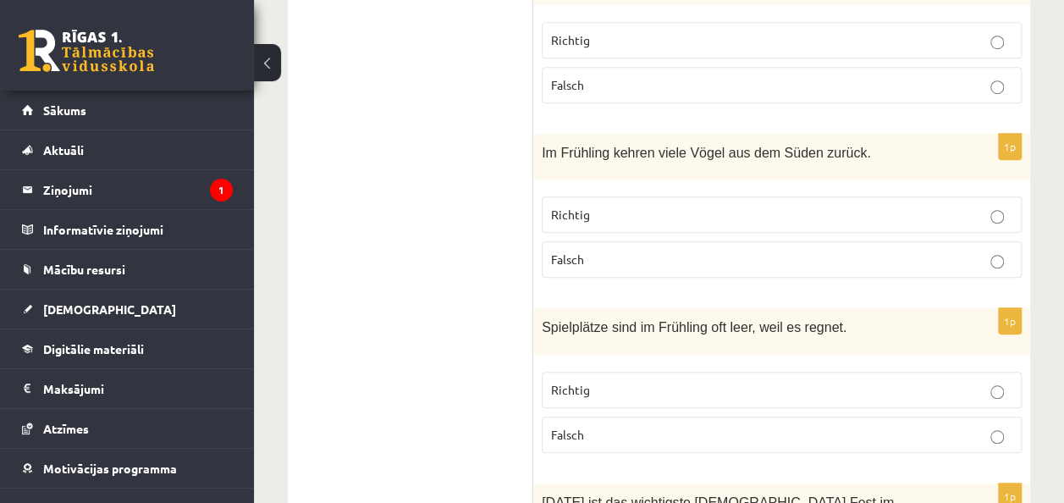
scroll to position [3780, 0]
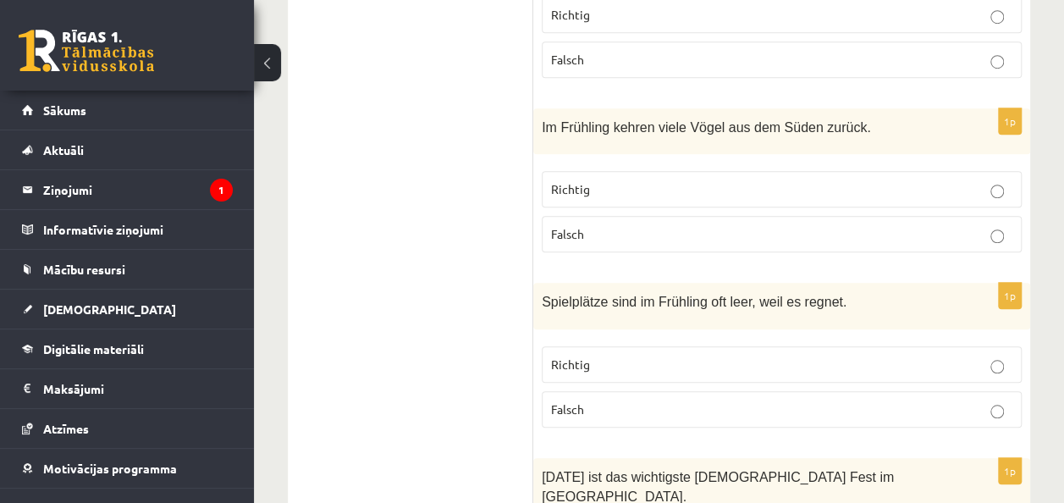
click at [655, 400] on p "Falsch" at bounding box center [781, 409] width 461 height 18
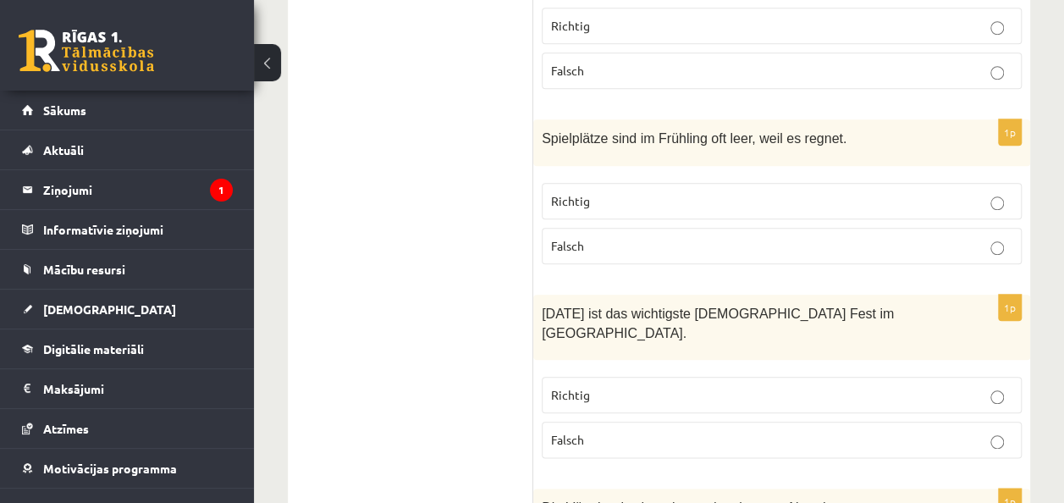
scroll to position [3950, 0]
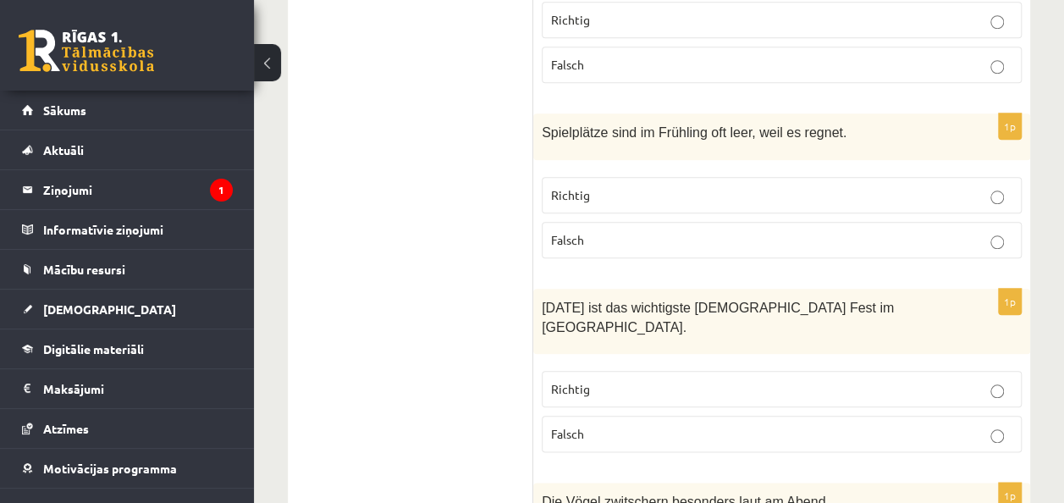
click at [638, 380] on p "Richtig" at bounding box center [781, 389] width 461 height 18
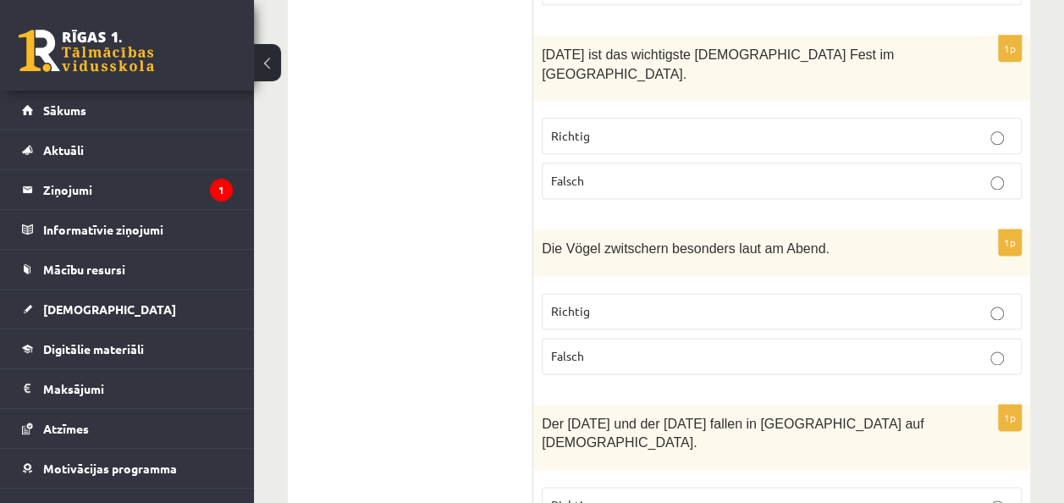
scroll to position [4204, 0]
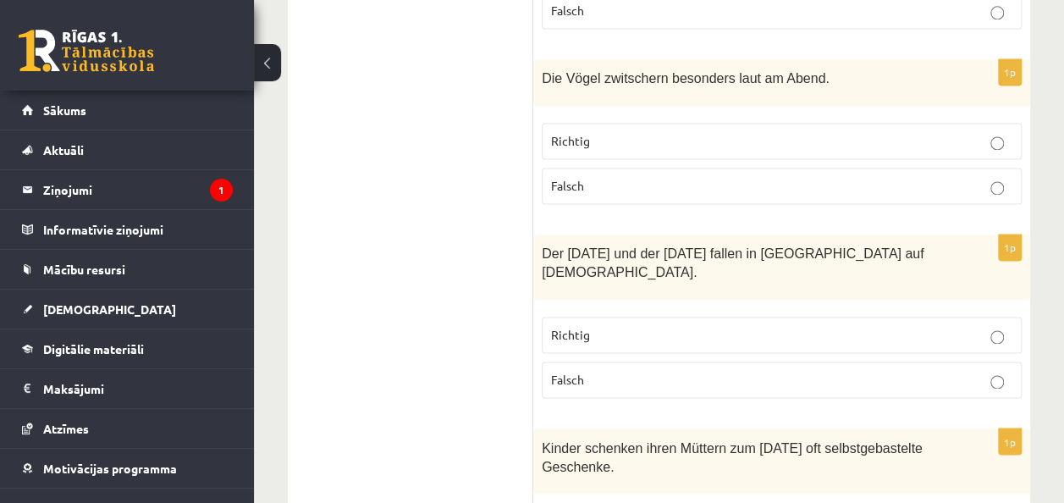
scroll to position [4373, 0]
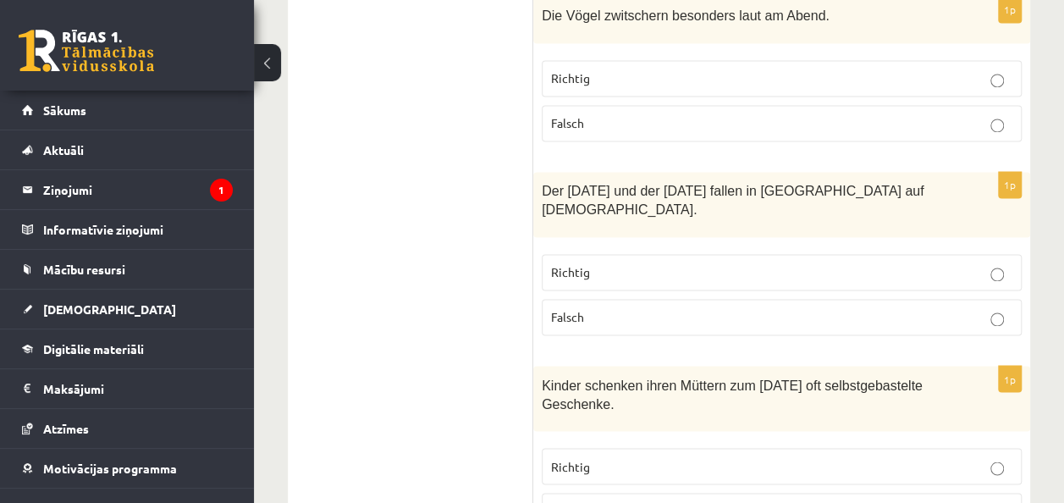
scroll to position [4542, 0]
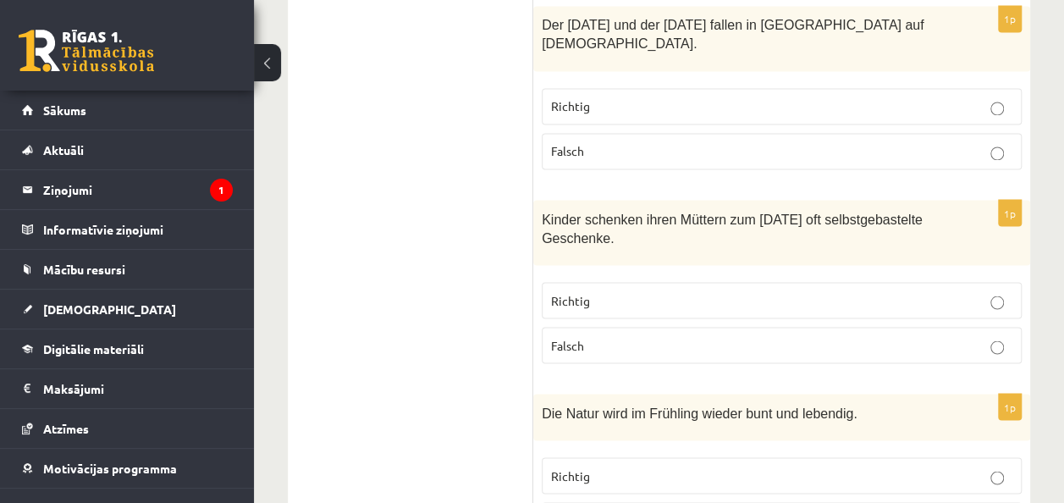
scroll to position [4627, 0]
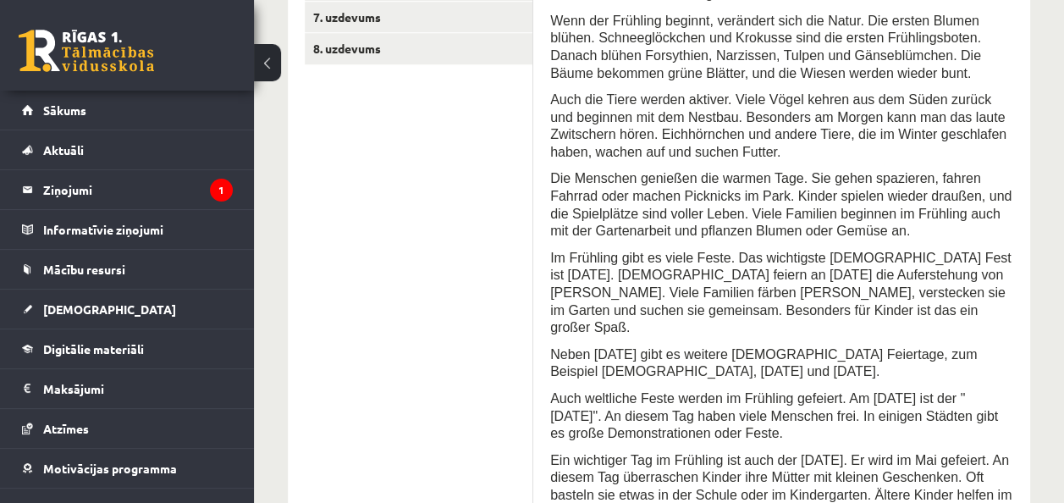
scroll to position [394, 0]
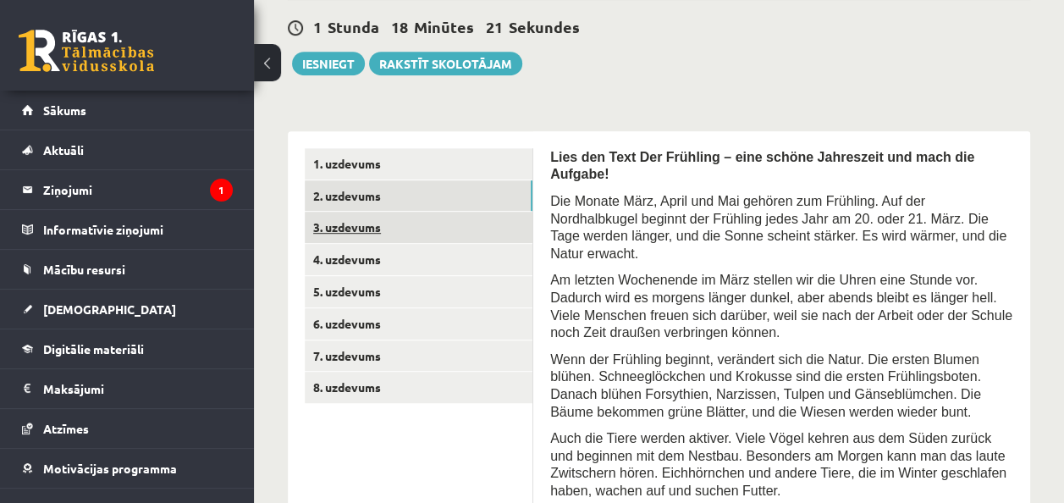
click at [466, 223] on link "3. uzdevums" at bounding box center [419, 227] width 228 height 31
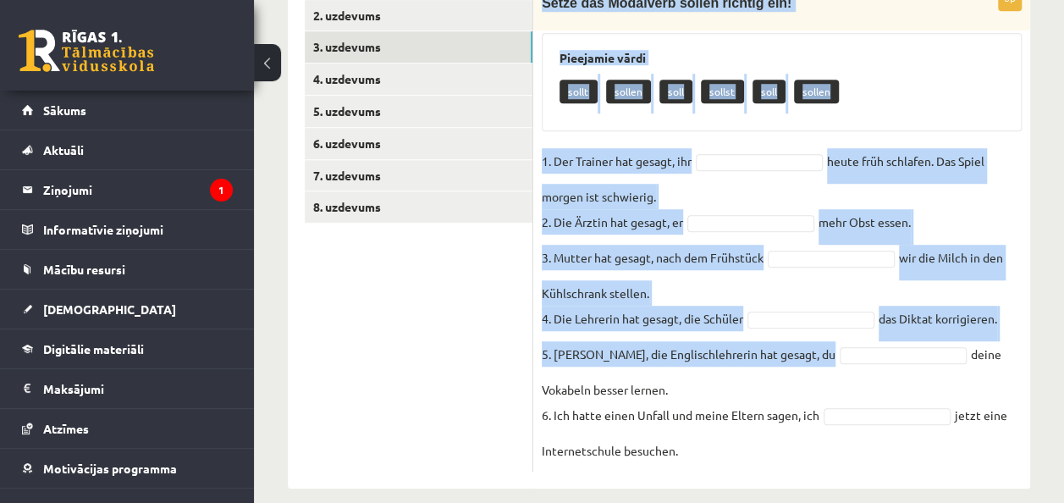
scroll to position [593, 0]
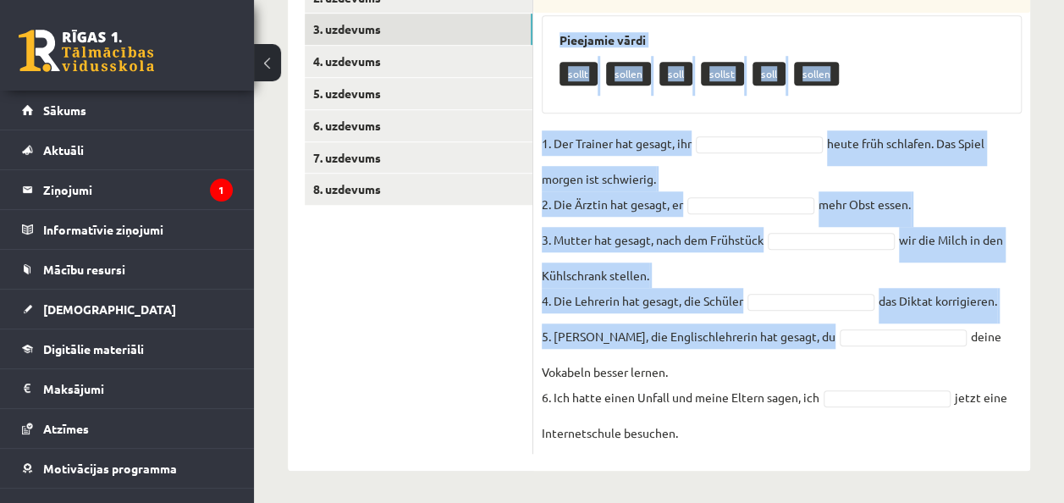
drag, startPoint x: 540, startPoint y: 181, endPoint x: 857, endPoint y: 434, distance: 405.3
click at [857, 434] on div "6p Setze das Modalverb sollen richtig ein! Pieejamie vārdi sollt sollen soll so…" at bounding box center [781, 210] width 497 height 487
copy div "Setze das Modalverb sollen richtig ein! Pieejamie vārdi sollt sollen soll solls…"
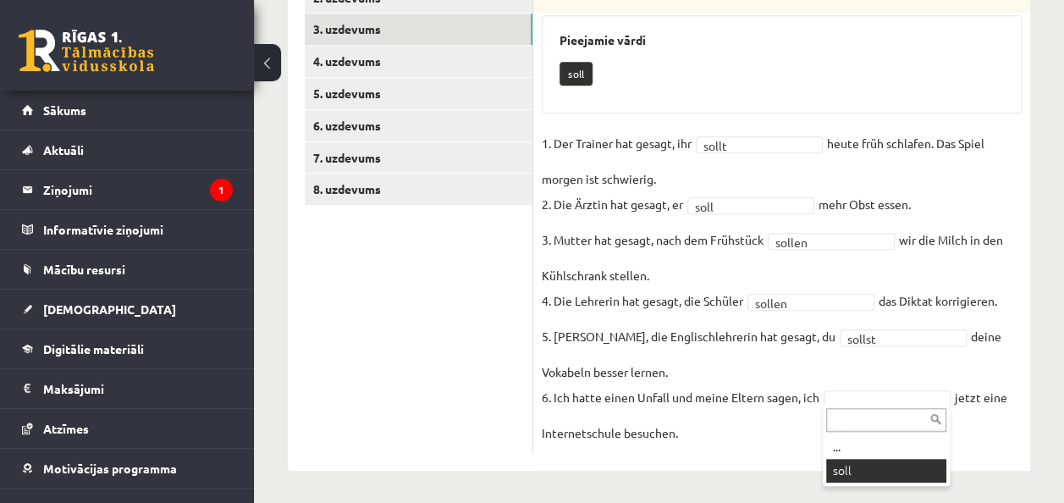
scroll to position [554, 0]
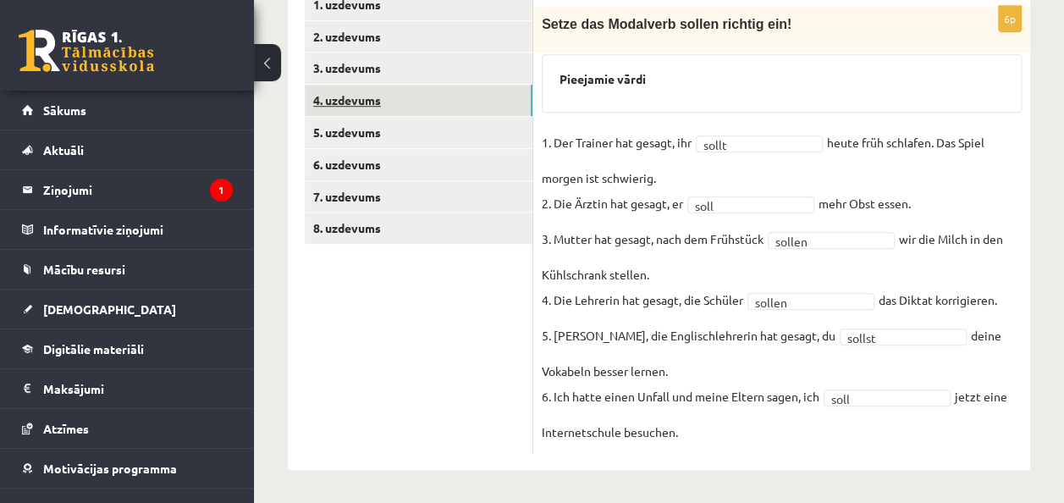
click at [437, 90] on link "4. uzdevums" at bounding box center [419, 100] width 228 height 31
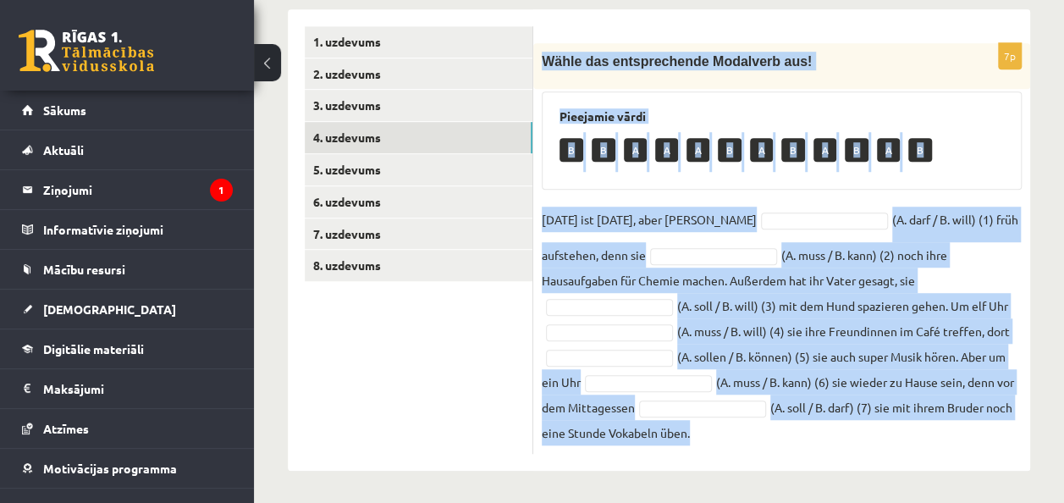
drag, startPoint x: 539, startPoint y: 58, endPoint x: 970, endPoint y: 451, distance: 583.0
click at [970, 451] on div "7p Wähle das entsprechende Modalverb aus! Pieejamie vārdi B B A A A B A B A B A…" at bounding box center [781, 248] width 497 height 411
copy div "Wähle das entsprechende Modalverb aus! Pieejamie vārdi B B A A A B A B A B A B …"
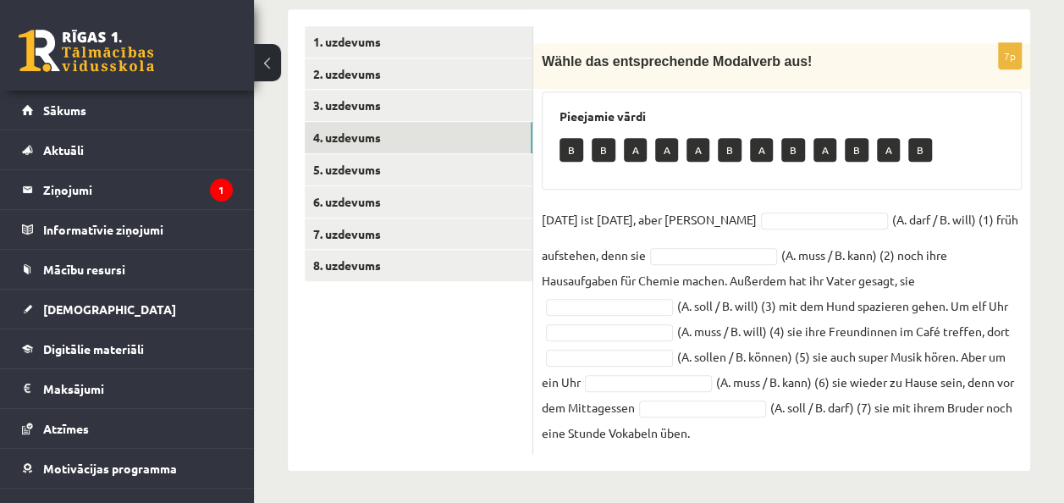
click at [455, 340] on ul "1. uzdevums 2. uzdevums 3. uzdevums 4. uzdevums 5. uzdevums 6. uzdevums 7. uzde…" at bounding box center [419, 239] width 229 height 427
click at [764, 208] on fieldset "Heute ist Sonntag, aber Pauline (A. darf / B. will) (1) früh aufstehen, denn si…" at bounding box center [782, 326] width 480 height 239
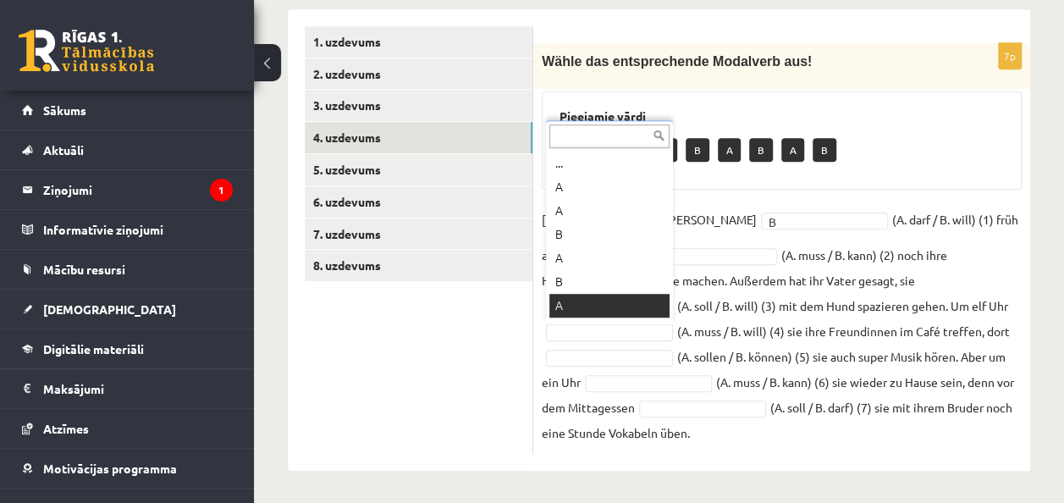
scroll to position [20, 0]
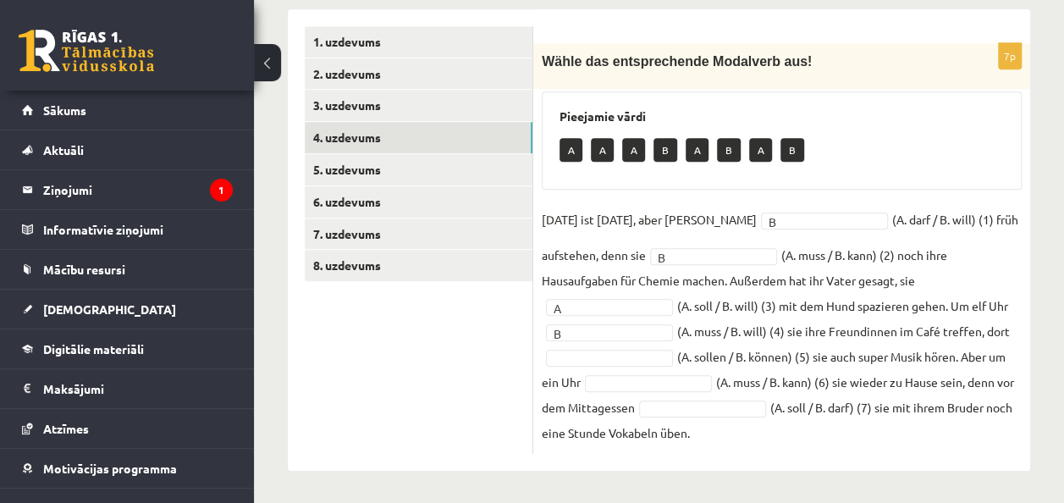
click at [631, 345] on fieldset "Heute ist Sonntag, aber Pauline B * (A. darf / B. will) (1) früh aufstehen, den…" at bounding box center [782, 326] width 480 height 239
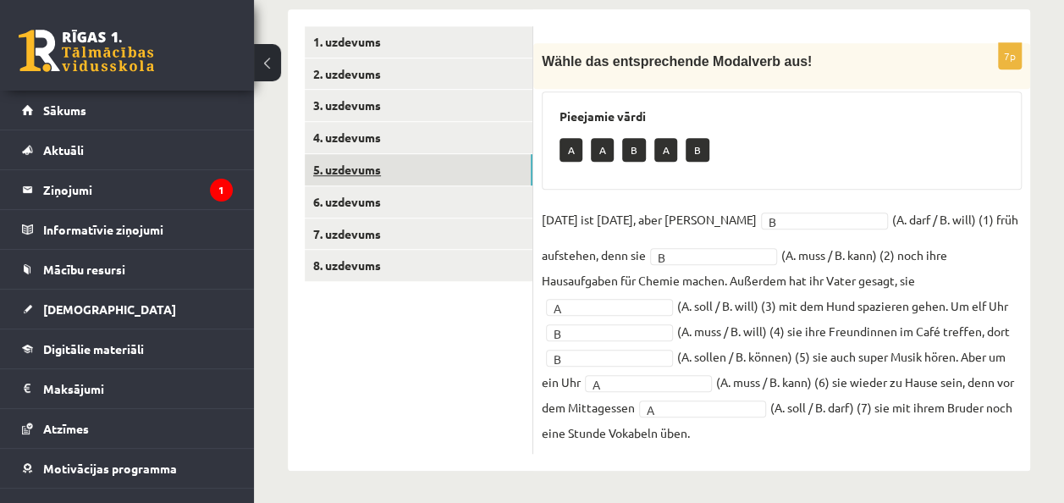
click at [472, 168] on link "5. uzdevums" at bounding box center [419, 169] width 228 height 31
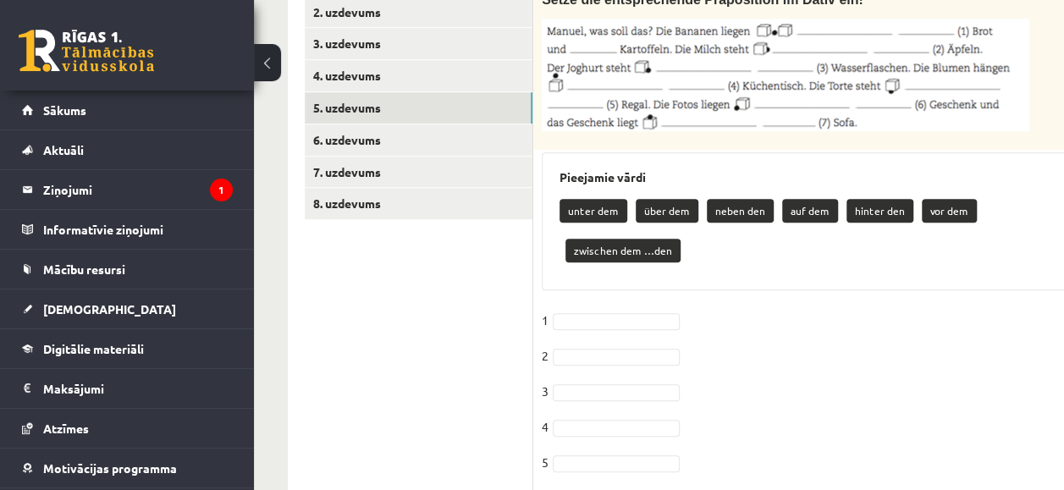
scroll to position [478, 0]
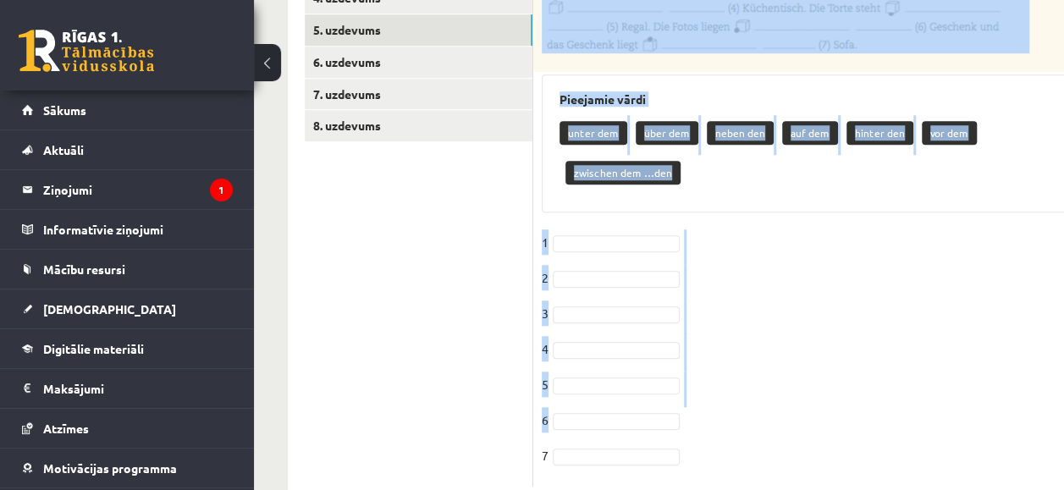
drag, startPoint x: 543, startPoint y: 83, endPoint x: 774, endPoint y: 366, distance: 365.2
click at [774, 366] on div "7p Setze die entsprechende Präposition im Dativ ein! Pieejamie vārdi unter dem …" at bounding box center [827, 194] width 589 height 583
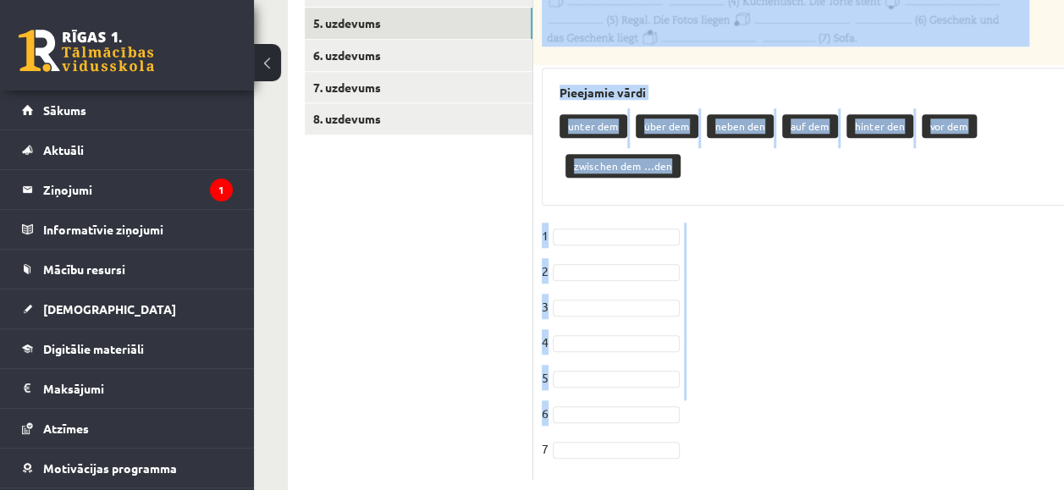
click at [775, 369] on fieldset "1 2 3 4 5 6 7" at bounding box center [828, 347] width 572 height 249
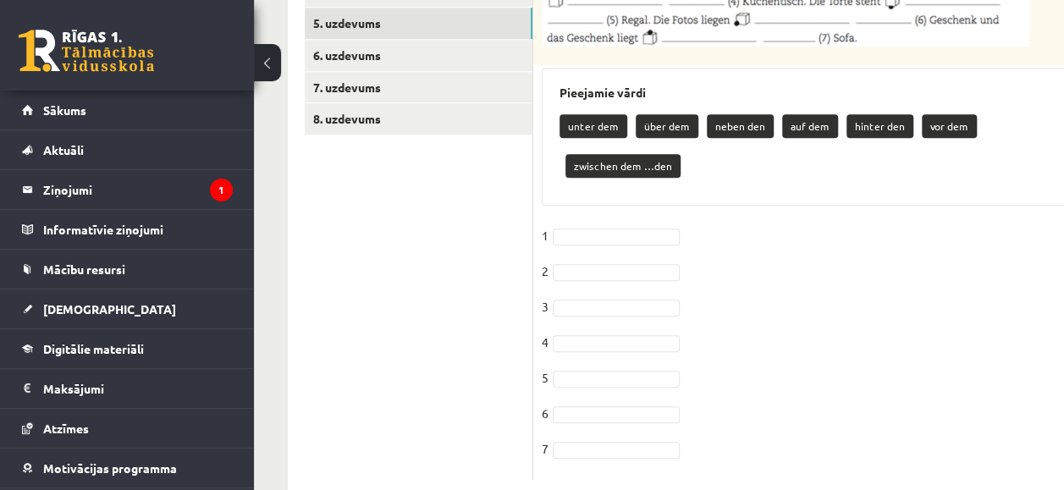
click at [482, 383] on ul "1. uzdevums 2. uzdevums 3. uzdevums 4. uzdevums 5. uzdevums 6. uzdevums 7. uzde…" at bounding box center [419, 180] width 229 height 600
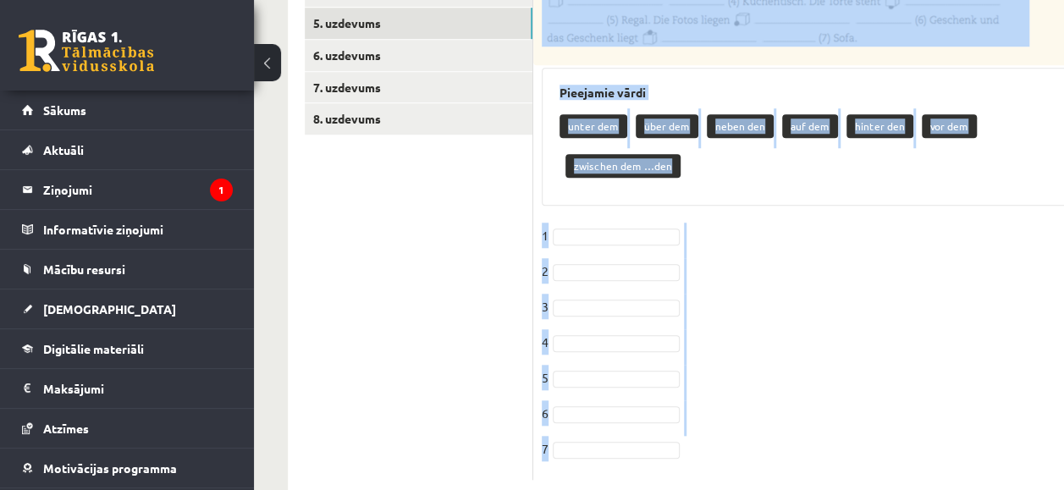
drag, startPoint x: 541, startPoint y: 80, endPoint x: 784, endPoint y: 446, distance: 439.7
click at [784, 446] on div "7p Setze die entsprechende Präposition im Dativ ein! Pieejamie vārdi unter dem …" at bounding box center [827, 180] width 589 height 634
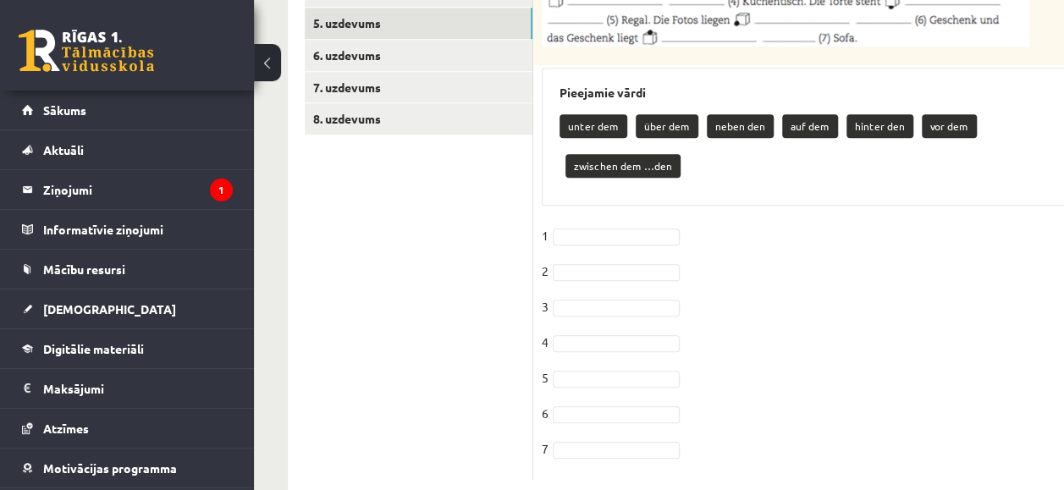
drag, startPoint x: 784, startPoint y: 446, endPoint x: 747, endPoint y: 457, distance: 38.8
drag, startPoint x: 747, startPoint y: 457, endPoint x: 475, endPoint y: 385, distance: 281.1
click at [475, 385] on ul "1. uzdevums 2. uzdevums 3. uzdevums 4. uzdevums 5. uzdevums 6. uzdevums 7. uzde…" at bounding box center [419, 180] width 229 height 600
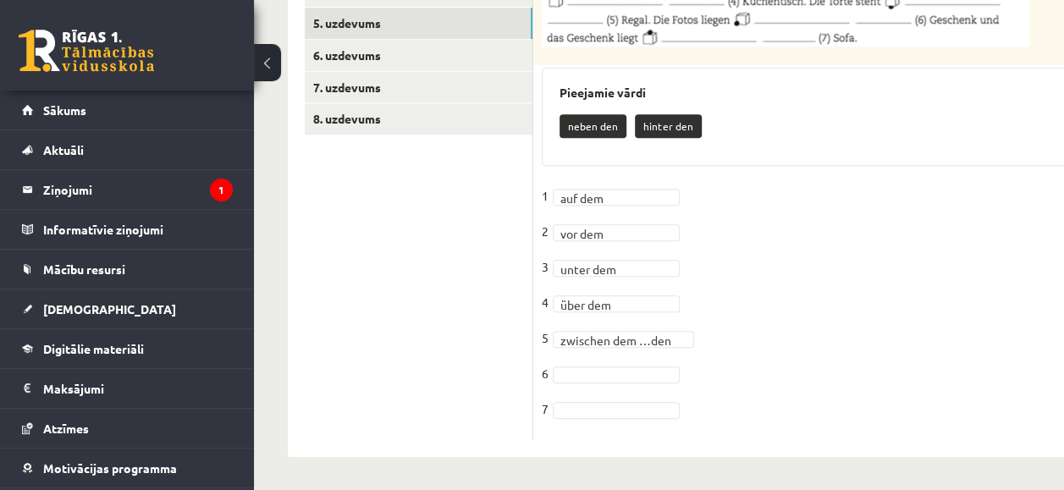
click at [617, 361] on fieldset "**********" at bounding box center [828, 307] width 572 height 249
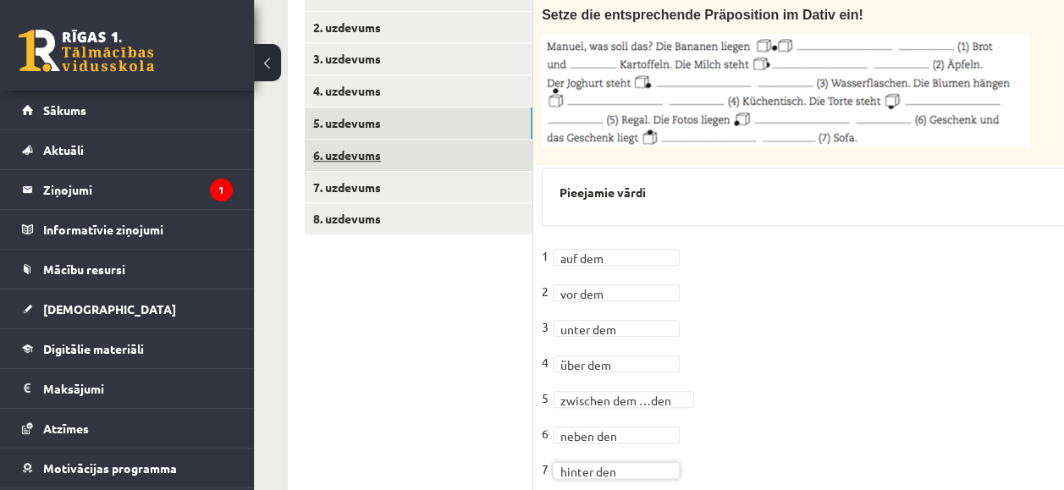
scroll to position [523, 0]
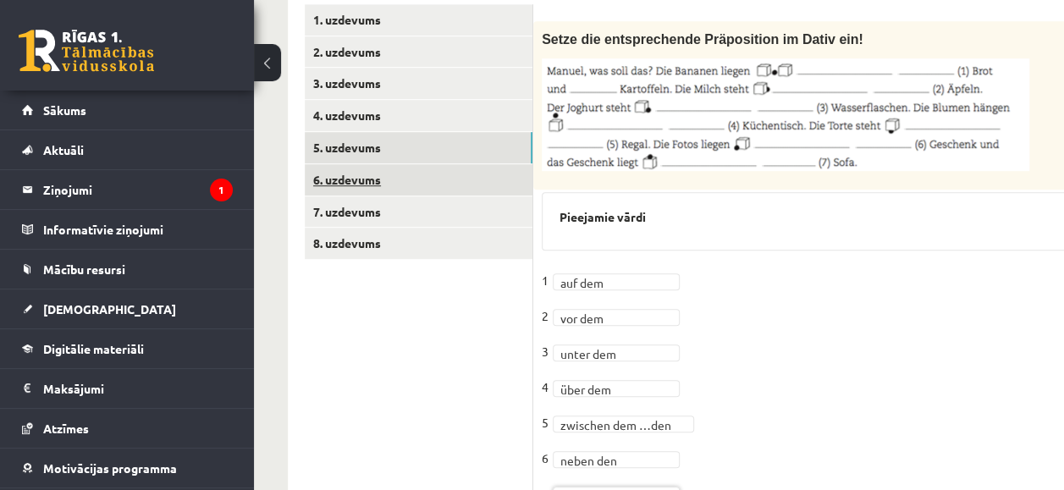
click at [424, 177] on link "6. uzdevums" at bounding box center [419, 179] width 228 height 31
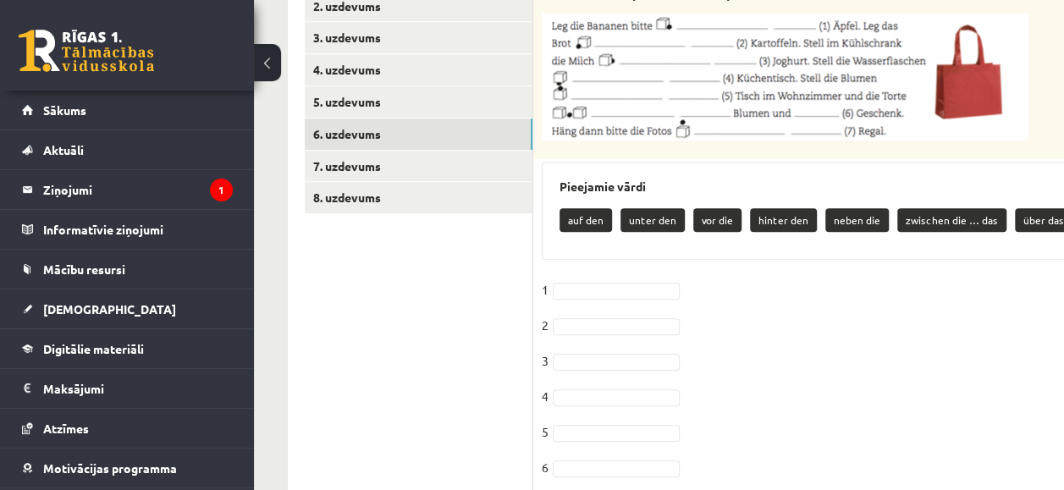
scroll to position [608, 0]
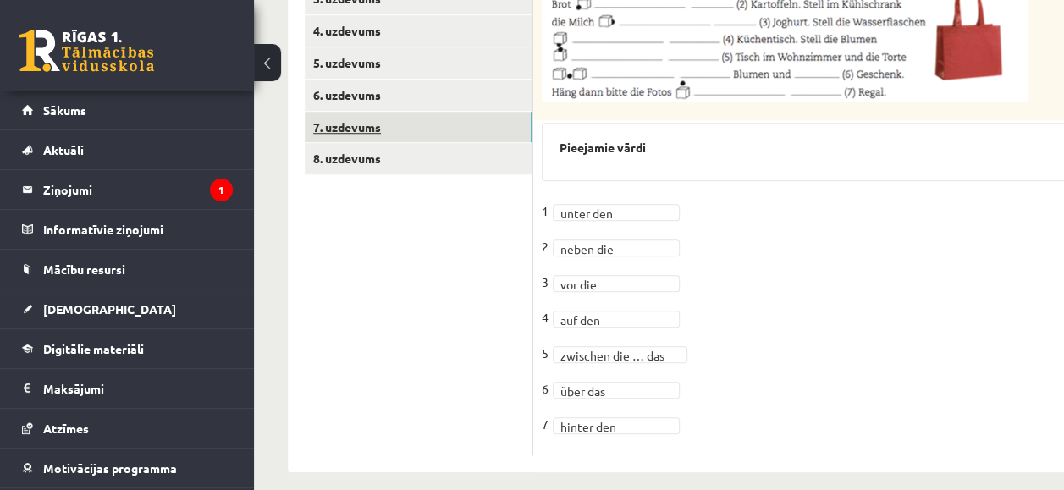
click at [479, 125] on link "7. uzdevums" at bounding box center [419, 127] width 228 height 31
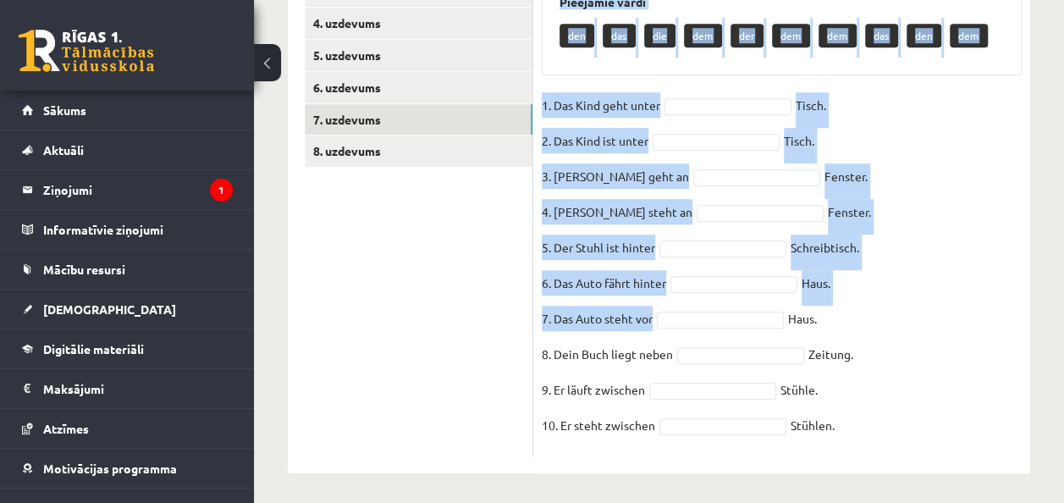
scroll to position [633, 0]
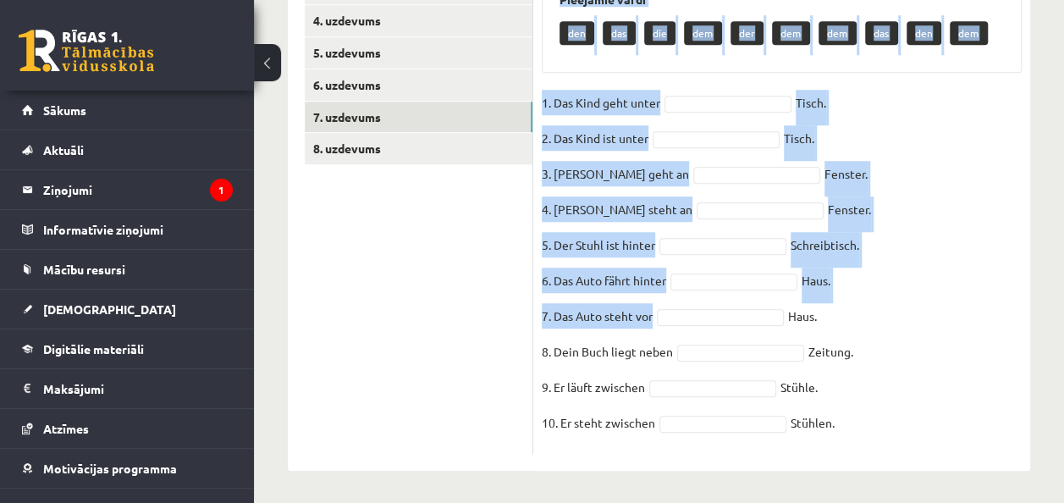
drag, startPoint x: 539, startPoint y: 122, endPoint x: 862, endPoint y: 467, distance: 472.5
click at [862, 467] on div "10p Setze den Artikel im Dativ oder Akkusativ ein! Pieejamie vārdi den das die …" at bounding box center [781, 181] width 497 height 578
copy div "Setze den Artikel im Dativ oder Akkusativ ein! Pieejamie vārdi den das die dem …"
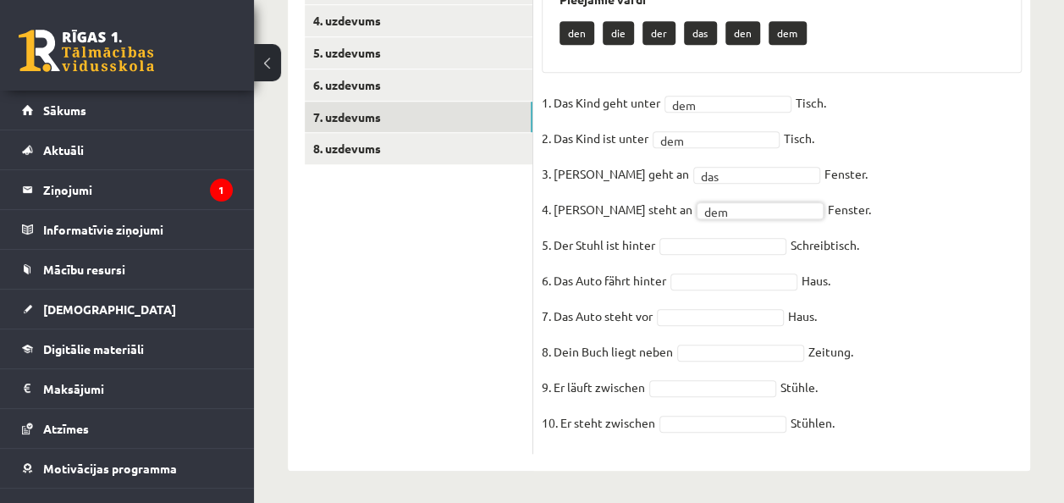
click at [695, 234] on fieldset "1. Das Kind geht unter dem *** Tisch. 2. Das Kind ist unter dem *** Tisch. 3. M…" at bounding box center [782, 268] width 480 height 356
click at [713, 334] on fieldset "1. Das Kind geht unter dem *** Tisch. 2. Das Kind ist unter dem *** Tisch. 3. M…" at bounding box center [782, 268] width 480 height 356
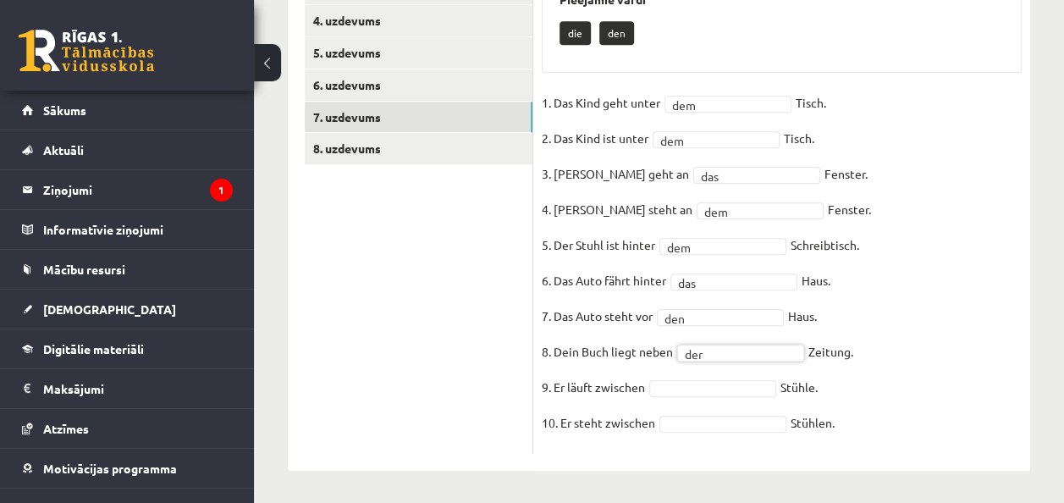
click at [687, 370] on fieldset "1. Das Kind geht unter dem *** Tisch. 2. Das Kind ist unter dem *** Tisch. 3. M…" at bounding box center [782, 268] width 480 height 356
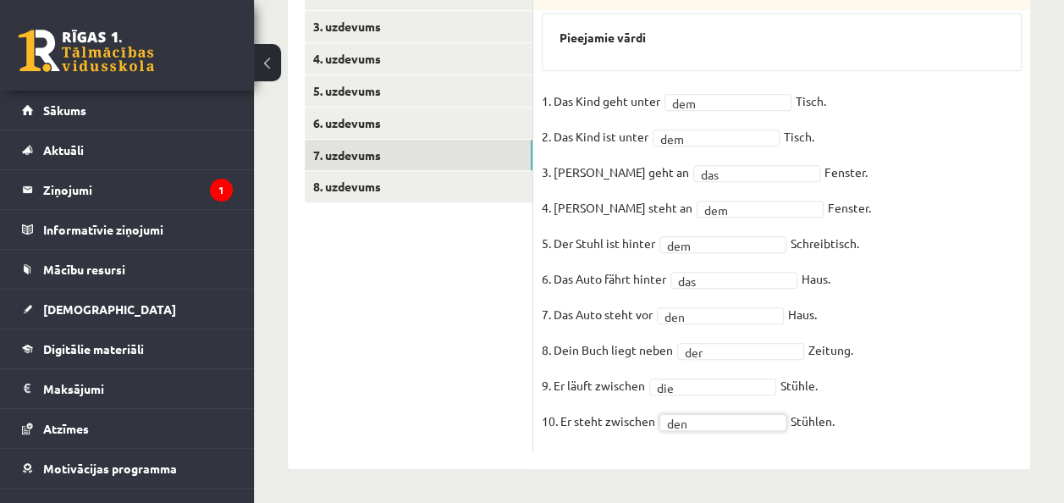
scroll to position [594, 0]
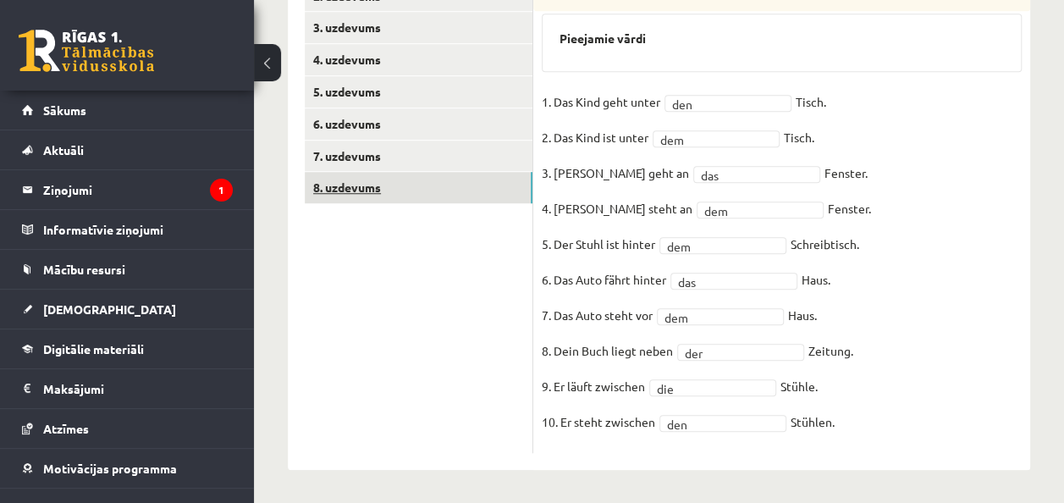
click at [499, 187] on link "8. uzdevums" at bounding box center [419, 187] width 228 height 31
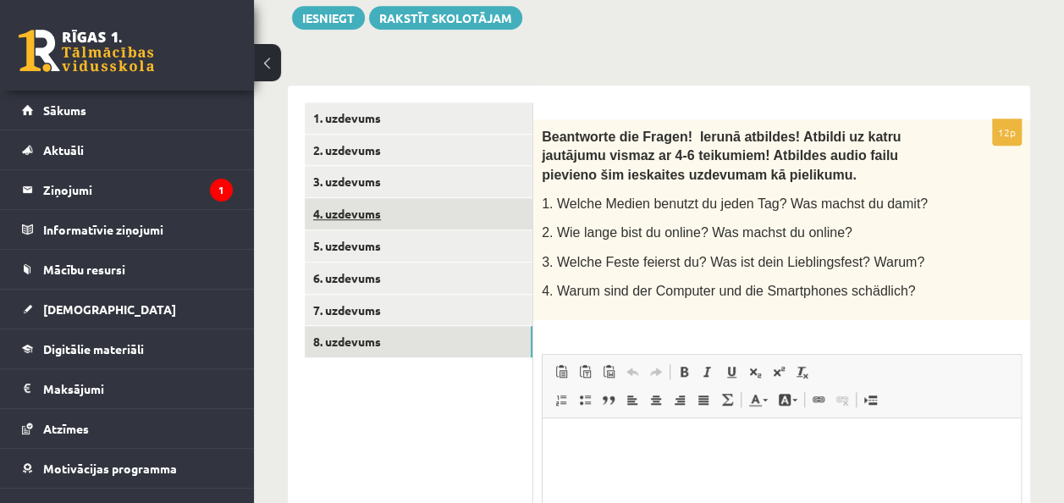
scroll to position [356, 0]
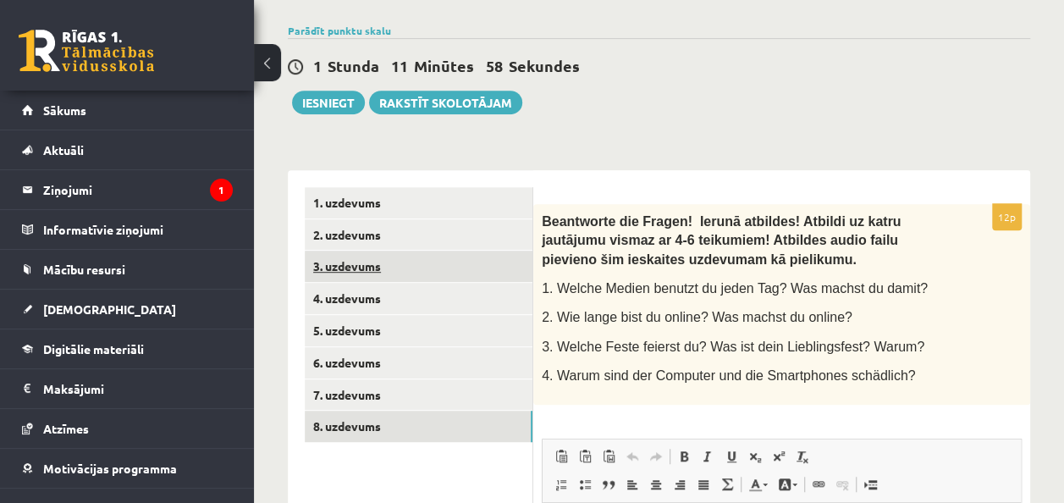
click at [472, 265] on link "3. uzdevums" at bounding box center [419, 266] width 228 height 31
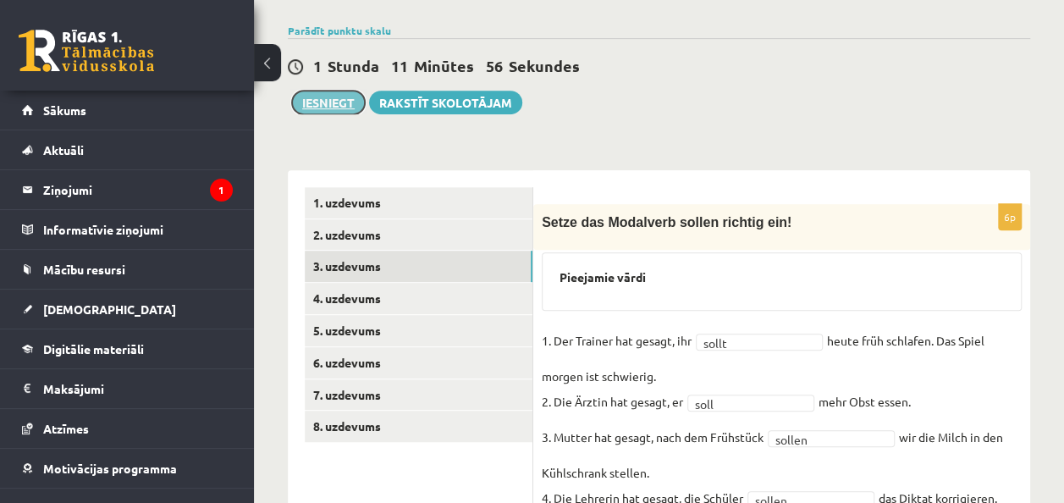
click at [340, 91] on button "Iesniegt" at bounding box center [328, 103] width 73 height 24
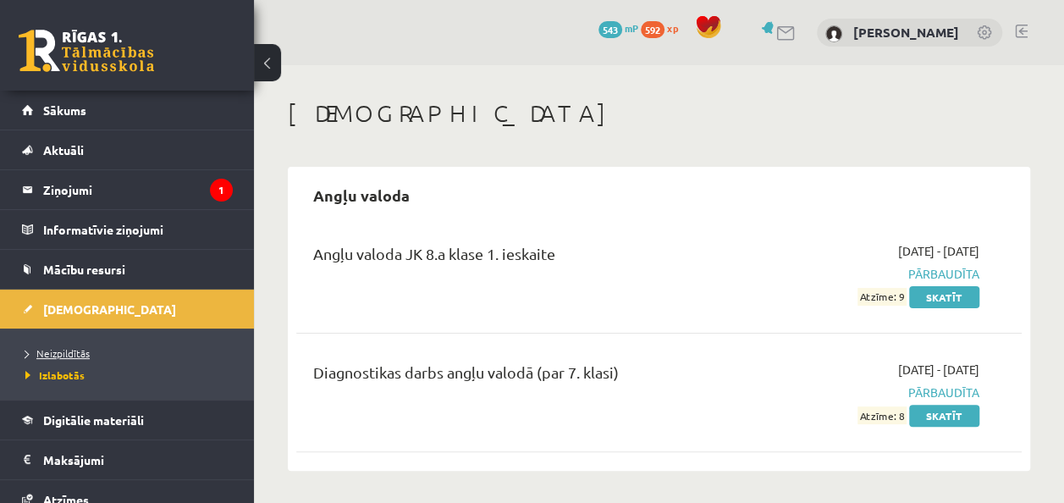
click at [156, 345] on link "Neizpildītās" at bounding box center [131, 352] width 212 height 15
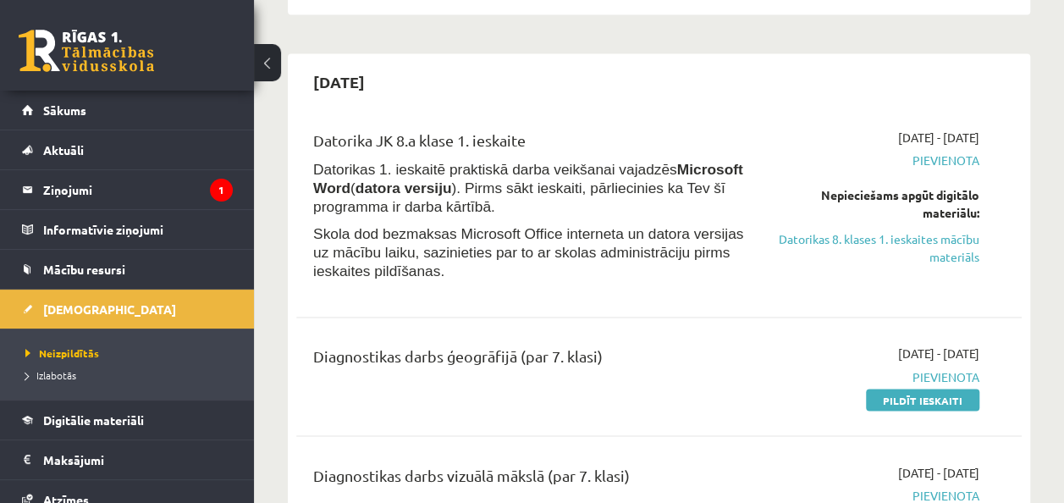
scroll to position [1185, 0]
